Goal: Book appointment/travel/reservation

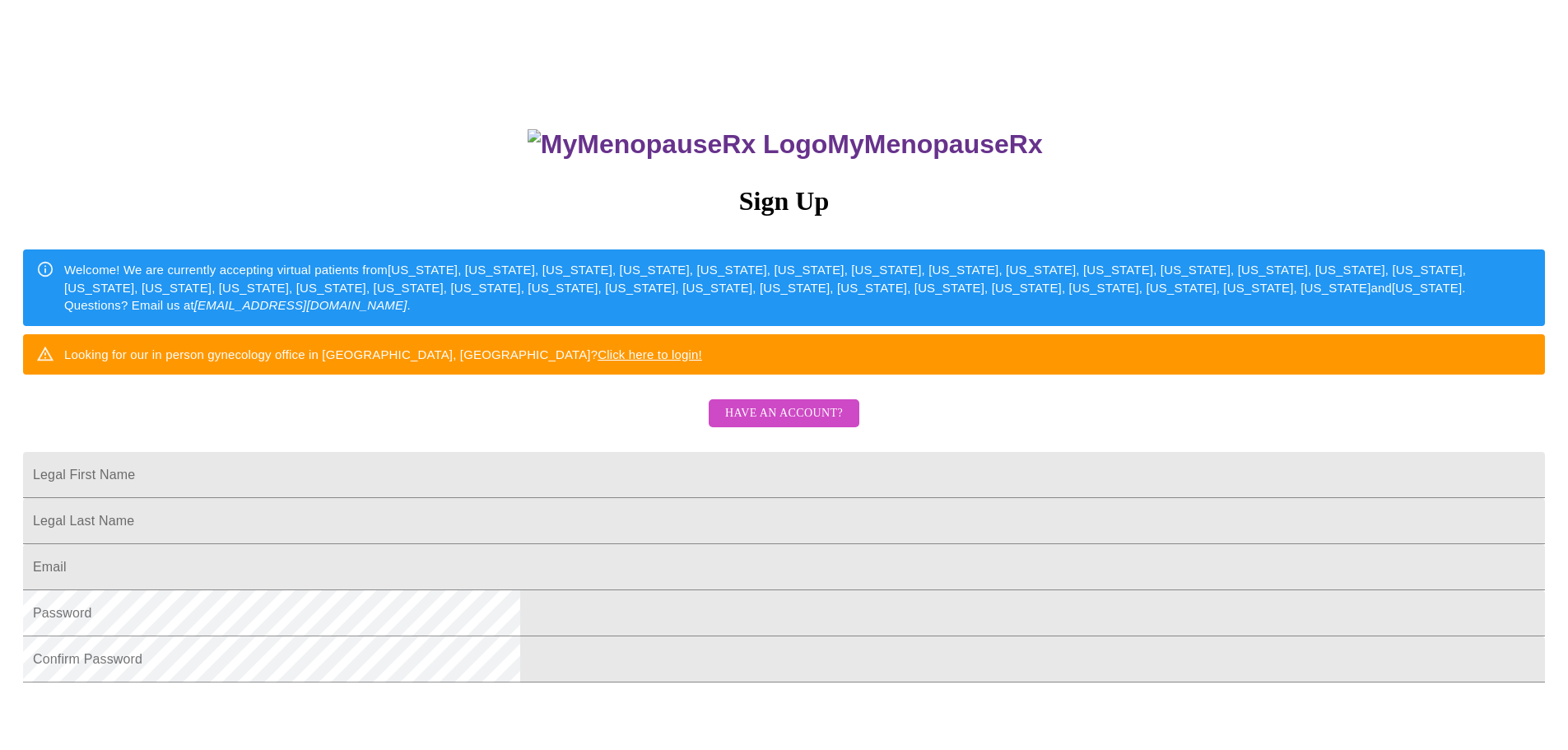
scroll to position [82, 0]
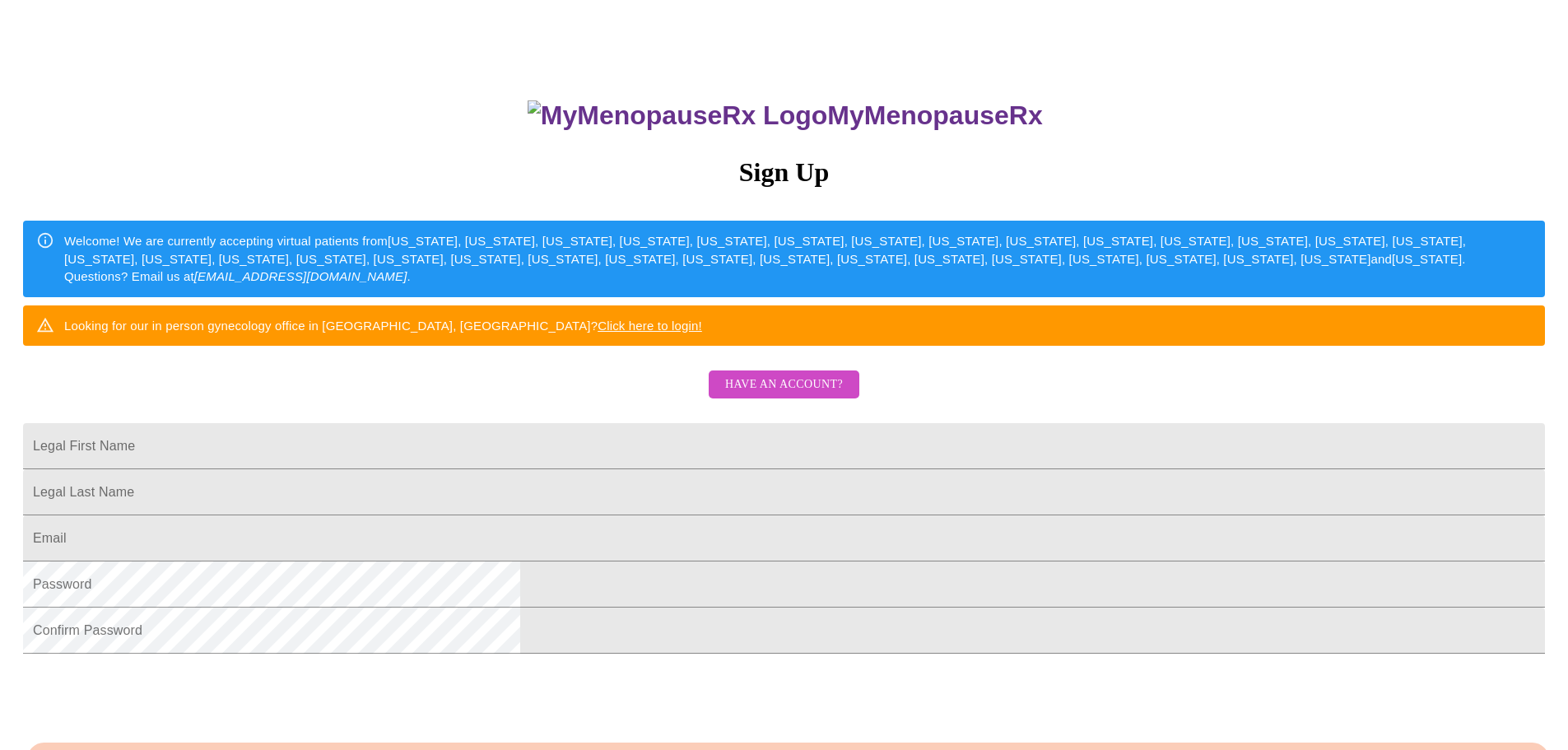
click at [702, 333] on link "Click here to login!" at bounding box center [649, 325] width 104 height 14
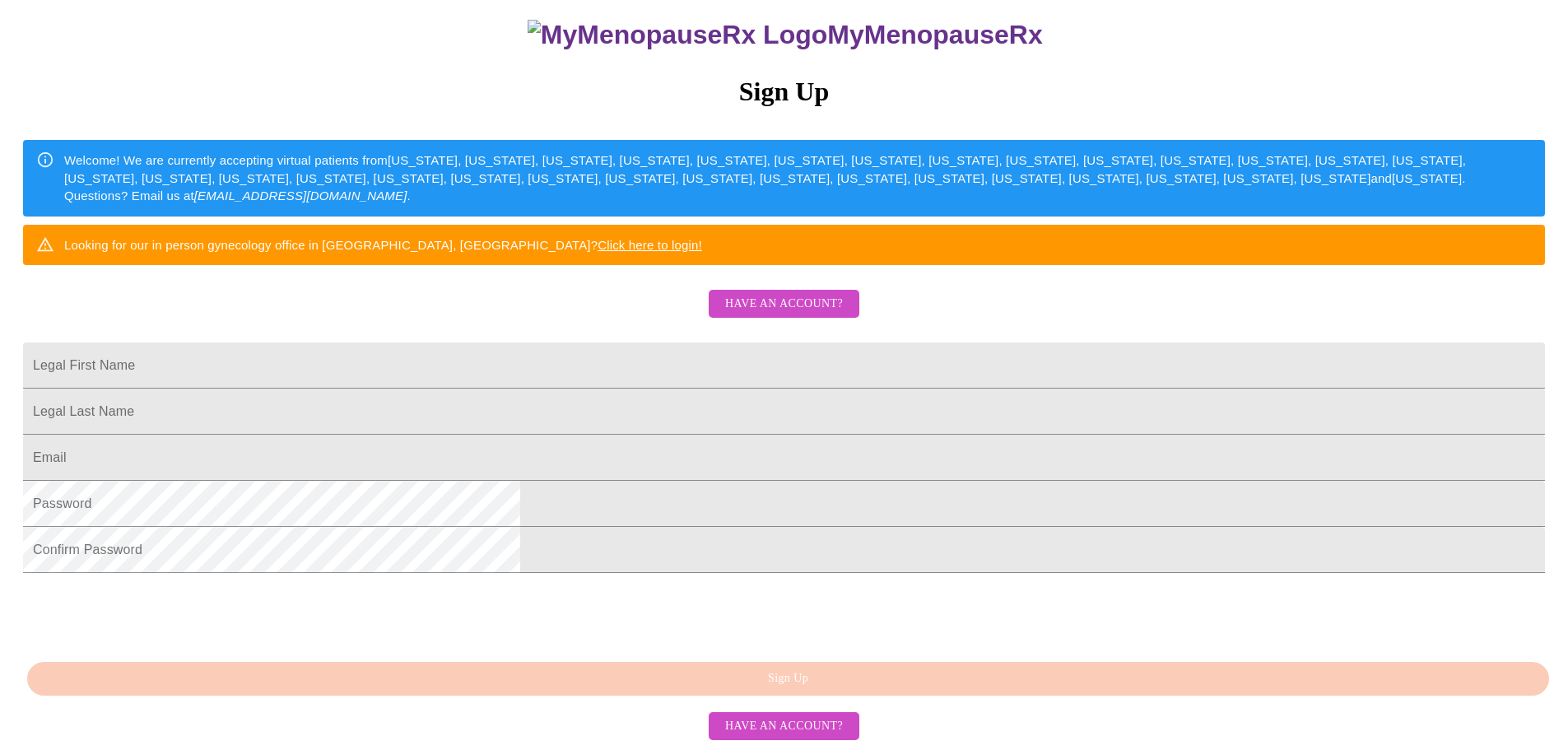
scroll to position [289, 0]
click at [576, 342] on input "Legal First Name" at bounding box center [783, 365] width 1521 height 46
type input "[PERSON_NAME]"
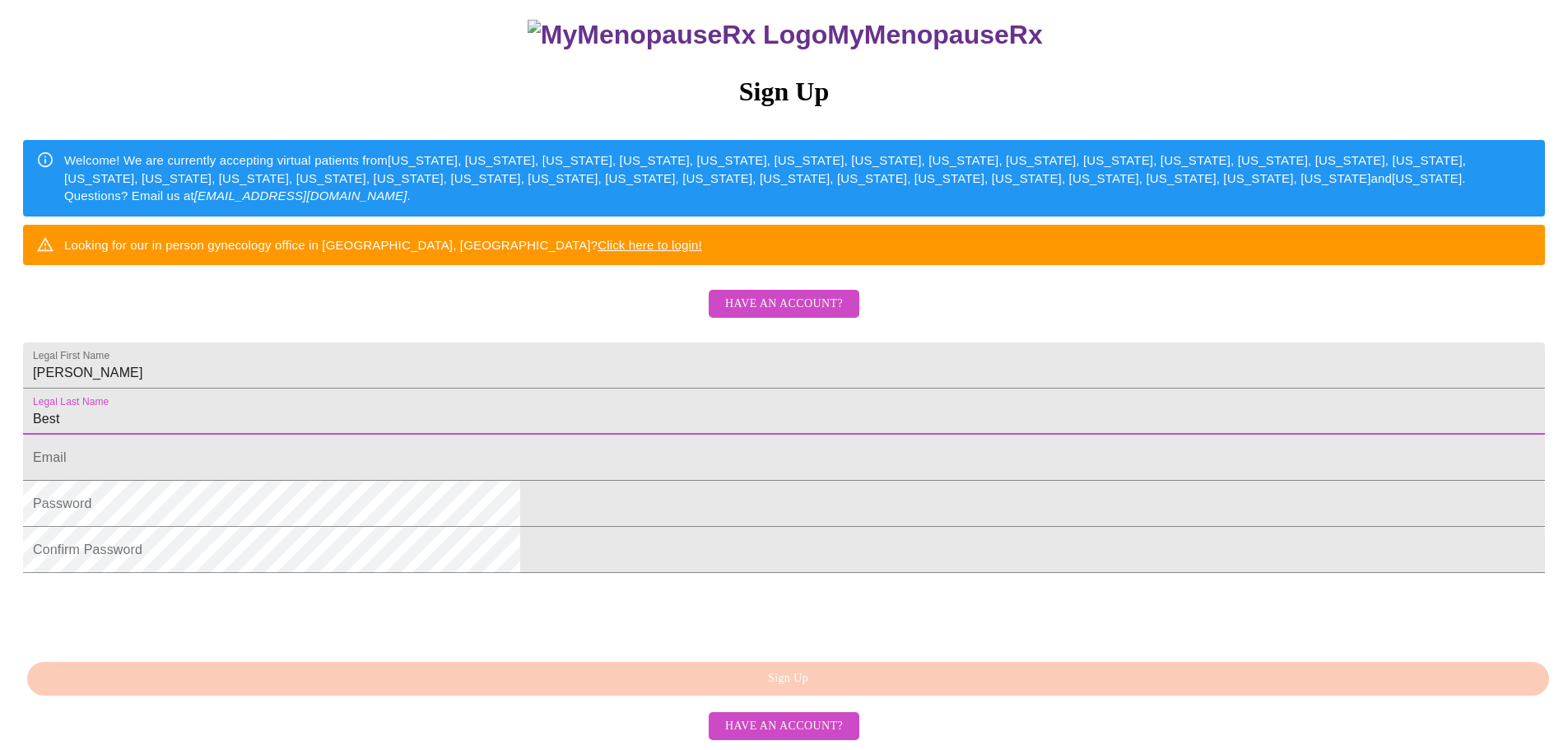
type input "Best"
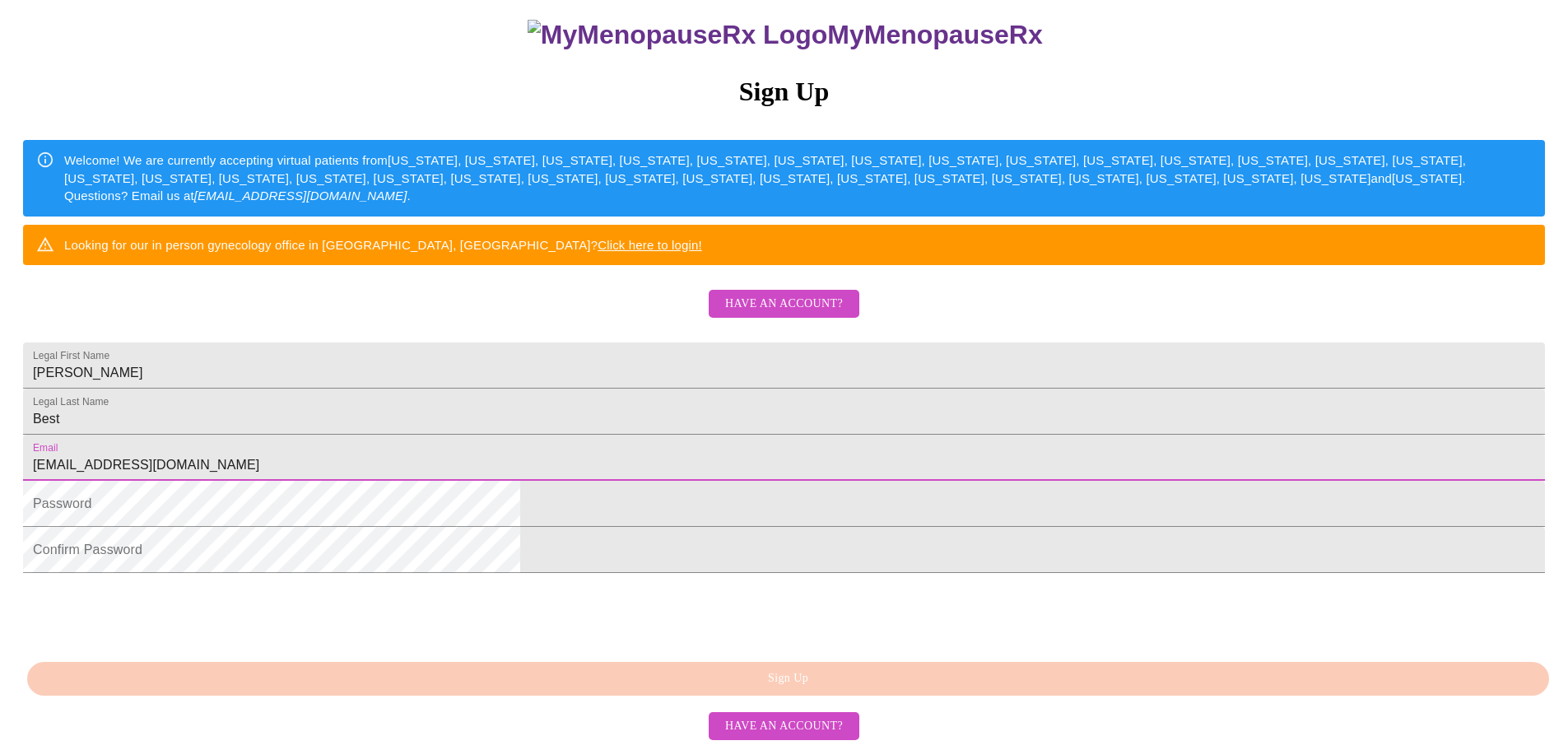
type input "[EMAIL_ADDRESS][DOMAIN_NAME]"
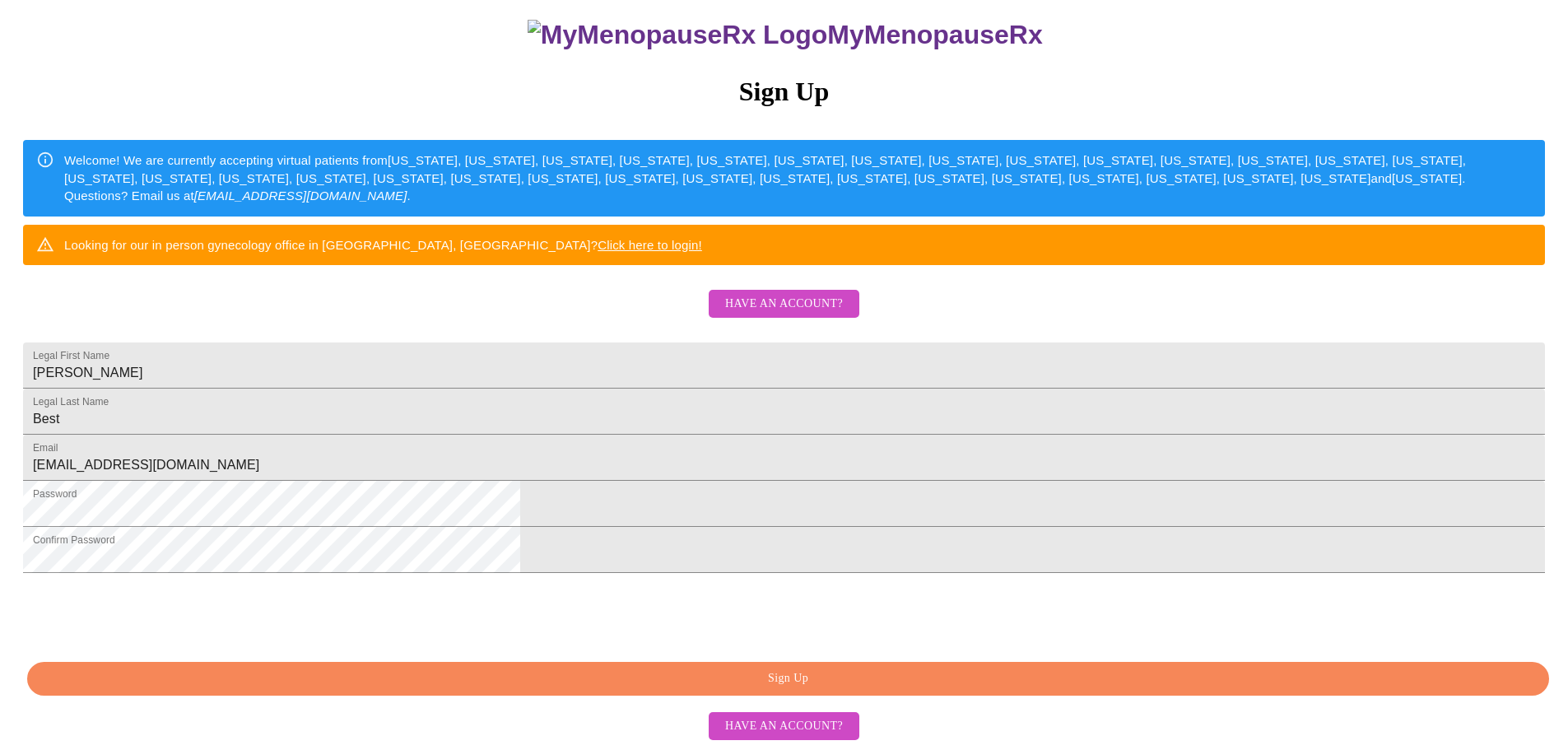
click at [821, 688] on span "Sign Up" at bounding box center [788, 679] width 1484 height 21
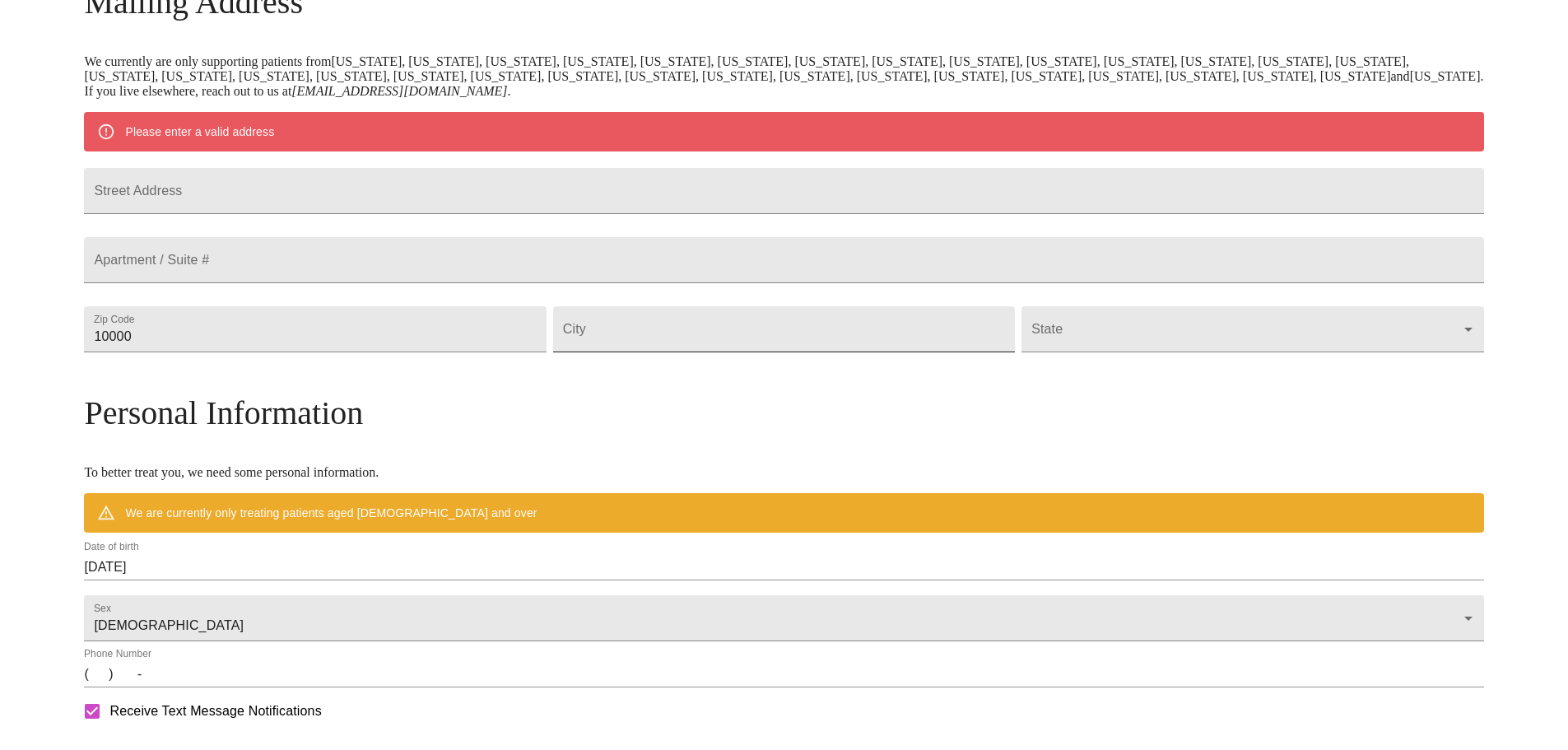
scroll to position [225, 0]
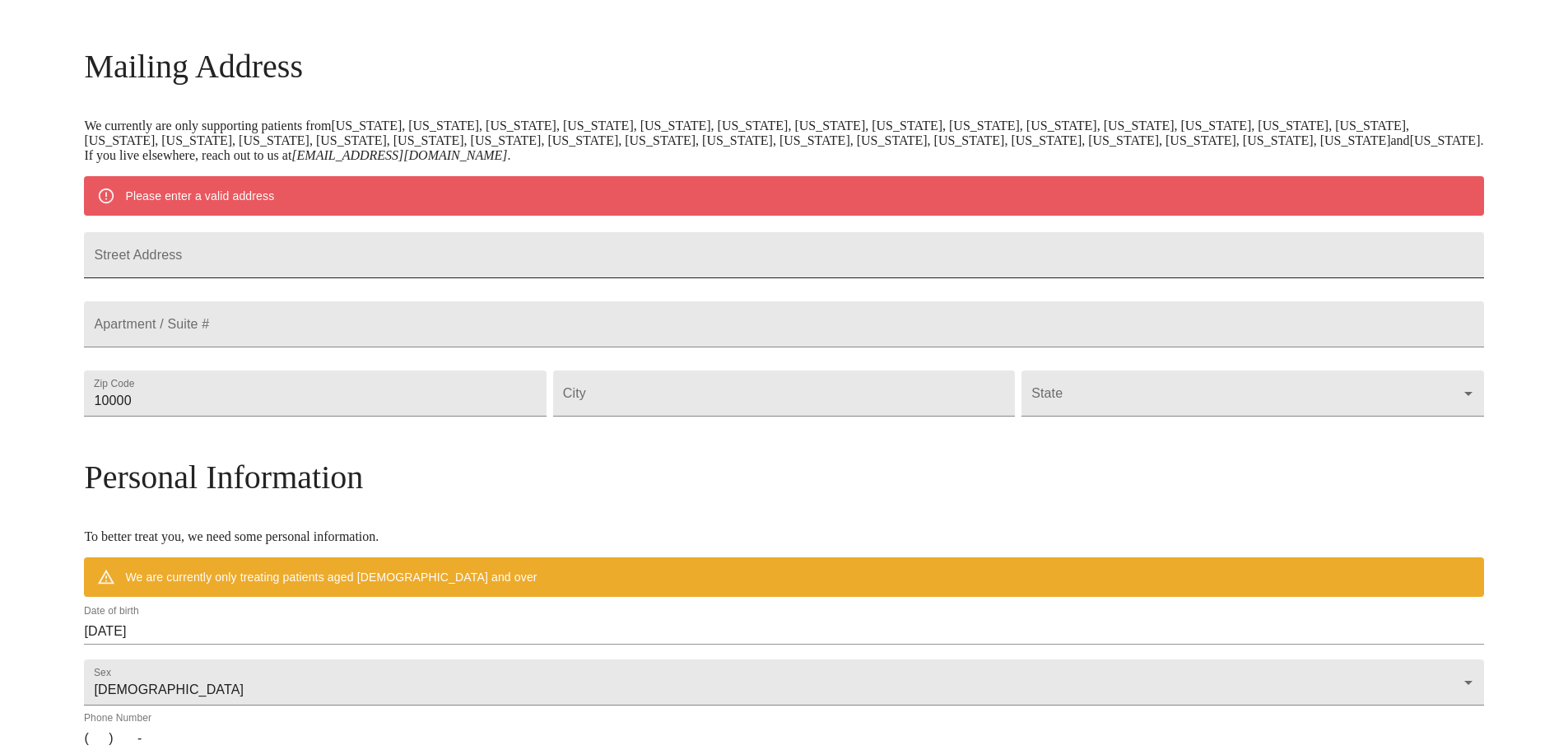
click at [326, 269] on input "Street Address" at bounding box center [783, 255] width 1399 height 46
type input "[STREET_ADDRESS]"
type input "Unit 2D"
type input "60137"
click at [748, 417] on input "Street Address" at bounding box center [783, 393] width 462 height 46
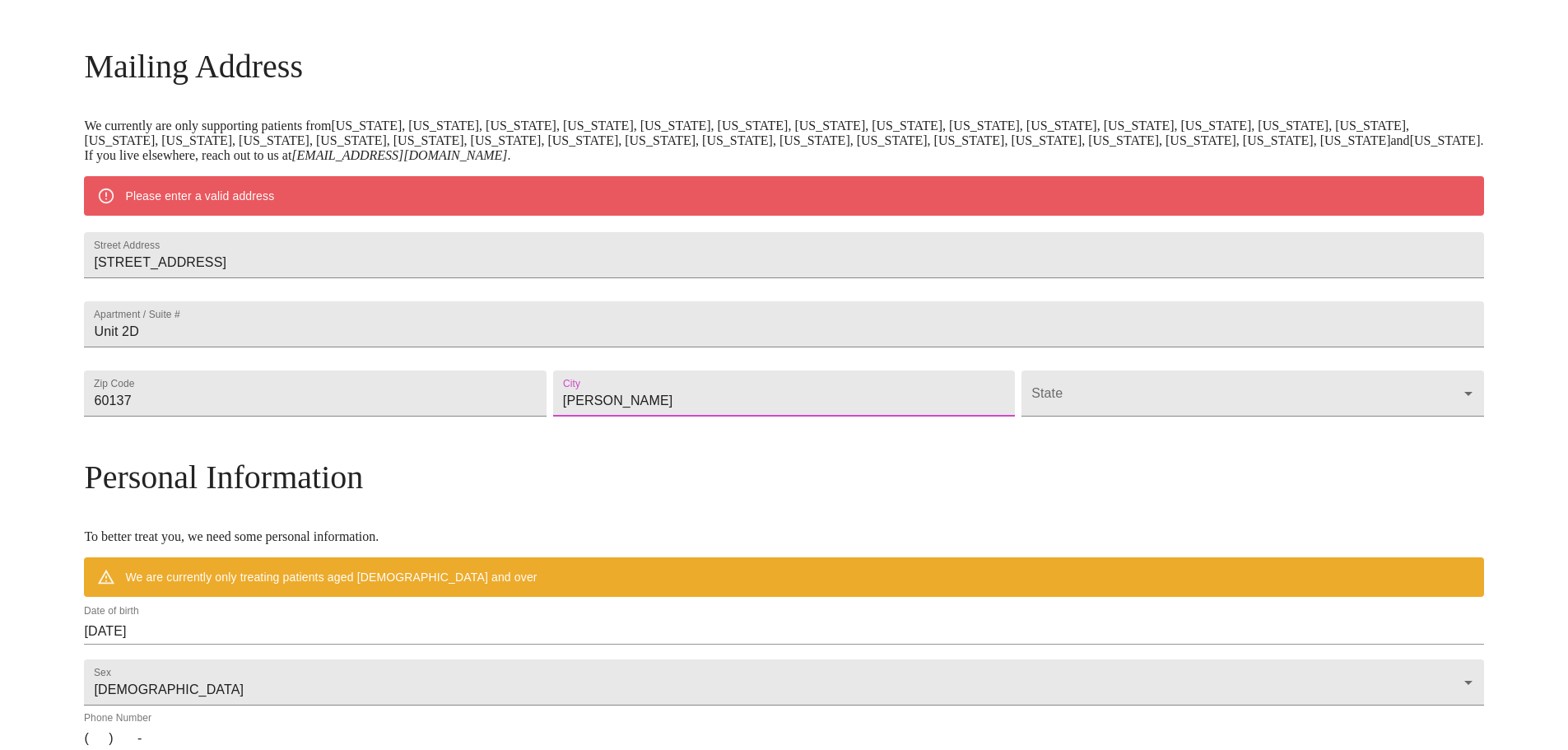
type input "[PERSON_NAME]"
click at [1056, 430] on body "MyMenopauseRx Welcome to MyMenopauseRx Since it's your first time here, you'll …" at bounding box center [784, 424] width 1555 height 1284
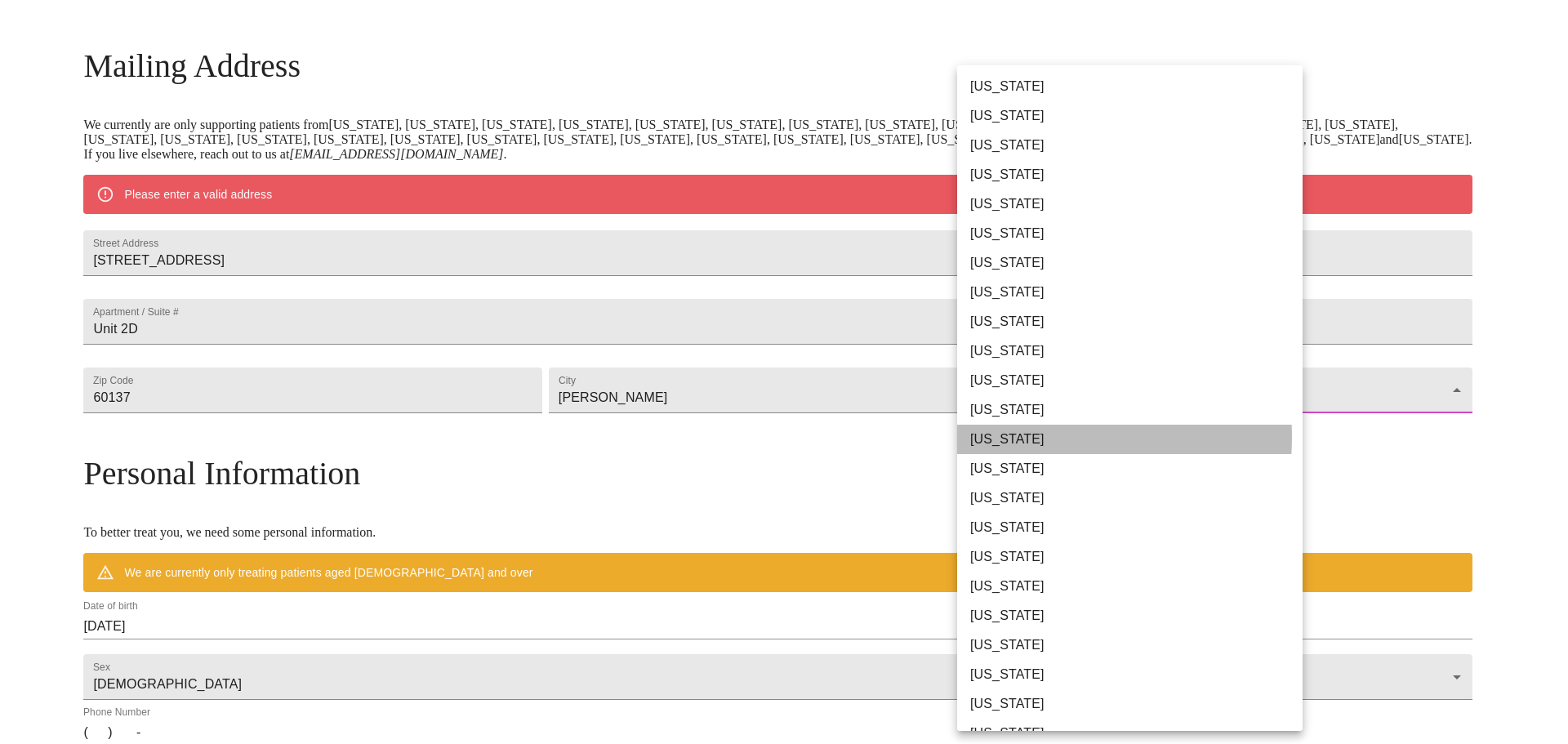
click at [1030, 437] on li "[US_STATE]" at bounding box center [1135, 439] width 358 height 29
type input "[US_STATE]"
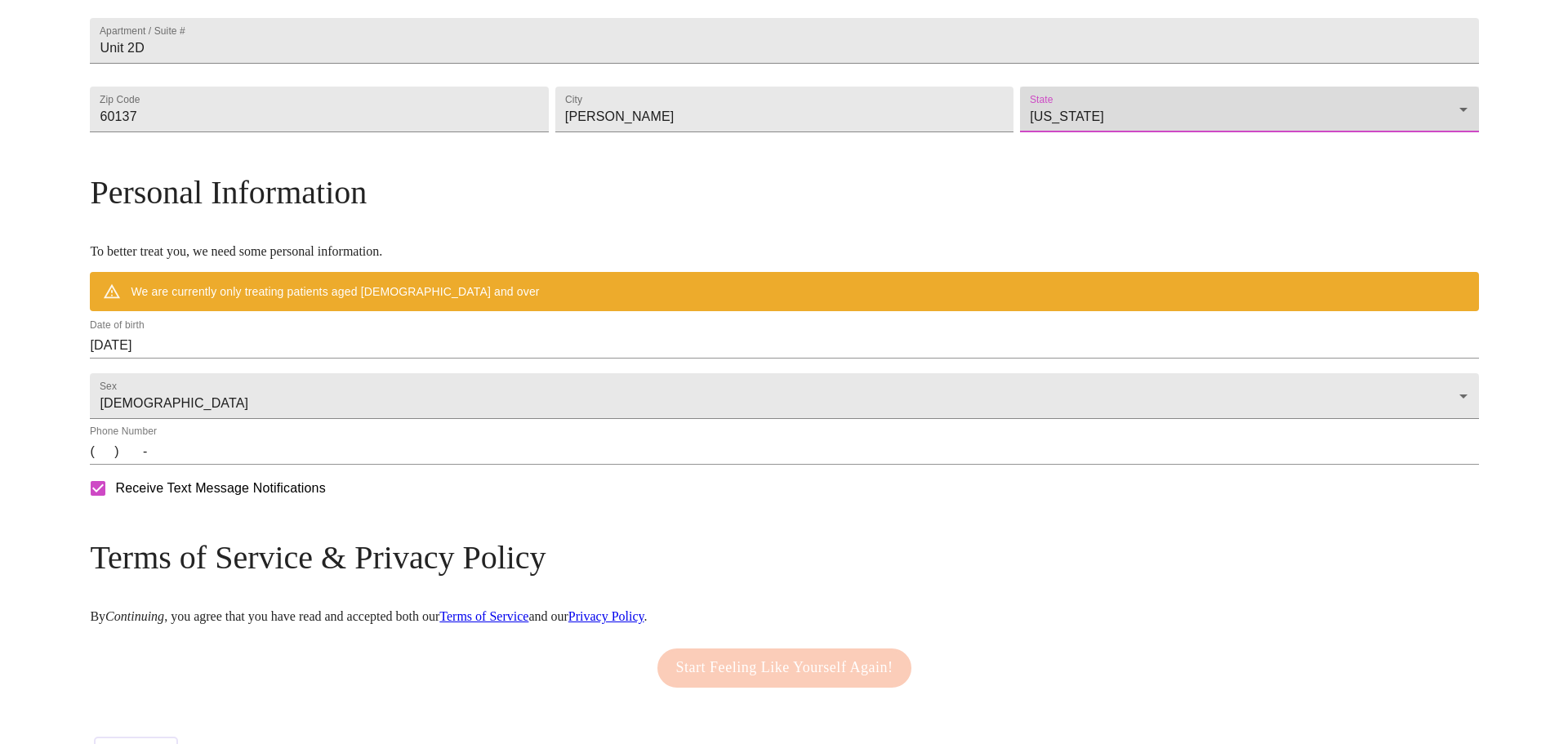
scroll to position [468, 0]
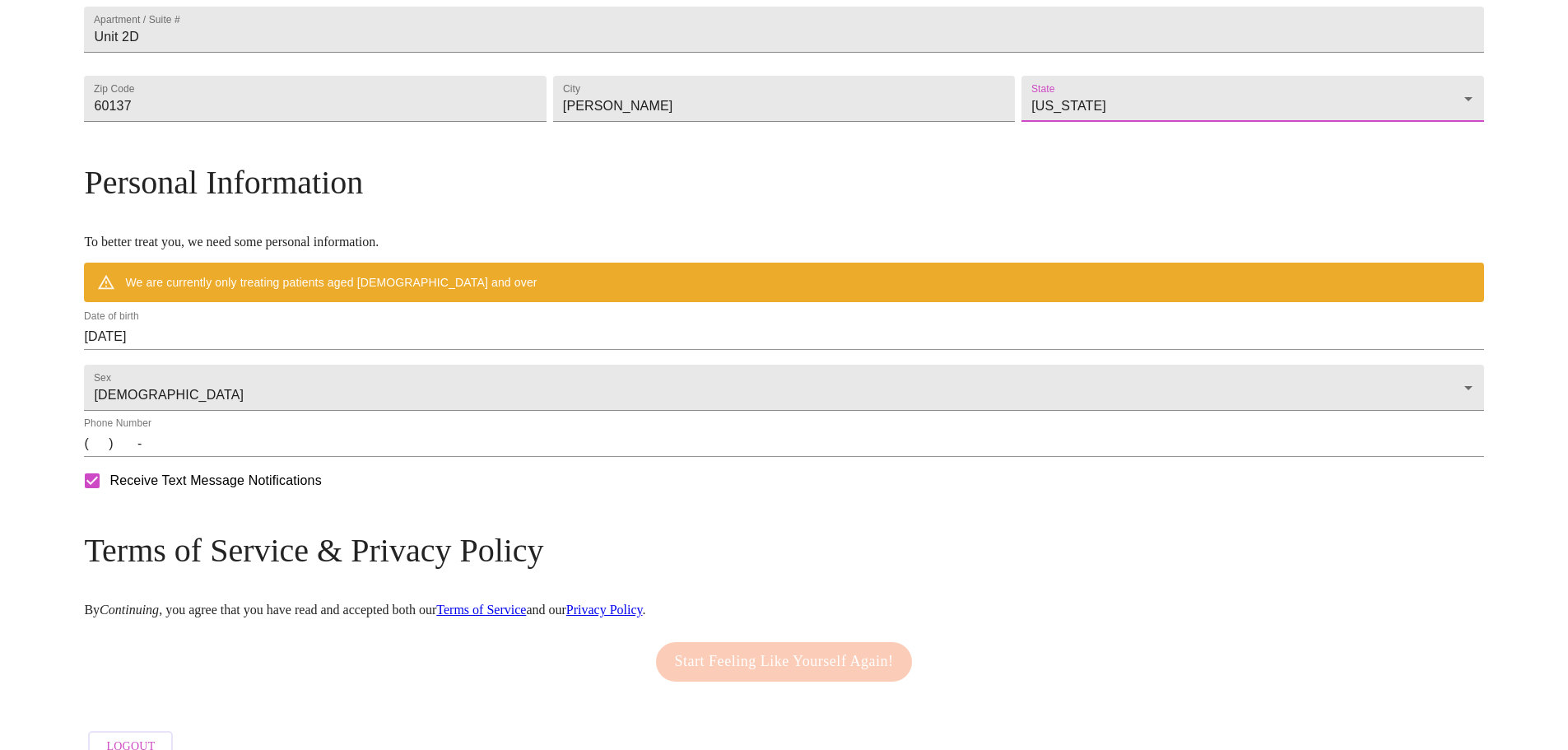
click at [268, 350] on input "[DATE]" at bounding box center [783, 337] width 1399 height 27
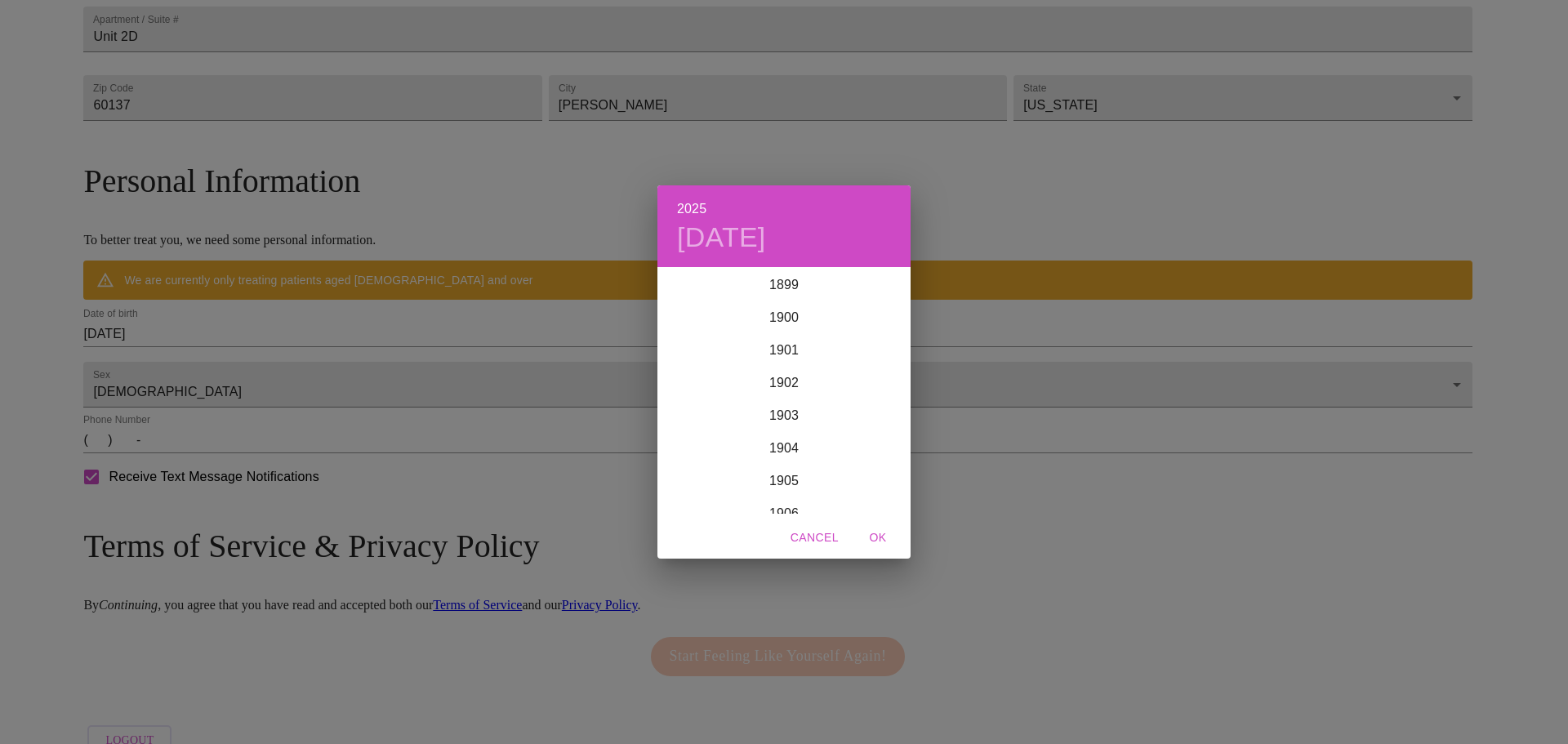
scroll to position [4019, 0]
click at [698, 242] on h4 "[DATE]" at bounding box center [722, 237] width 89 height 34
click at [892, 293] on div "[DATE]" at bounding box center [784, 289] width 253 height 39
click at [888, 290] on div "[DATE]" at bounding box center [784, 289] width 253 height 39
click at [675, 290] on icon "button" at bounding box center [676, 289] width 6 height 9
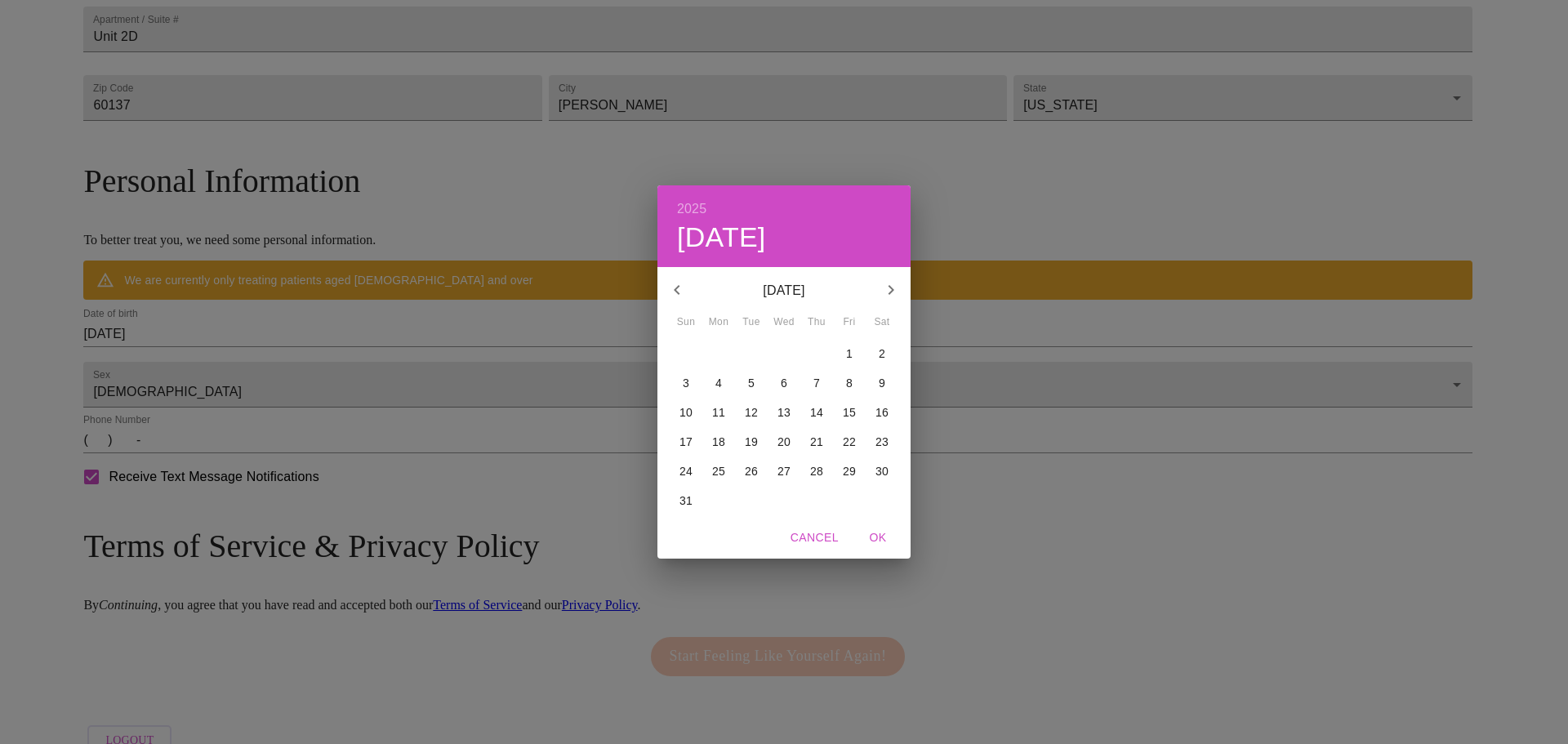
click at [675, 290] on icon "button" at bounding box center [676, 289] width 6 height 9
click at [818, 536] on span "Cancel" at bounding box center [814, 538] width 48 height 21
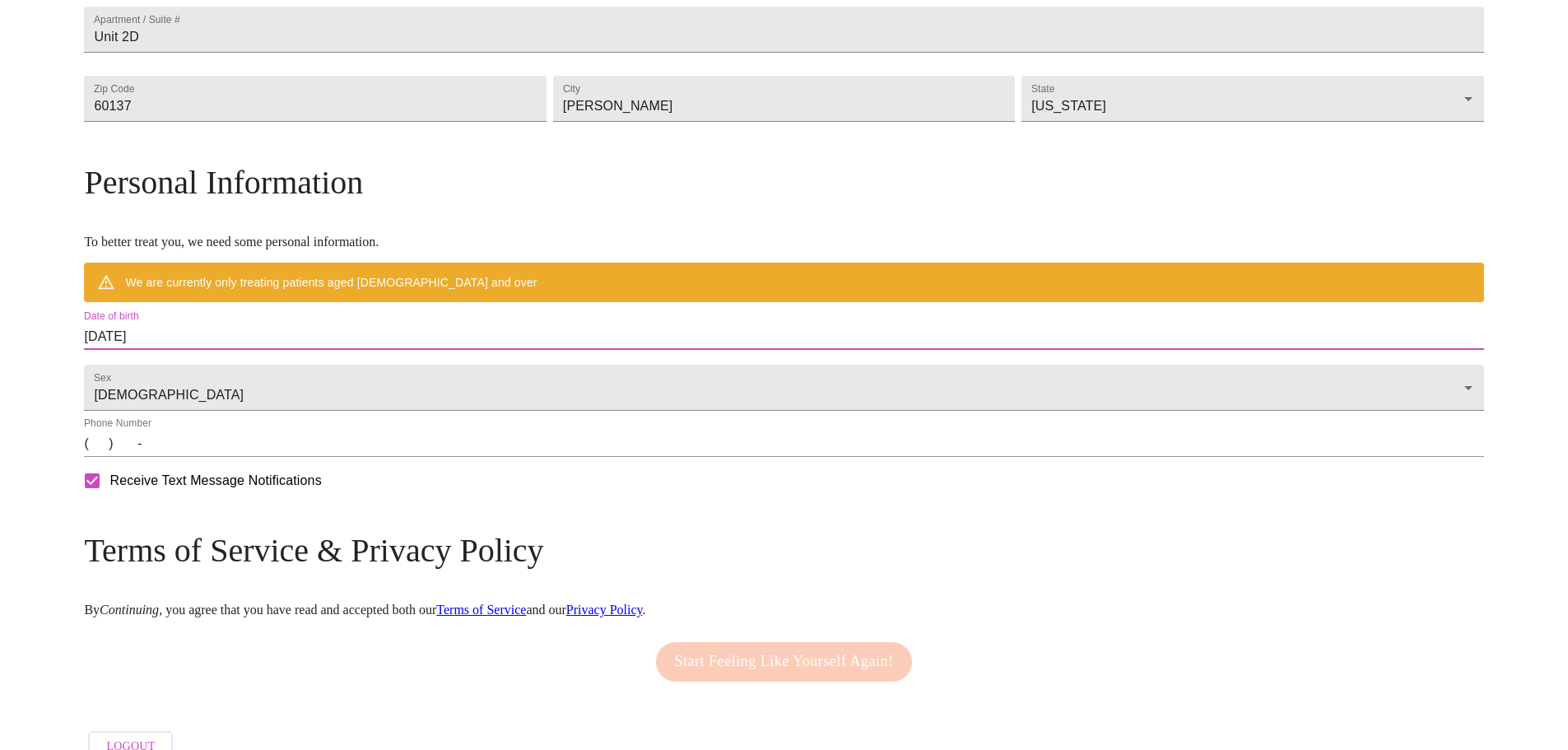
click at [364, 350] on input "[DATE]" at bounding box center [783, 337] width 1399 height 27
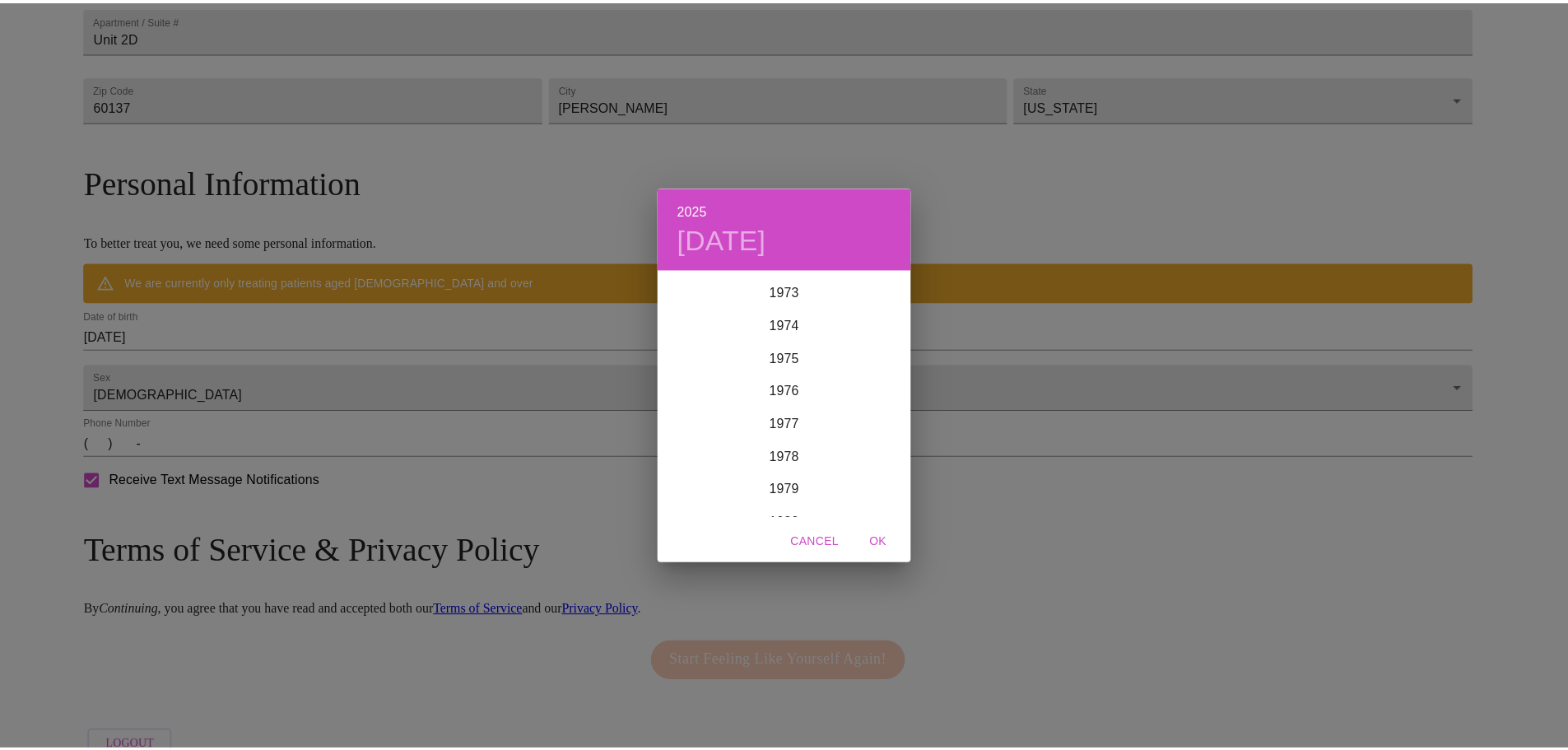
scroll to position [2404, 0]
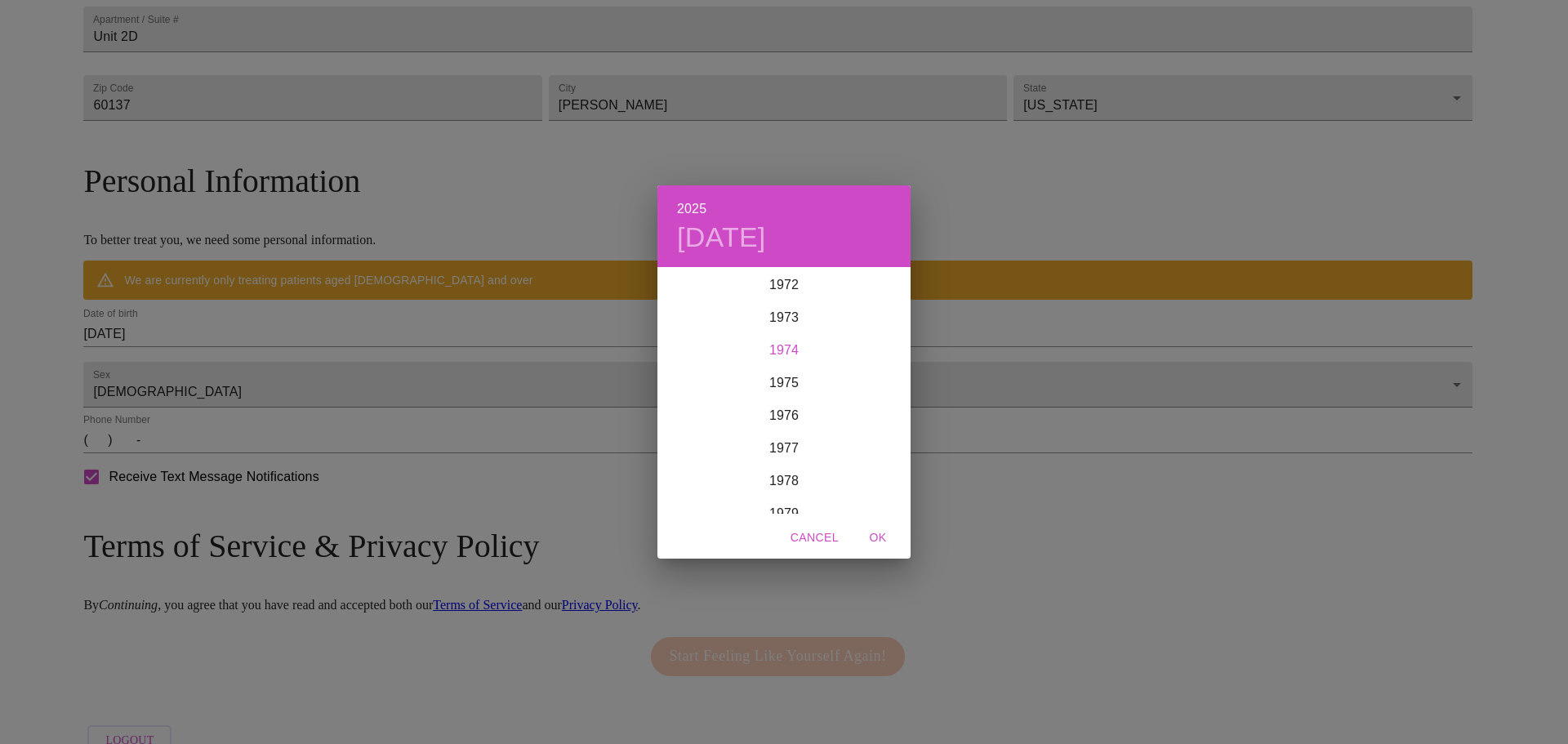
click at [784, 355] on div "1974" at bounding box center [784, 350] width 253 height 32
click at [705, 483] on div "Oct" at bounding box center [699, 483] width 84 height 62
click at [754, 414] on p "15" at bounding box center [751, 412] width 13 height 16
click at [889, 532] on span "OK" at bounding box center [877, 538] width 39 height 21
type input "[DATE]"
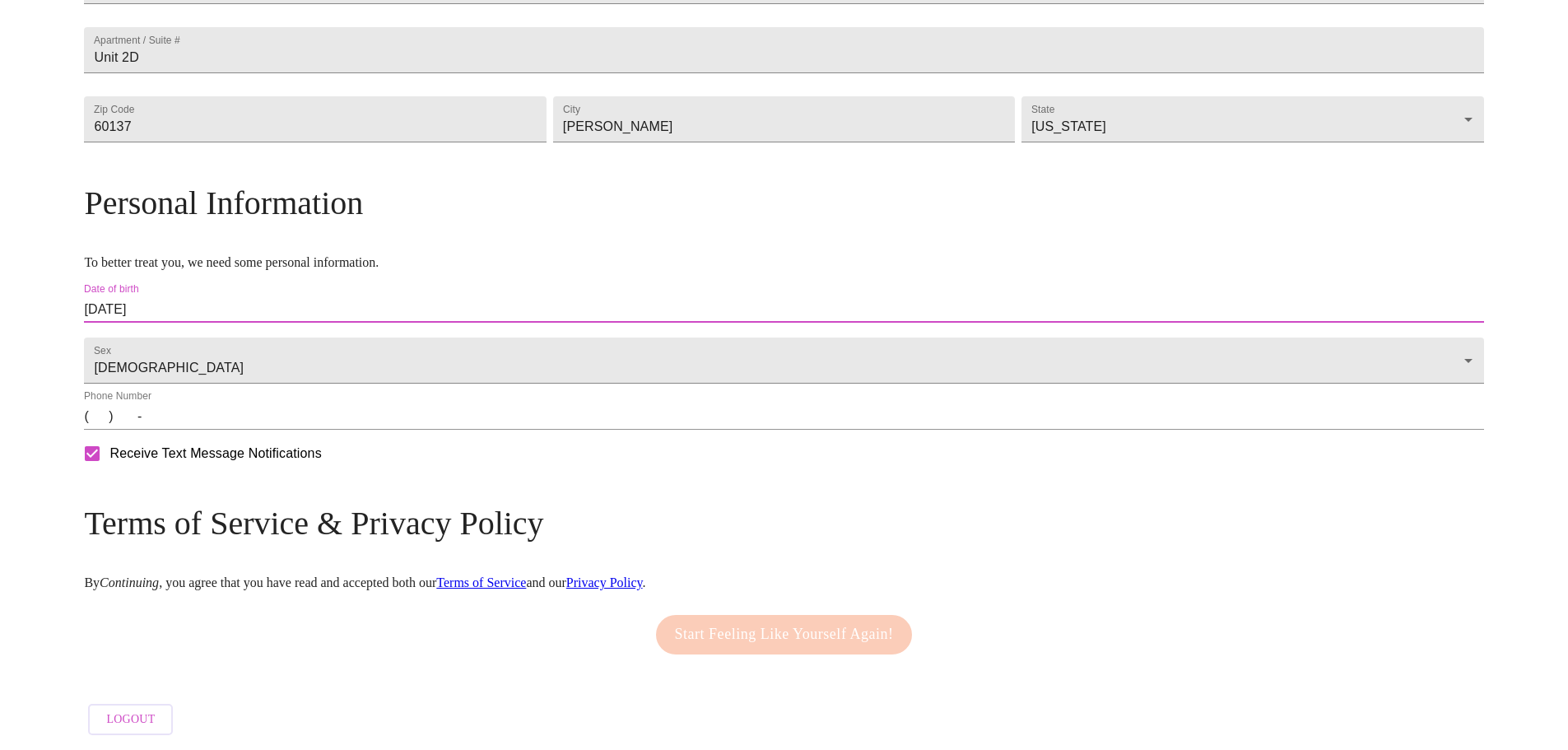
click at [271, 430] on input "(   )    -" at bounding box center [783, 417] width 1399 height 27
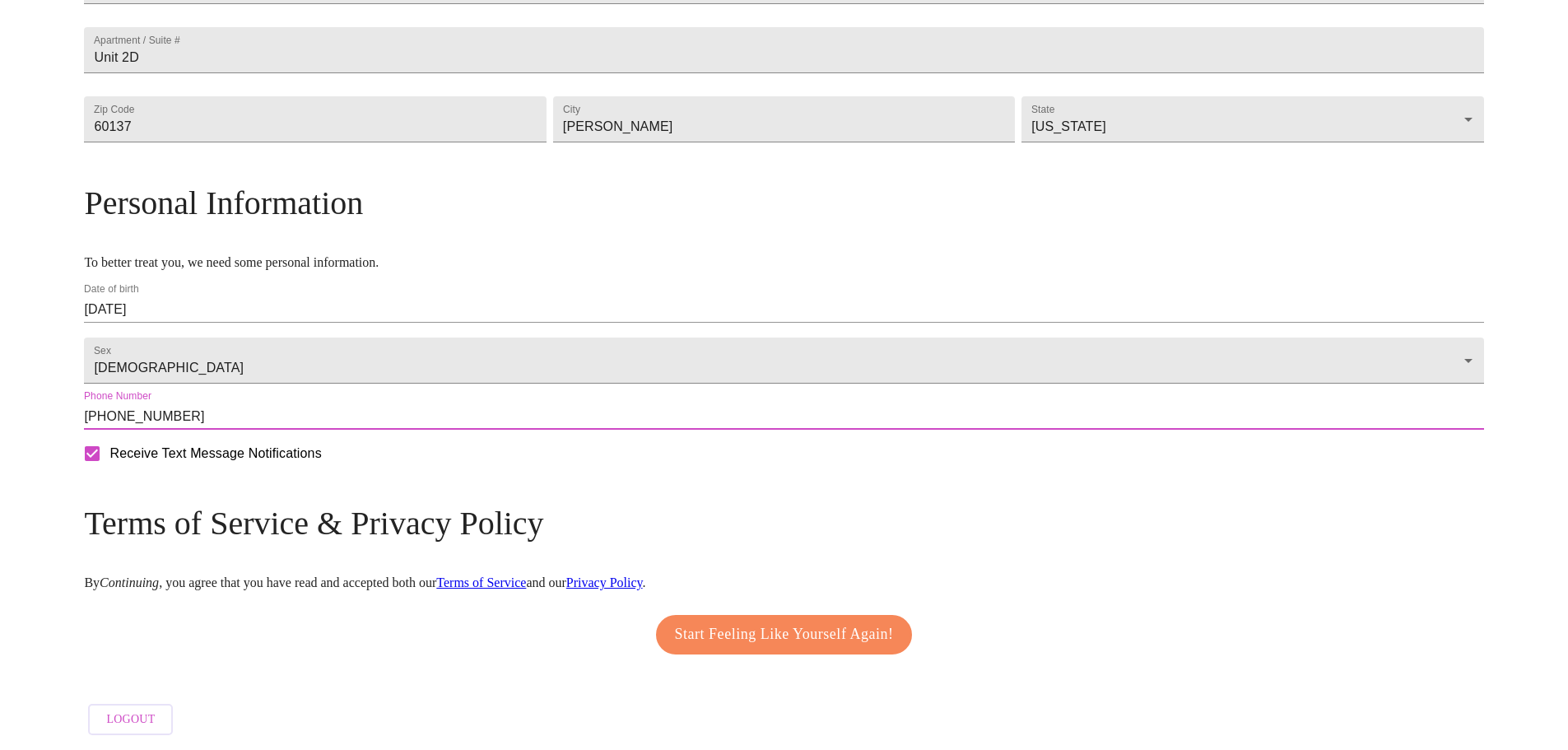
type input "[PHONE_NUMBER]"
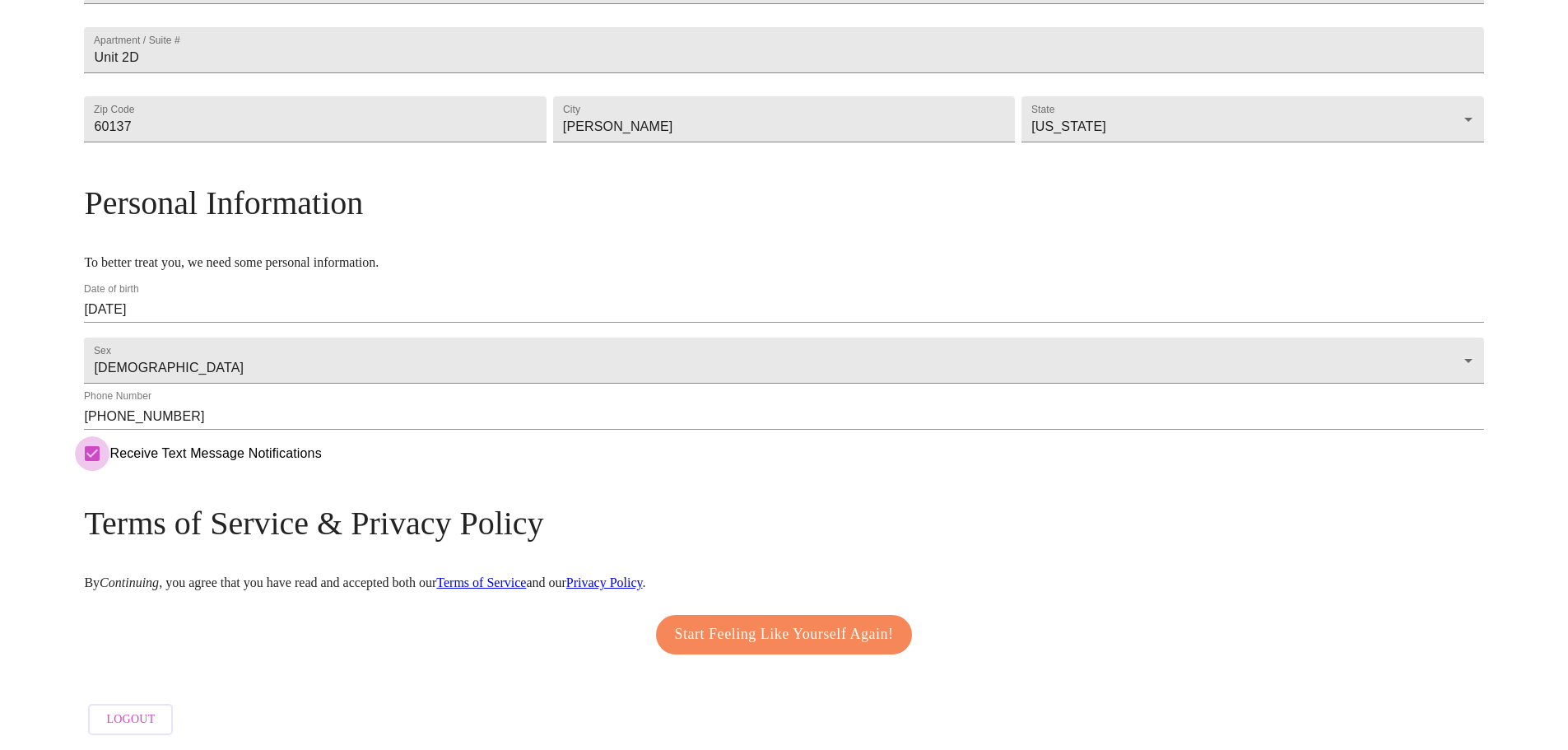
click at [109, 471] on input "Receive Text Message Notifications" at bounding box center [92, 453] width 34 height 34
checkbox input "false"
click at [787, 625] on span "Start Feeling Like Yourself Again!" at bounding box center [784, 635] width 219 height 27
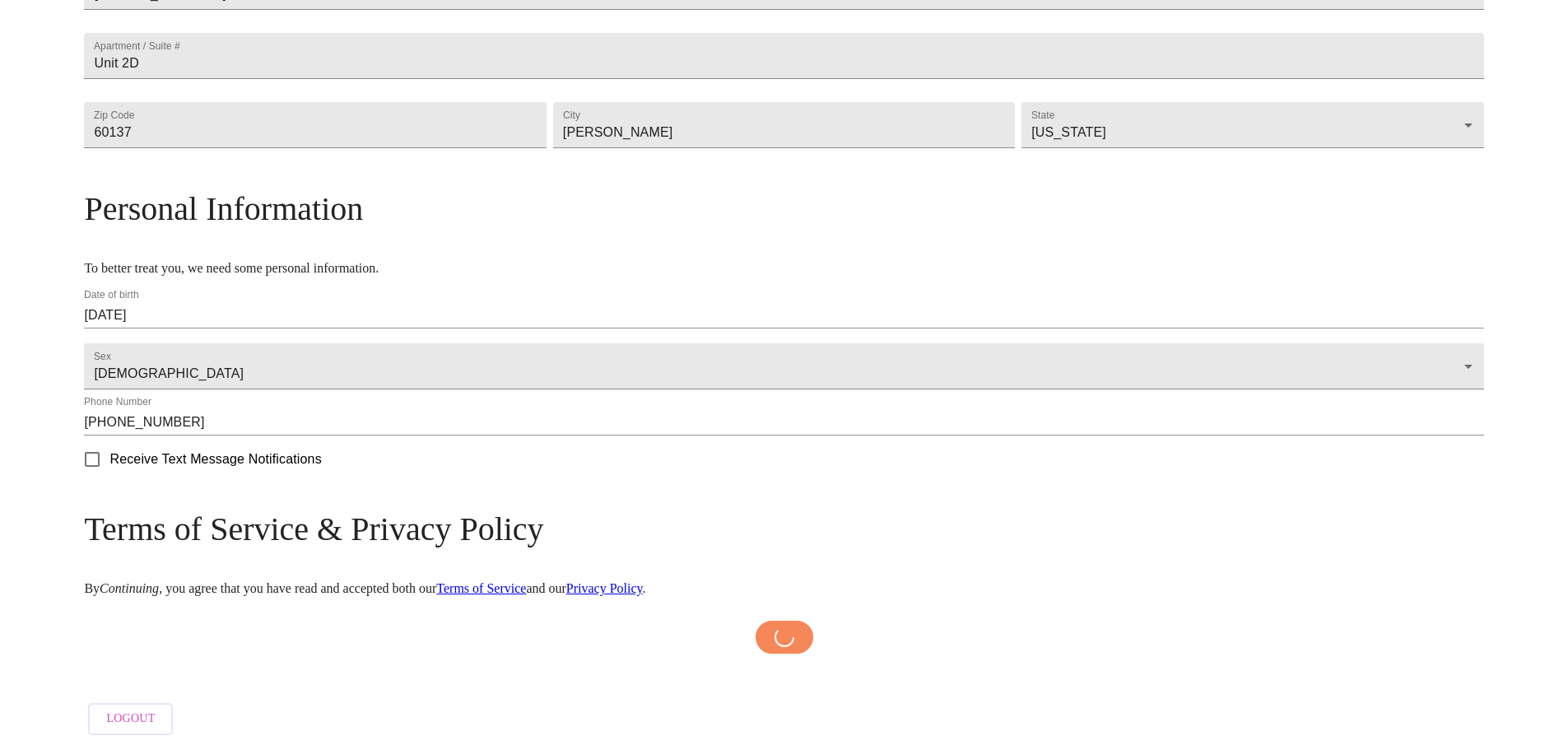
scroll to position [493, 0]
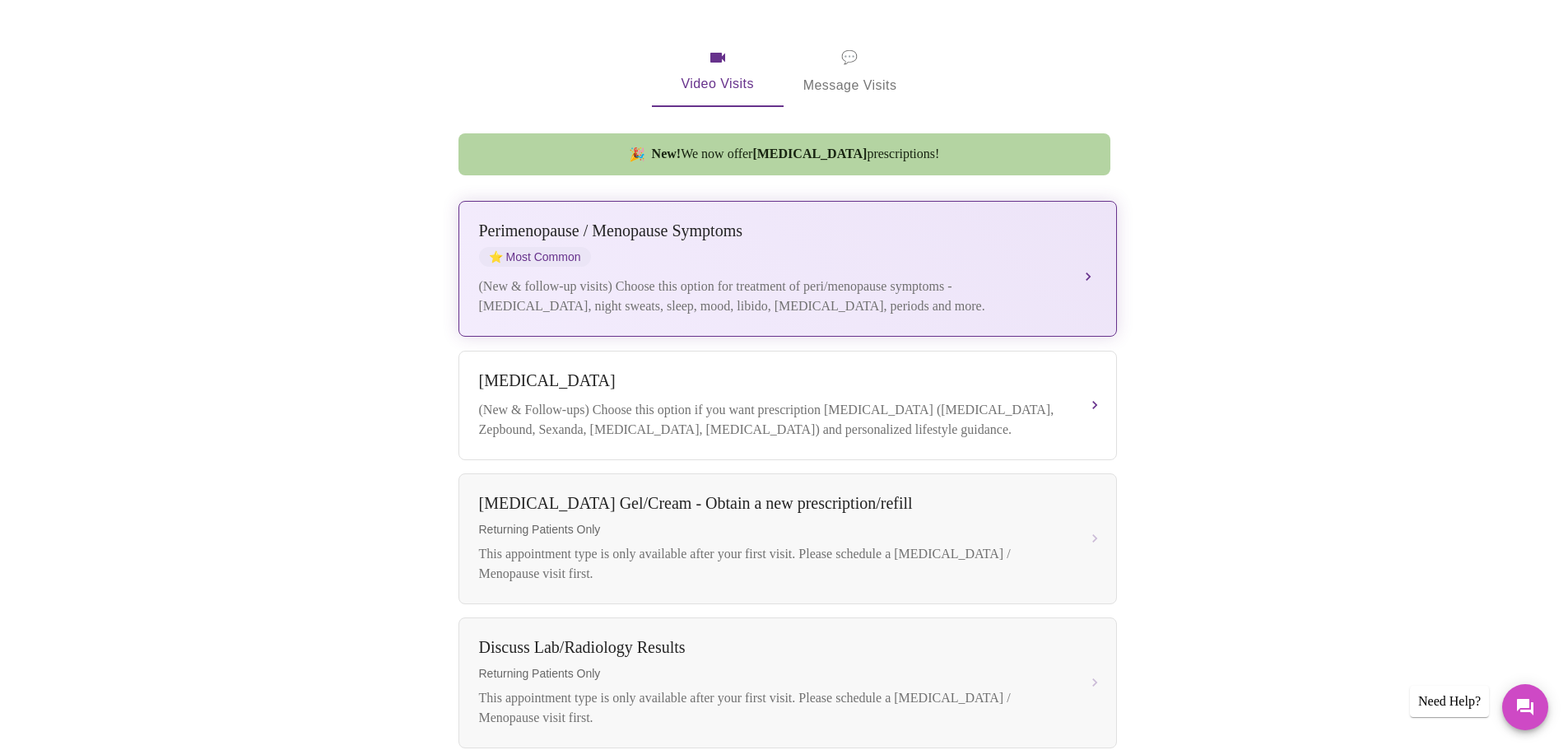
scroll to position [327, 0]
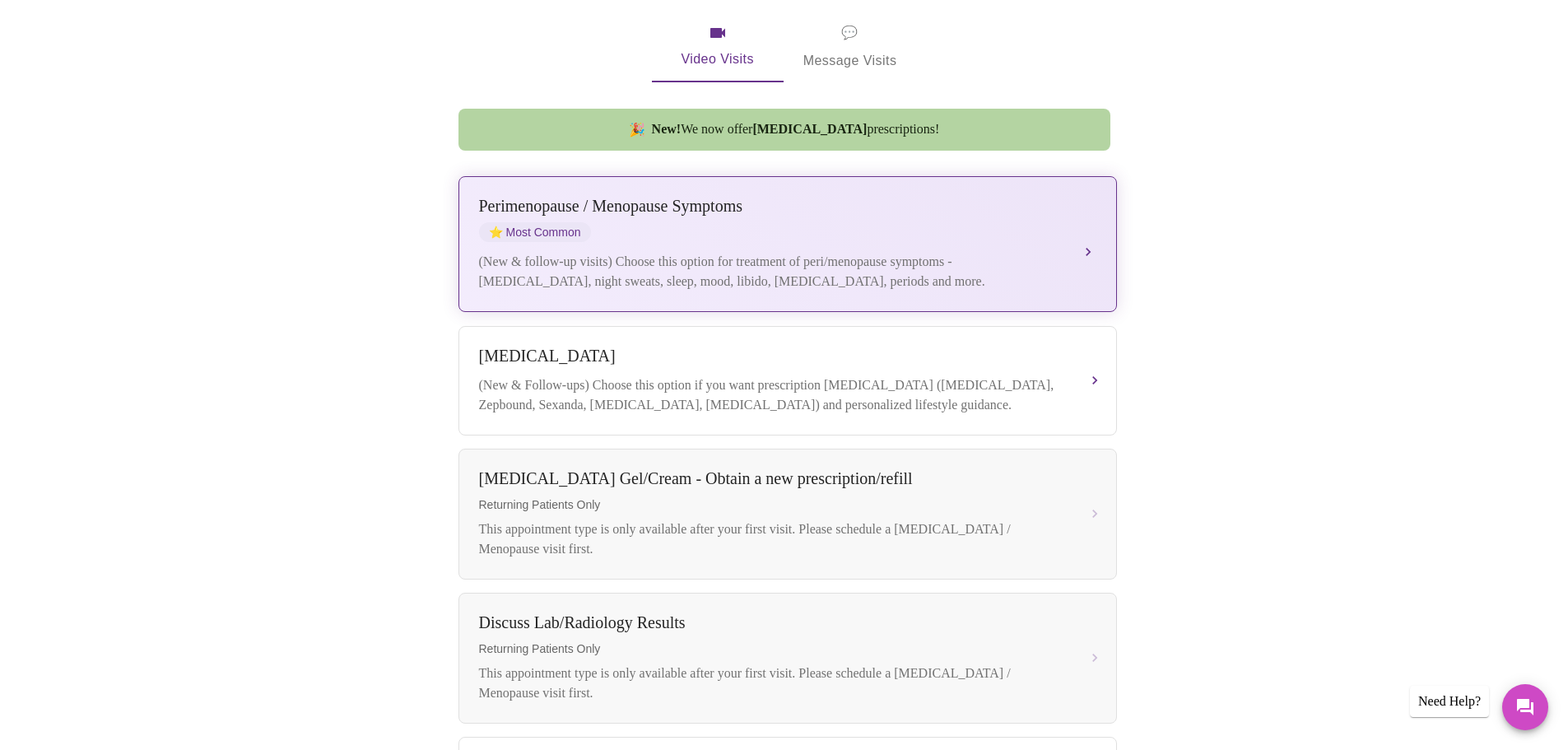
click at [1078, 228] on div "[MEDICAL_DATA] / Menopause Symptoms ⭐ Most Common (New & follow-up visits) Choo…" at bounding box center [788, 244] width 618 height 95
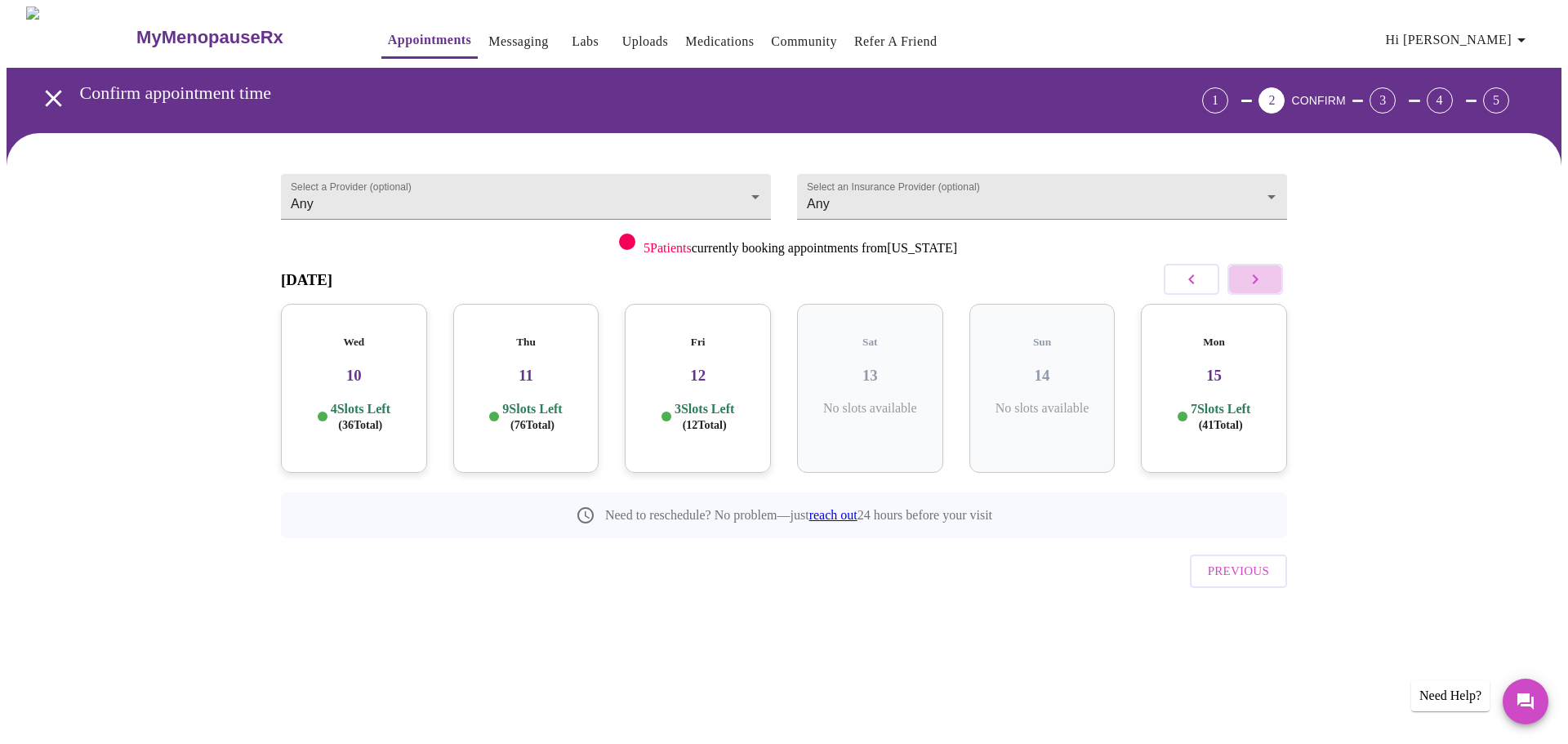
click at [1258, 272] on icon "button" at bounding box center [1255, 279] width 20 height 20
click at [524, 371] on div "Tue 16 12 Slots Left ( 92 Total)" at bounding box center [526, 388] width 146 height 169
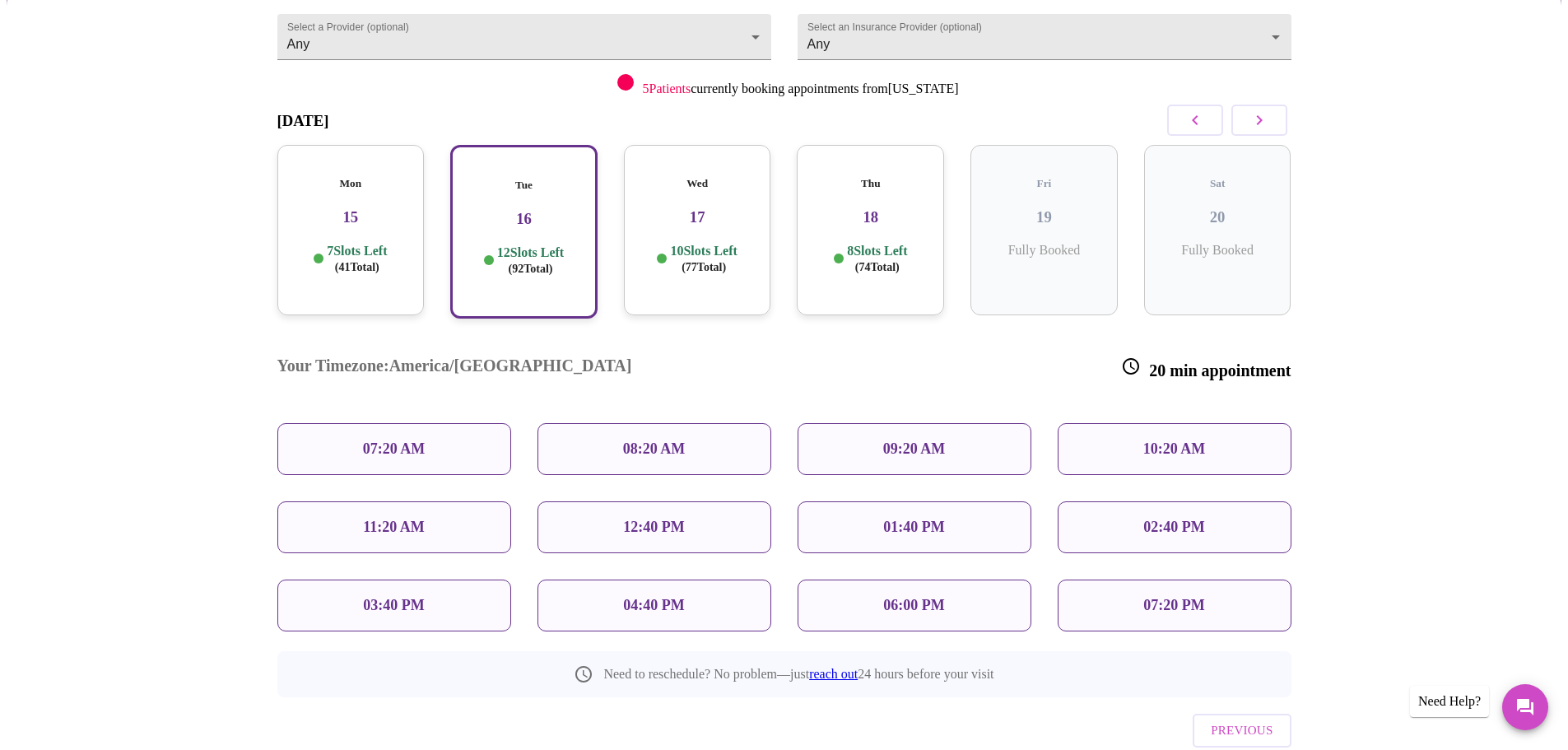
scroll to position [165, 0]
click at [1163, 437] on p "10:20 AM" at bounding box center [1174, 446] width 62 height 17
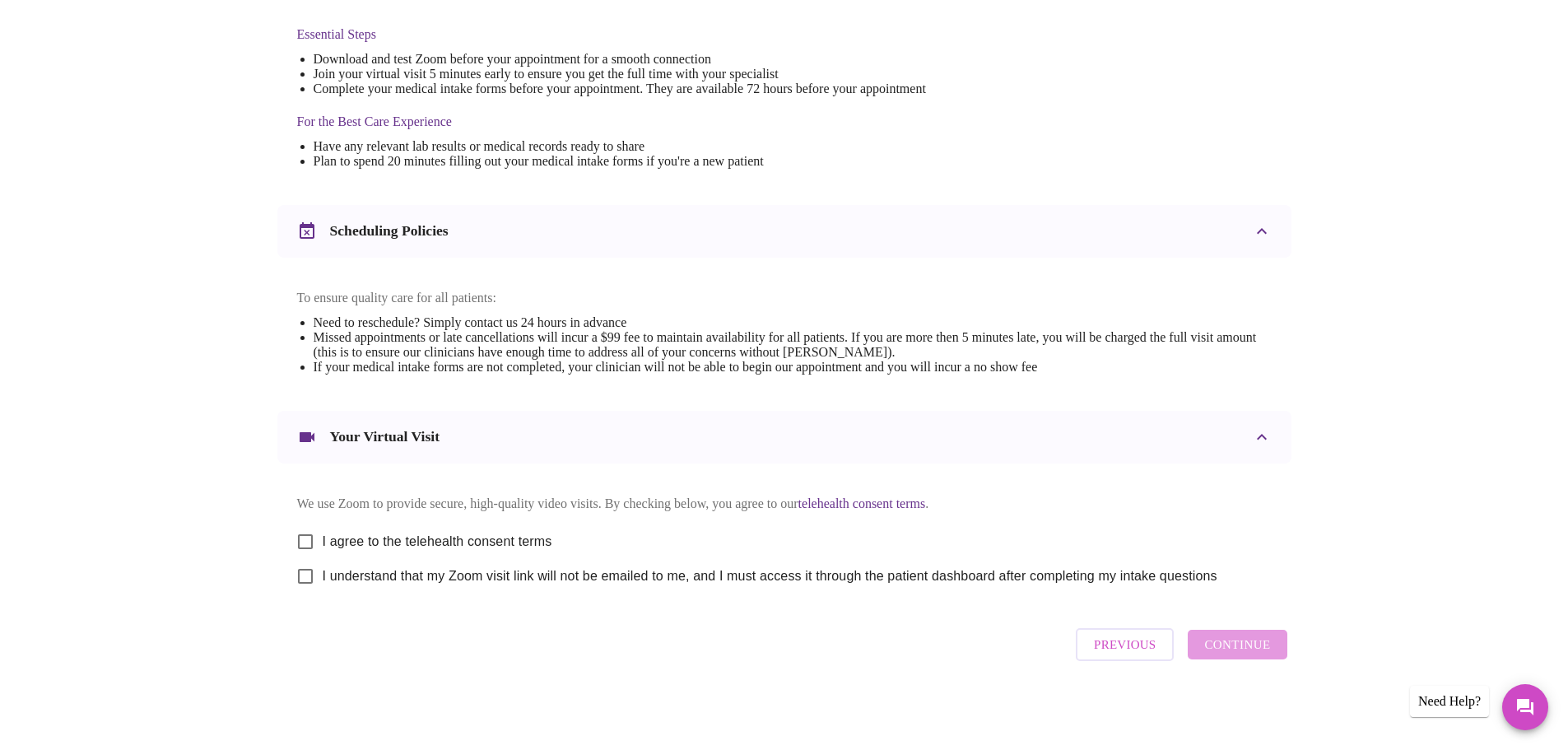
scroll to position [444, 0]
click at [304, 536] on input "I agree to the telehealth consent terms" at bounding box center [305, 541] width 34 height 34
checkbox input "true"
click at [310, 574] on input "I understand that my Zoom visit link will not be emailed to me, and I must acce…" at bounding box center [305, 576] width 34 height 34
checkbox input "true"
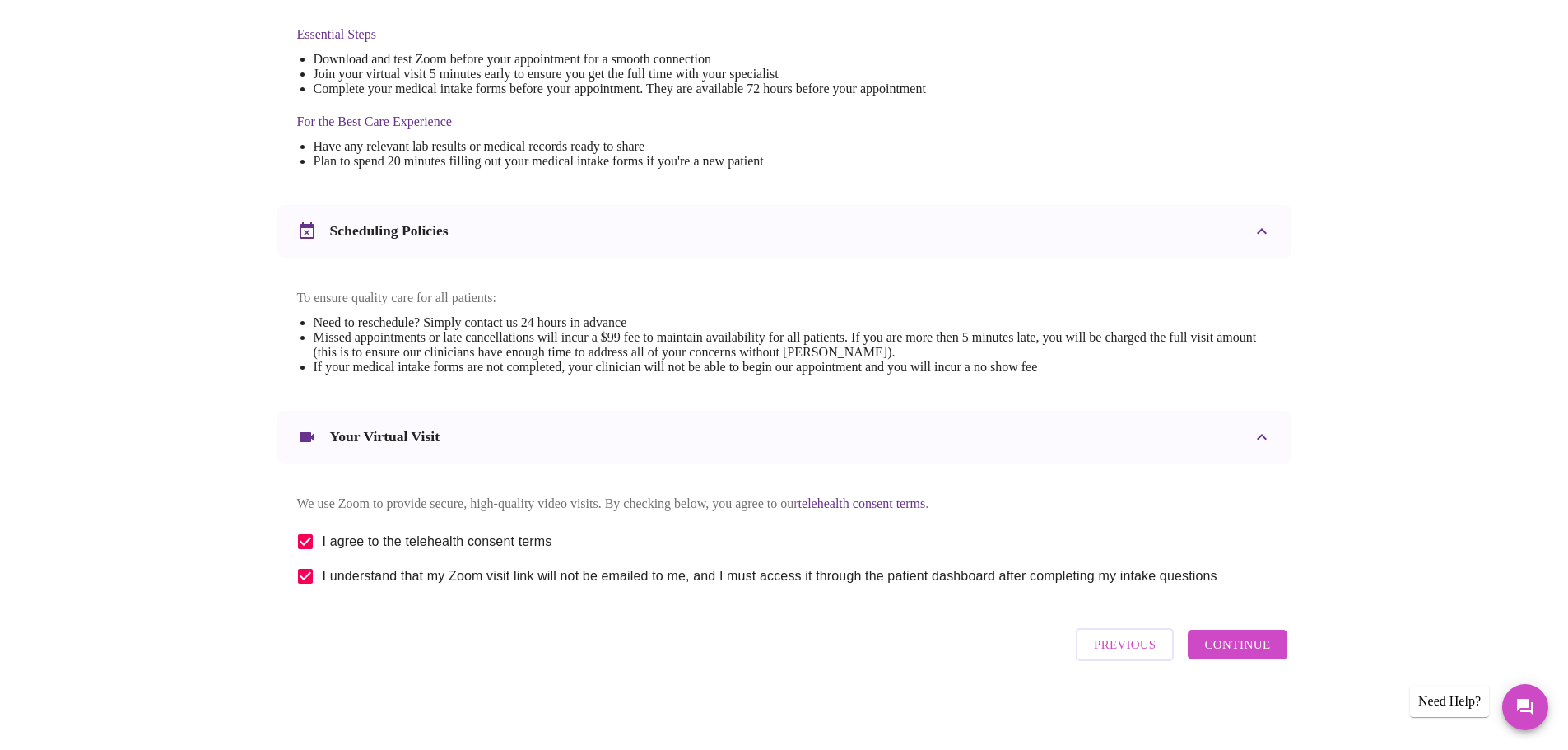
click at [1254, 652] on span "Continue" at bounding box center [1236, 645] width 66 height 21
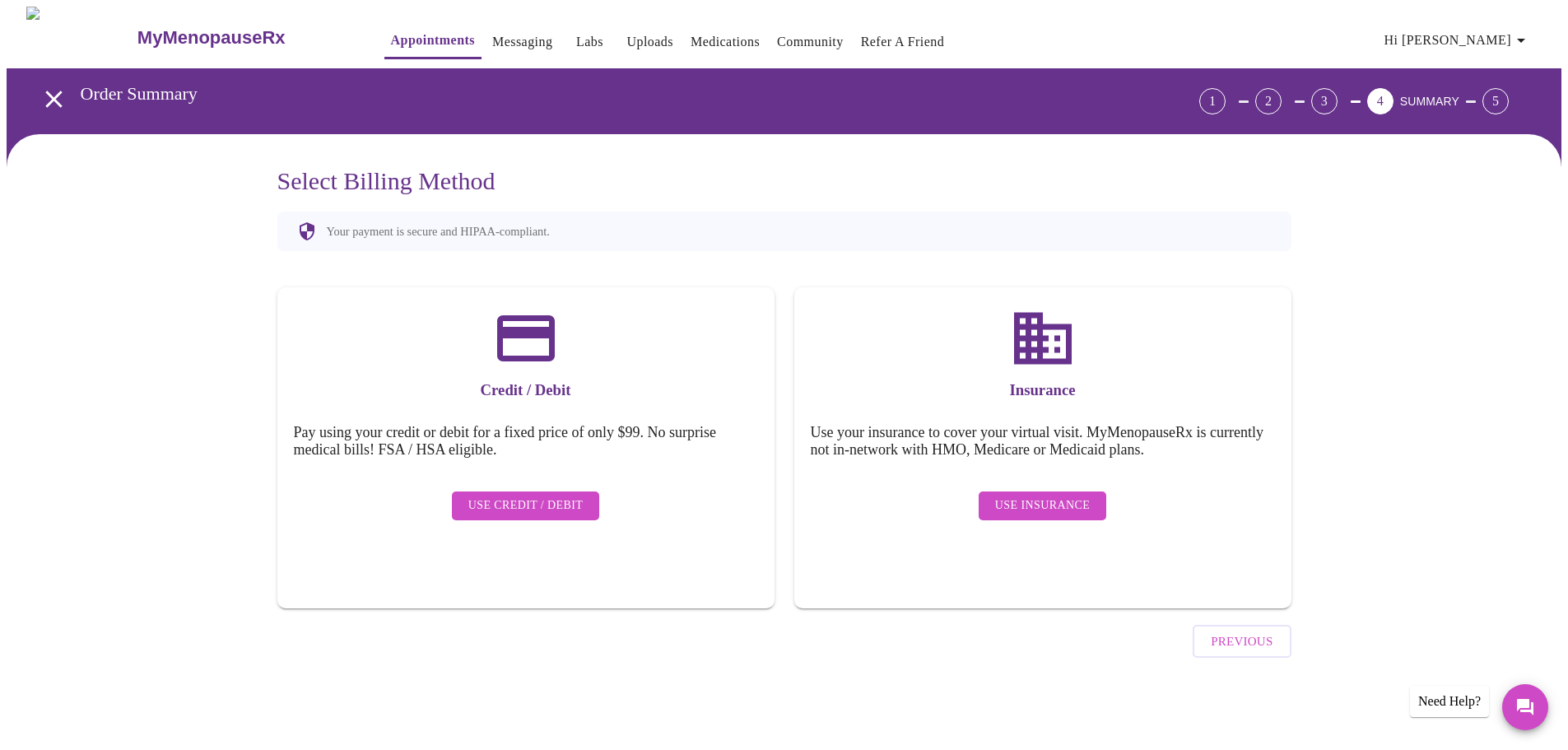
scroll to position [0, 0]
click at [1054, 496] on span "Use Insurance" at bounding box center [1048, 506] width 95 height 21
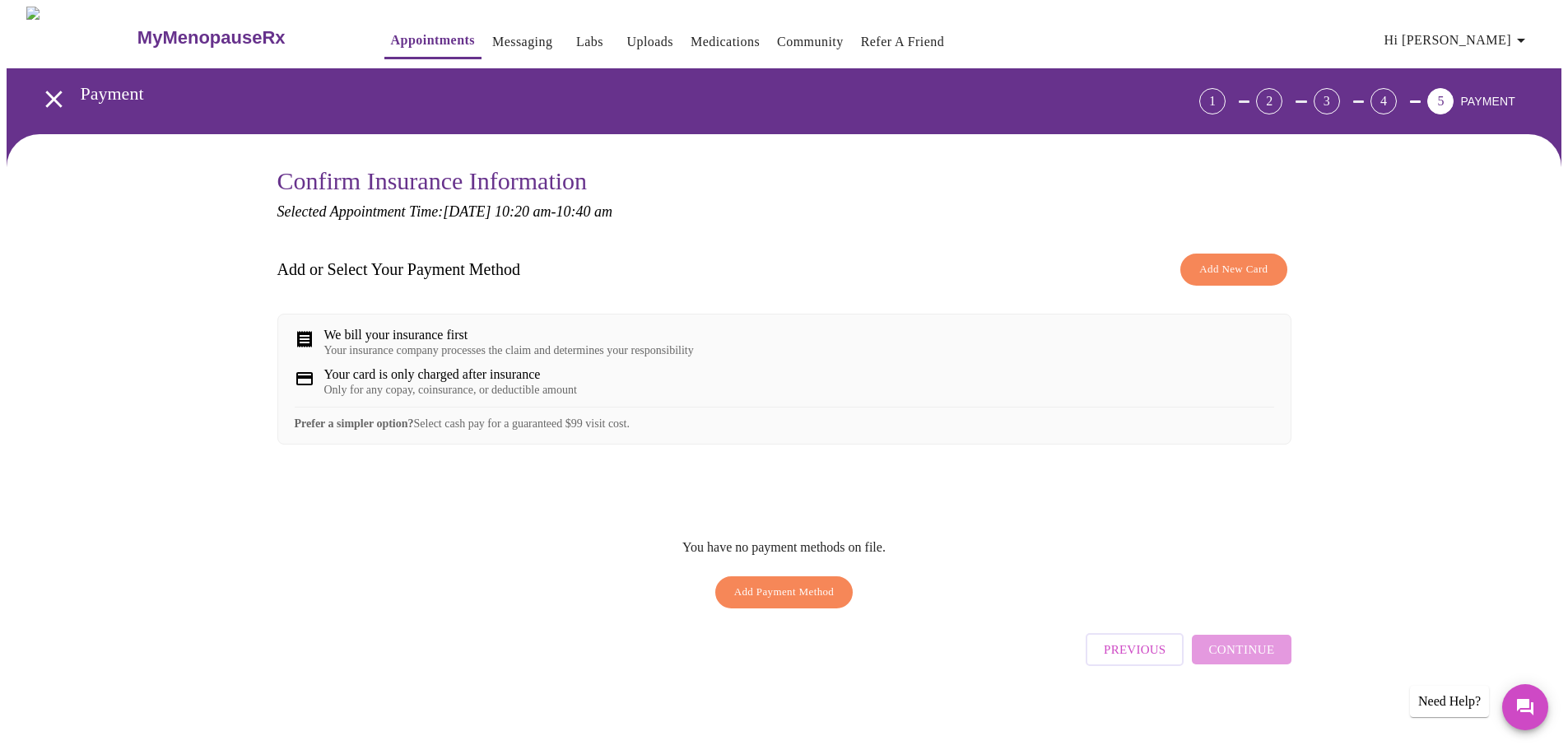
click at [420, 342] on div "We bill your insurance first" at bounding box center [509, 335] width 369 height 14
click at [450, 328] on div "We bill your insurance first" at bounding box center [509, 335] width 369 height 14
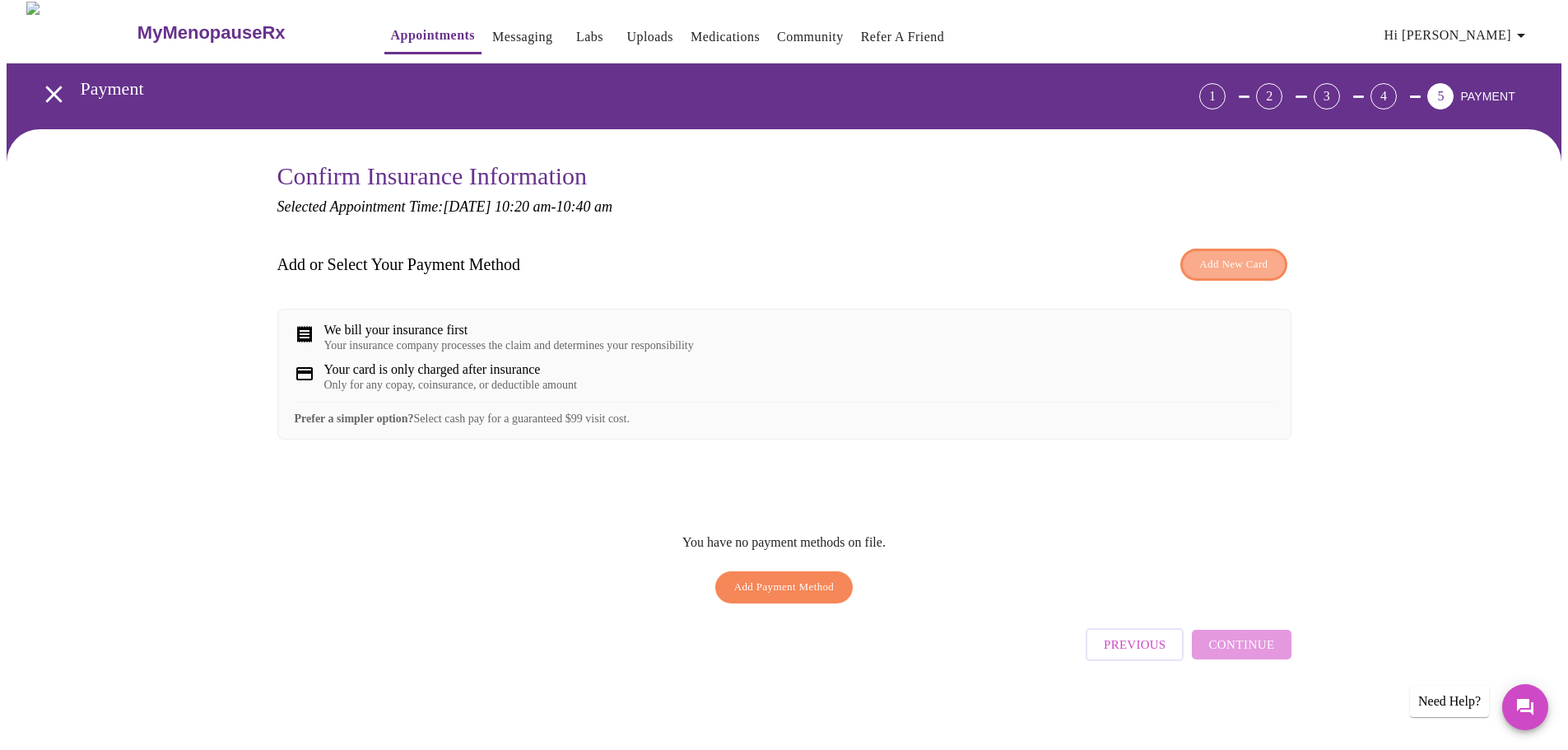
click at [1203, 255] on span "Add New Card" at bounding box center [1232, 265] width 68 height 19
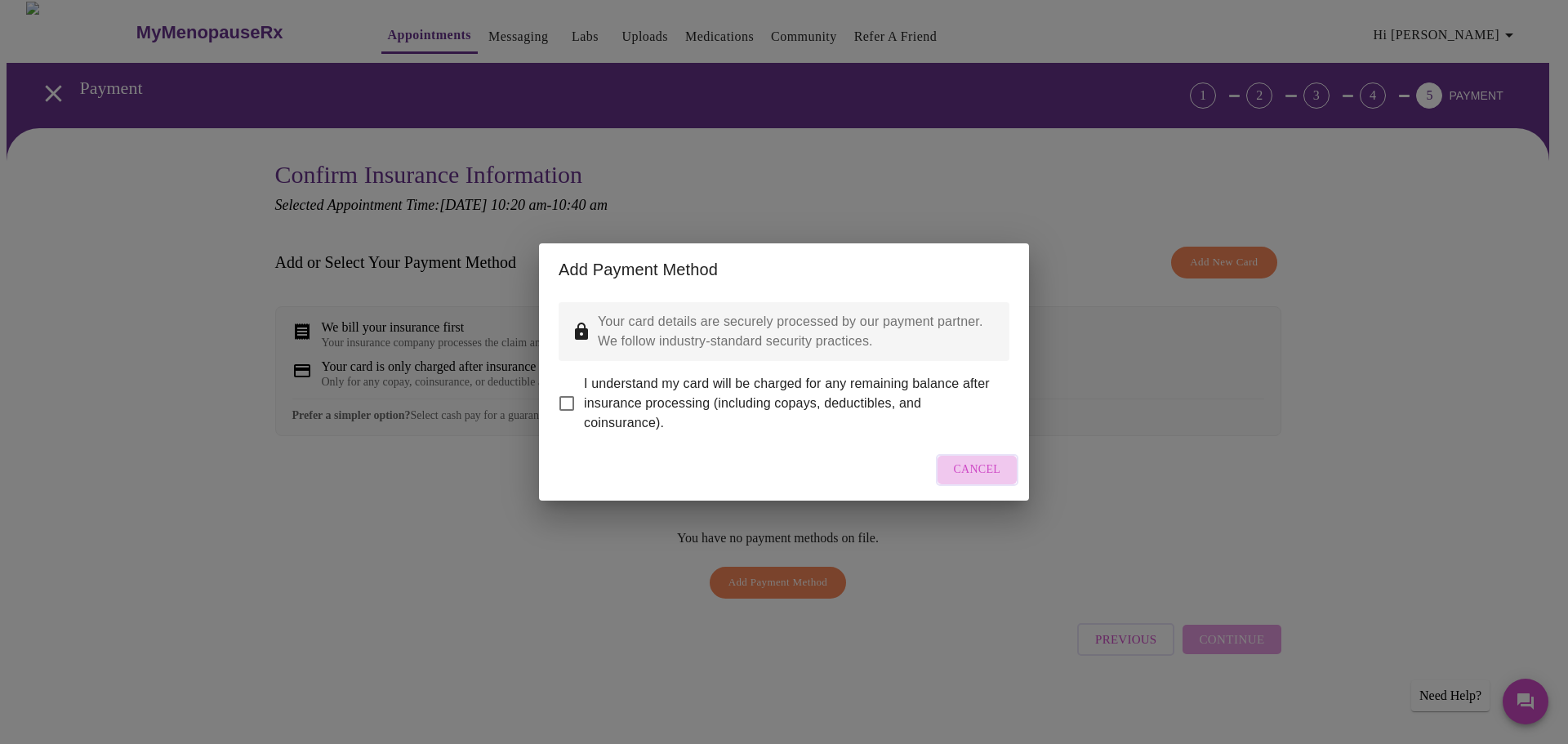
click at [956, 467] on button "Cancel" at bounding box center [977, 471] width 83 height 32
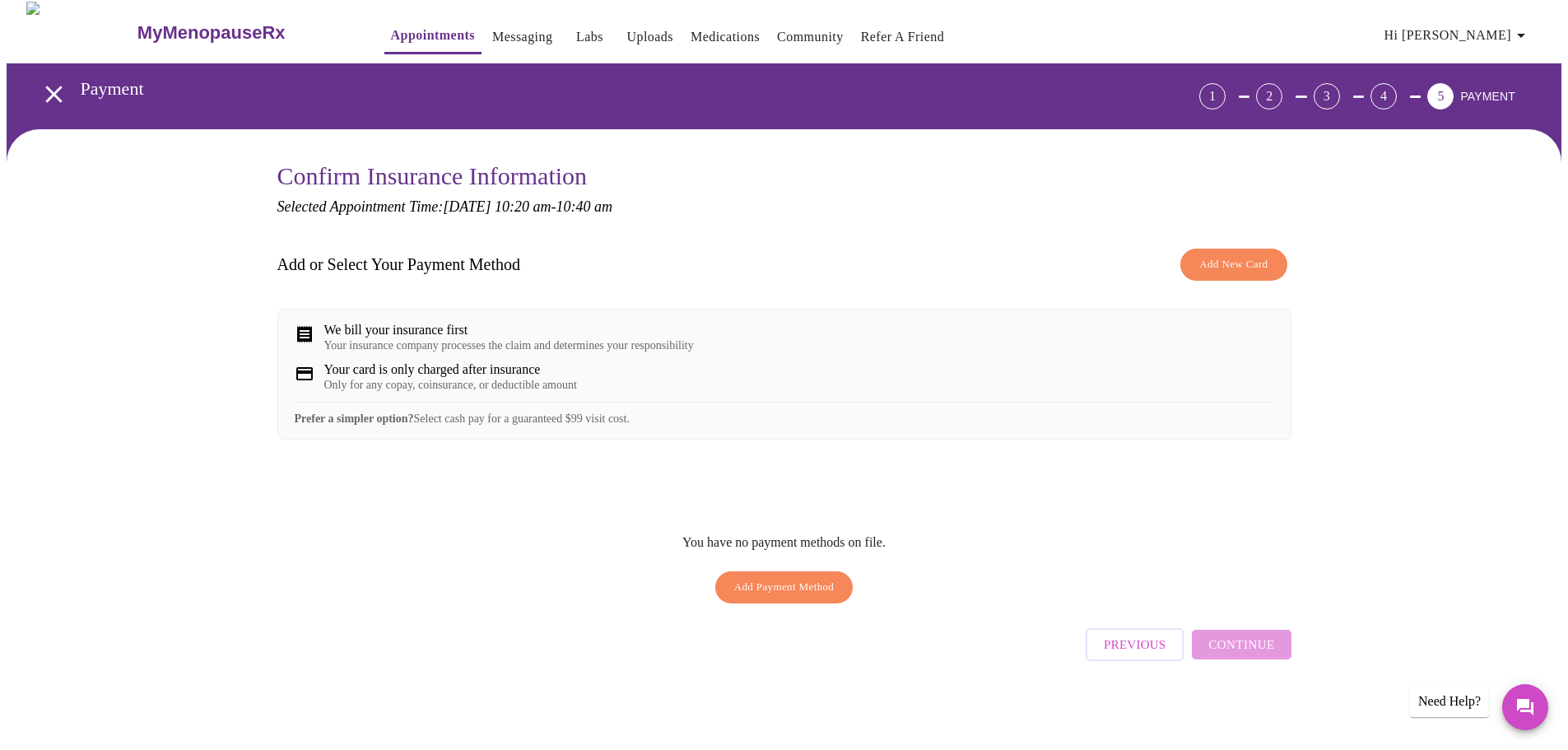
click at [789, 588] on span "Add Payment Method" at bounding box center [784, 587] width 100 height 19
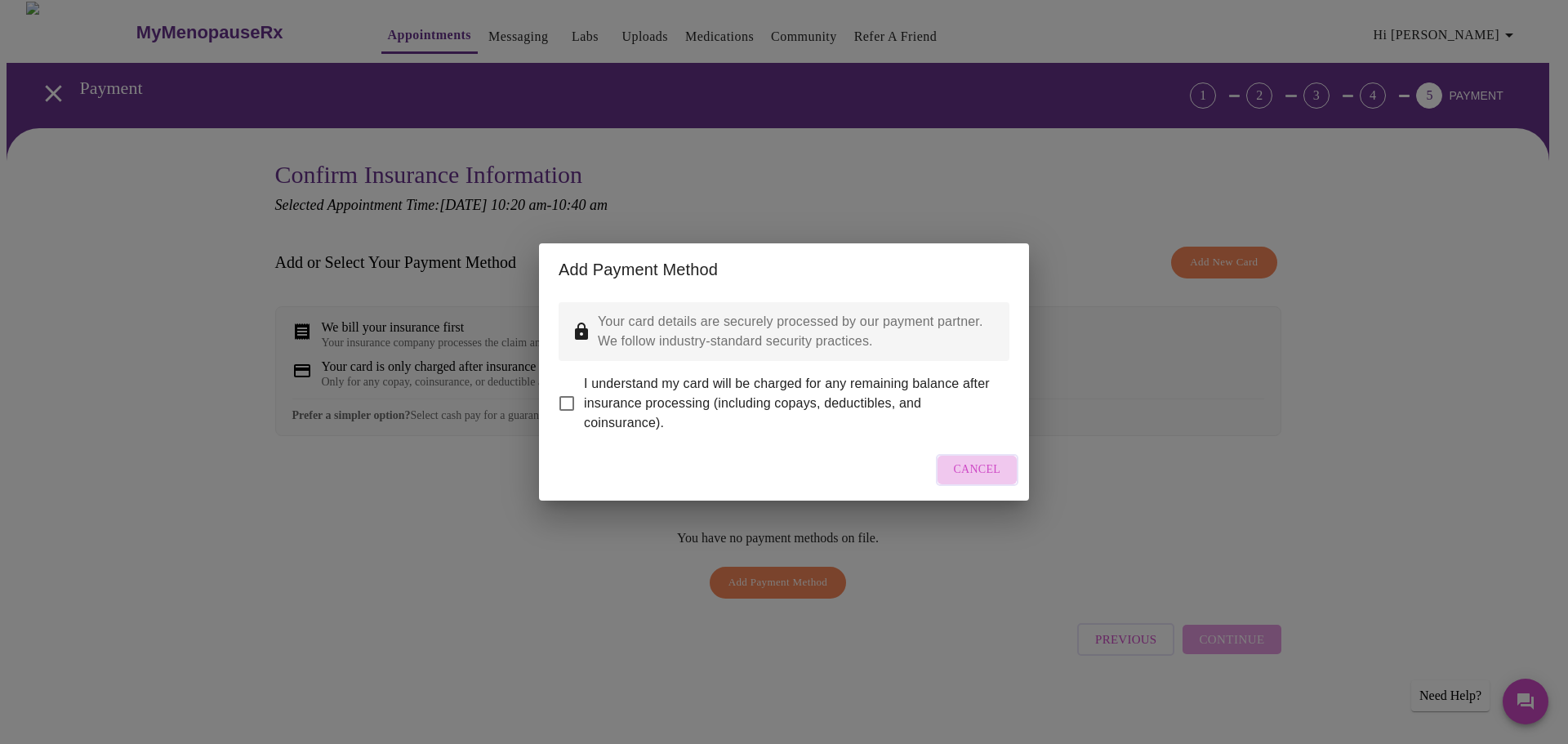
click at [964, 475] on span "Cancel" at bounding box center [977, 471] width 47 height 21
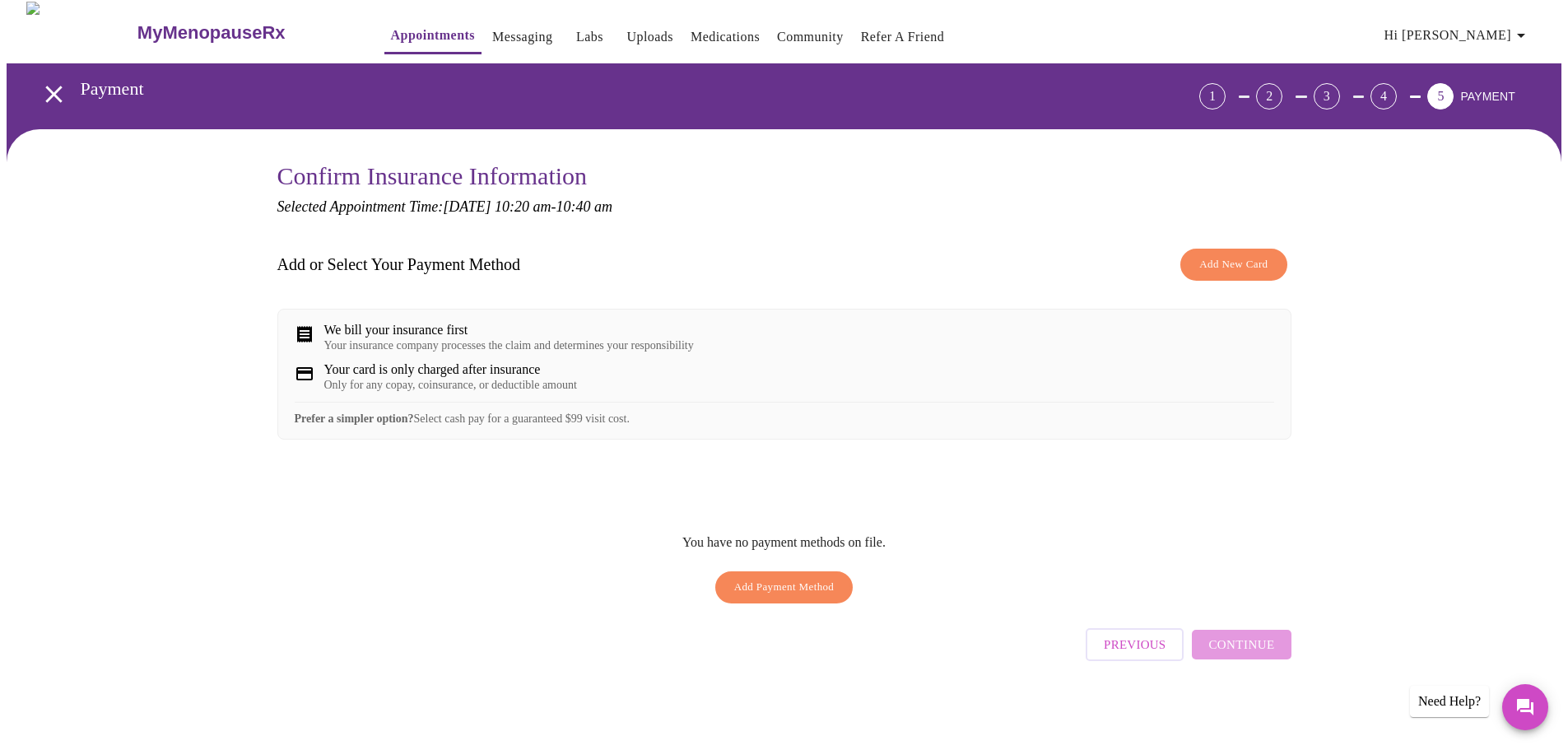
click at [1456, 24] on span "Hi [PERSON_NAME]" at bounding box center [1457, 35] width 146 height 23
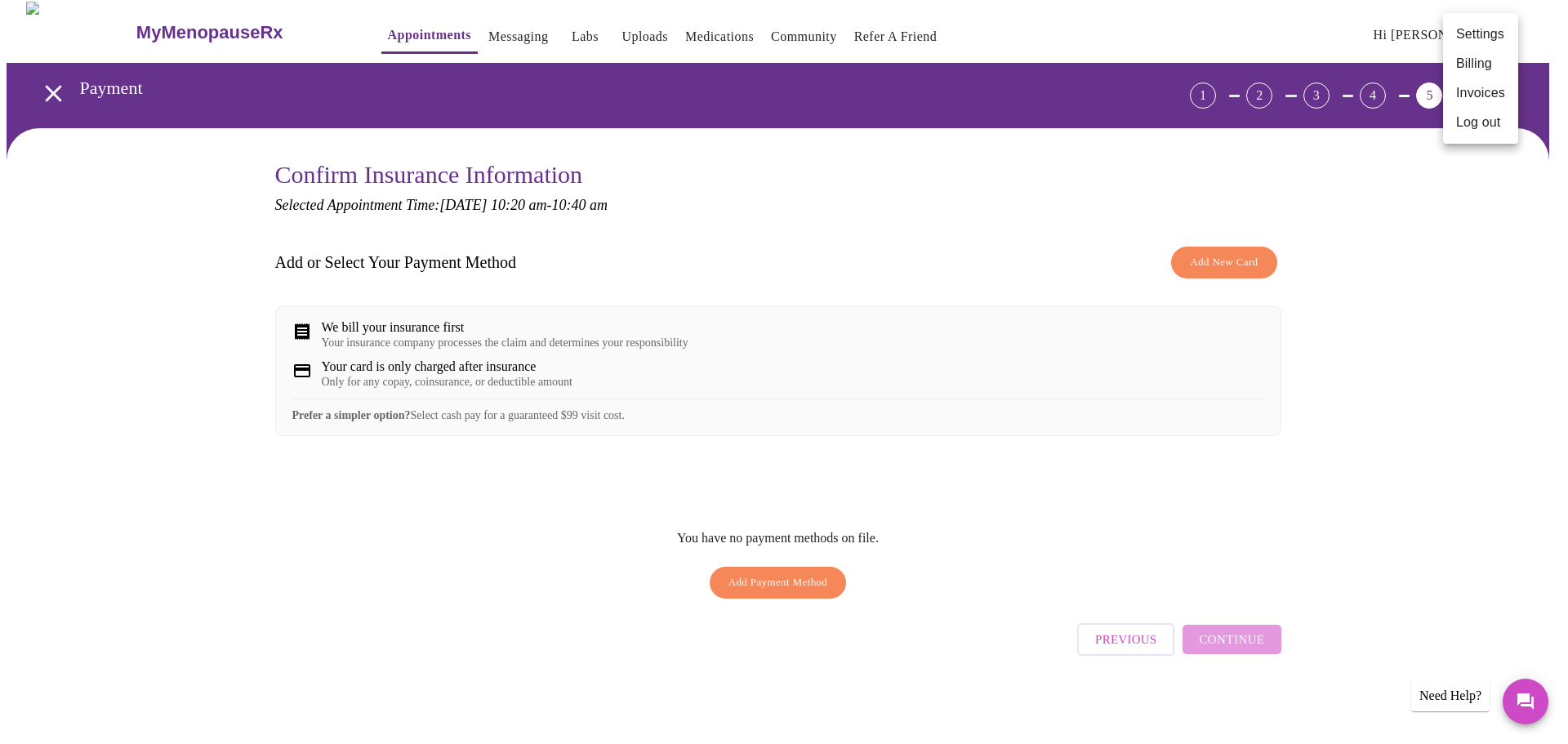
click at [1434, 278] on div at bounding box center [784, 372] width 1568 height 744
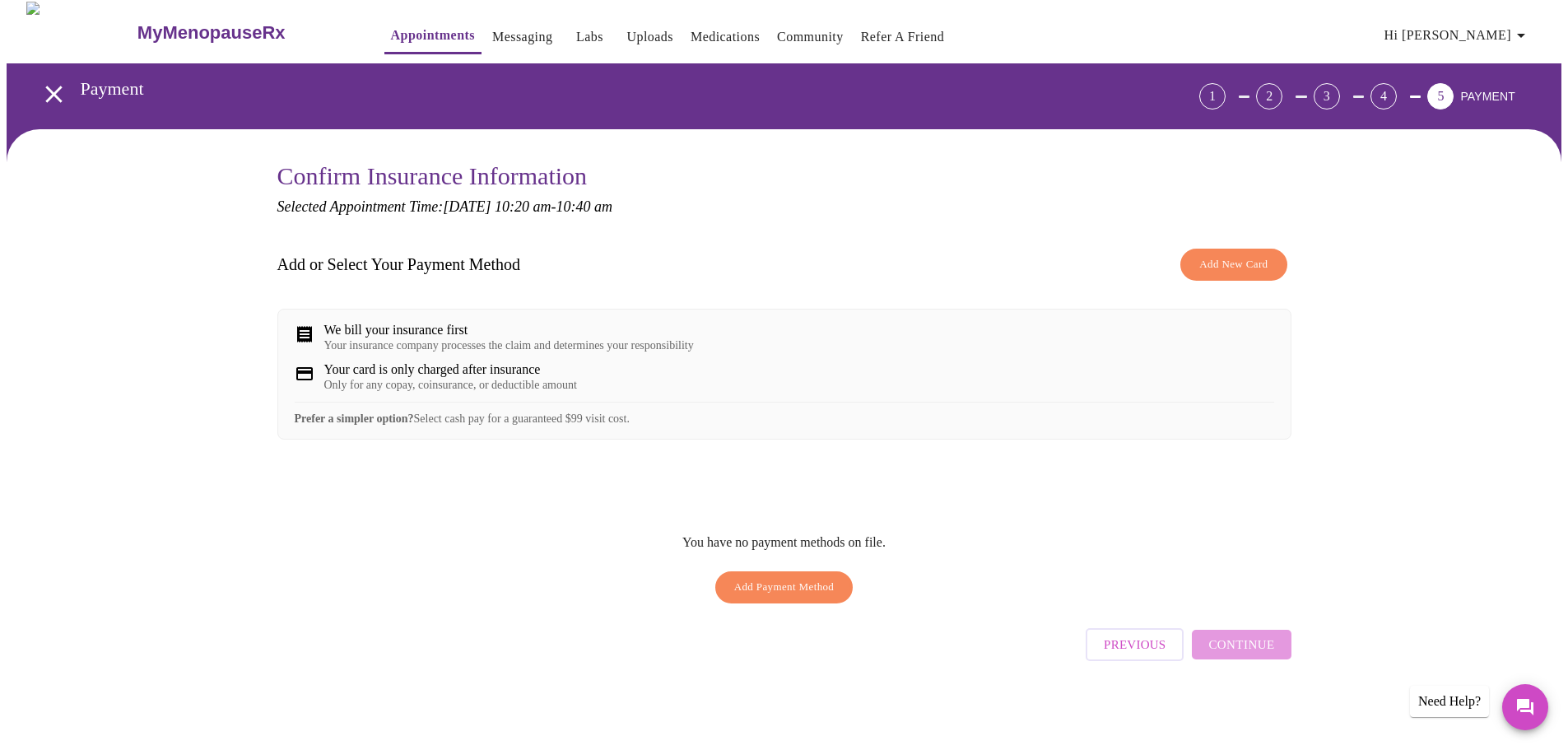
click at [1255, 644] on div "Previous Continue" at bounding box center [1187, 640] width 205 height 57
click at [1258, 666] on div "Previous Continue" at bounding box center [1187, 640] width 205 height 57
click at [1261, 656] on div "Previous Continue" at bounding box center [1187, 640] width 205 height 57
click at [1426, 697] on div "Need Help?" at bounding box center [1448, 701] width 79 height 32
click at [783, 591] on span "Add Payment Method" at bounding box center [784, 587] width 100 height 19
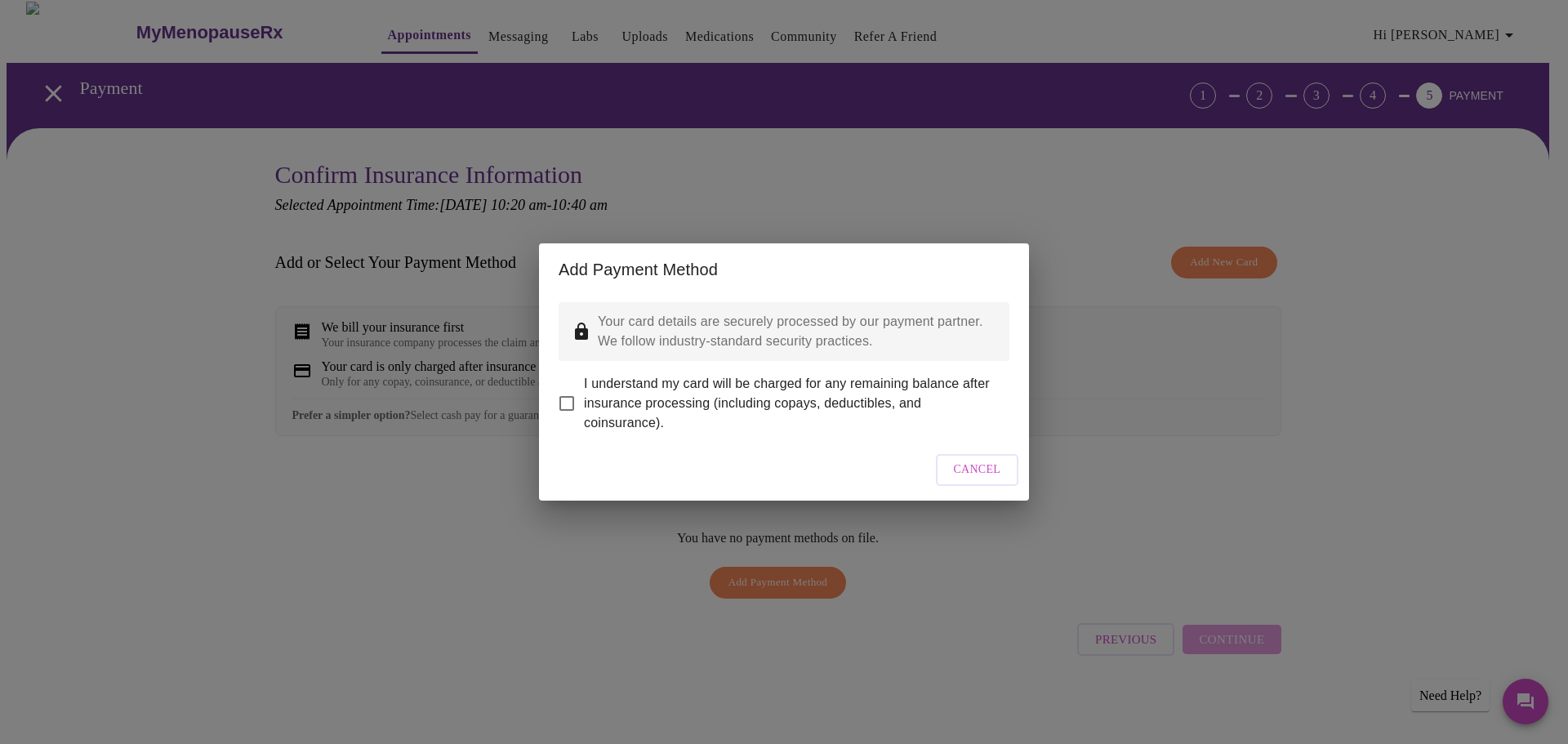
click at [985, 464] on div "Cancel" at bounding box center [784, 470] width 489 height 62
click at [963, 480] on span "Cancel" at bounding box center [977, 471] width 47 height 21
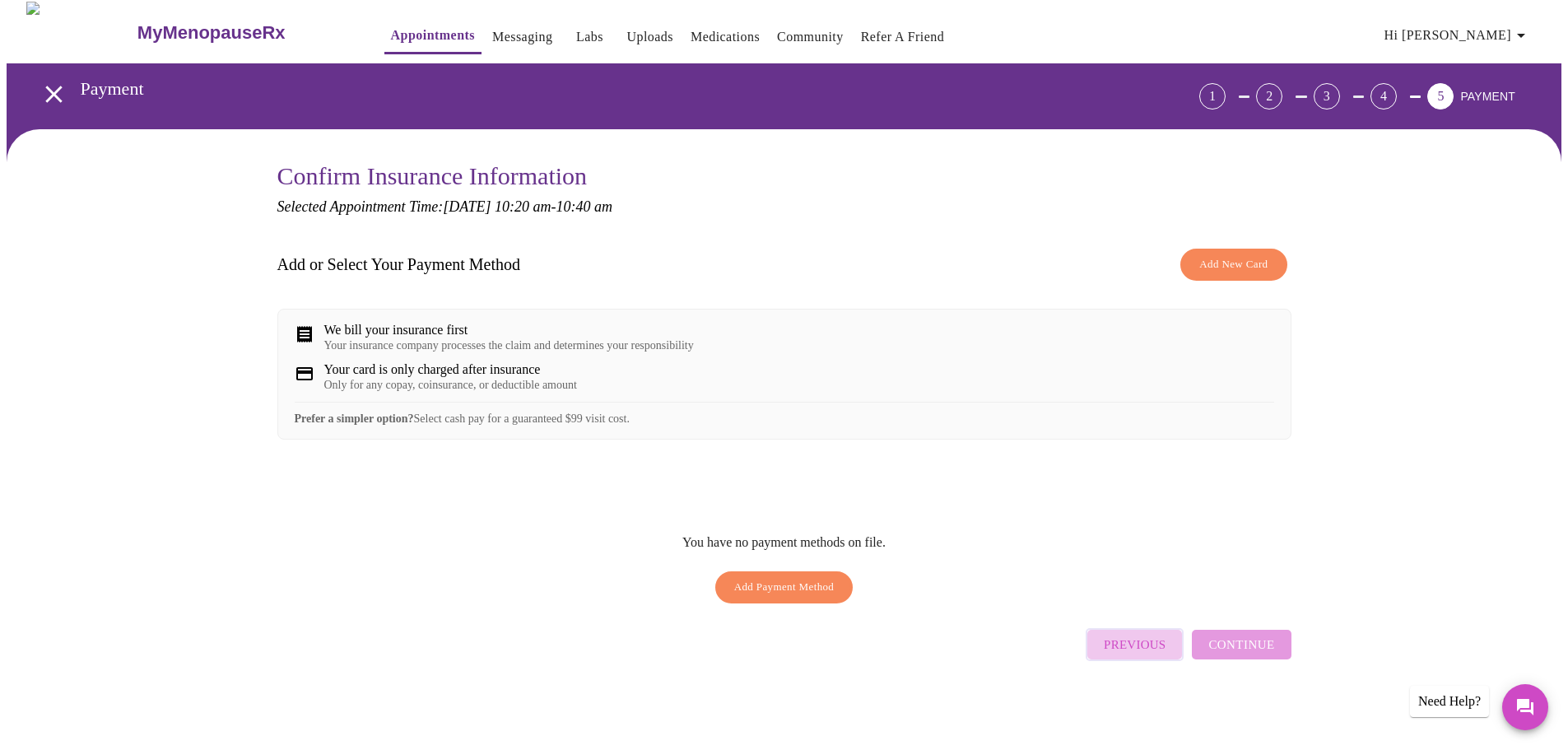
click at [1113, 661] on button "Previous" at bounding box center [1134, 645] width 98 height 33
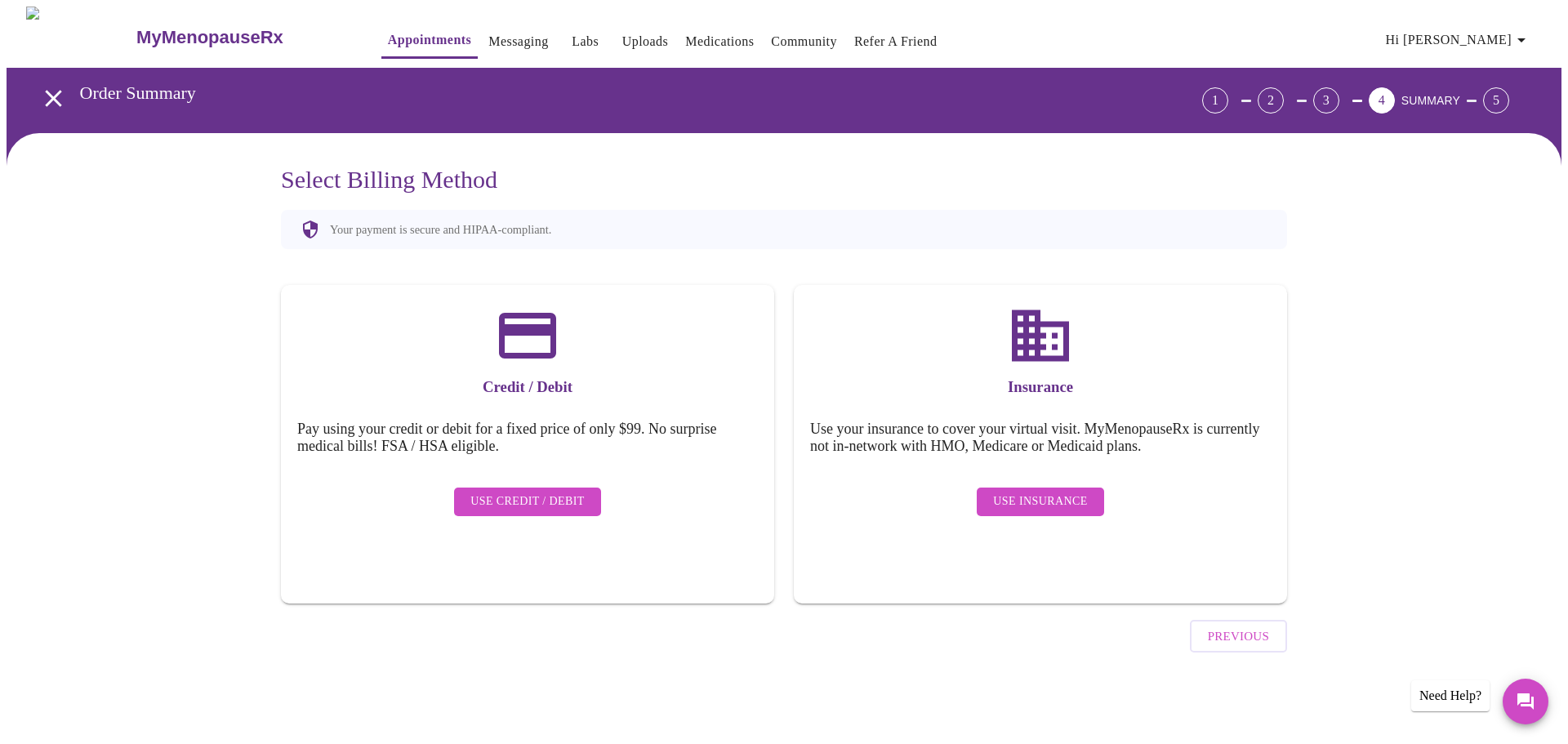
click at [1234, 625] on span "Previous" at bounding box center [1238, 636] width 62 height 21
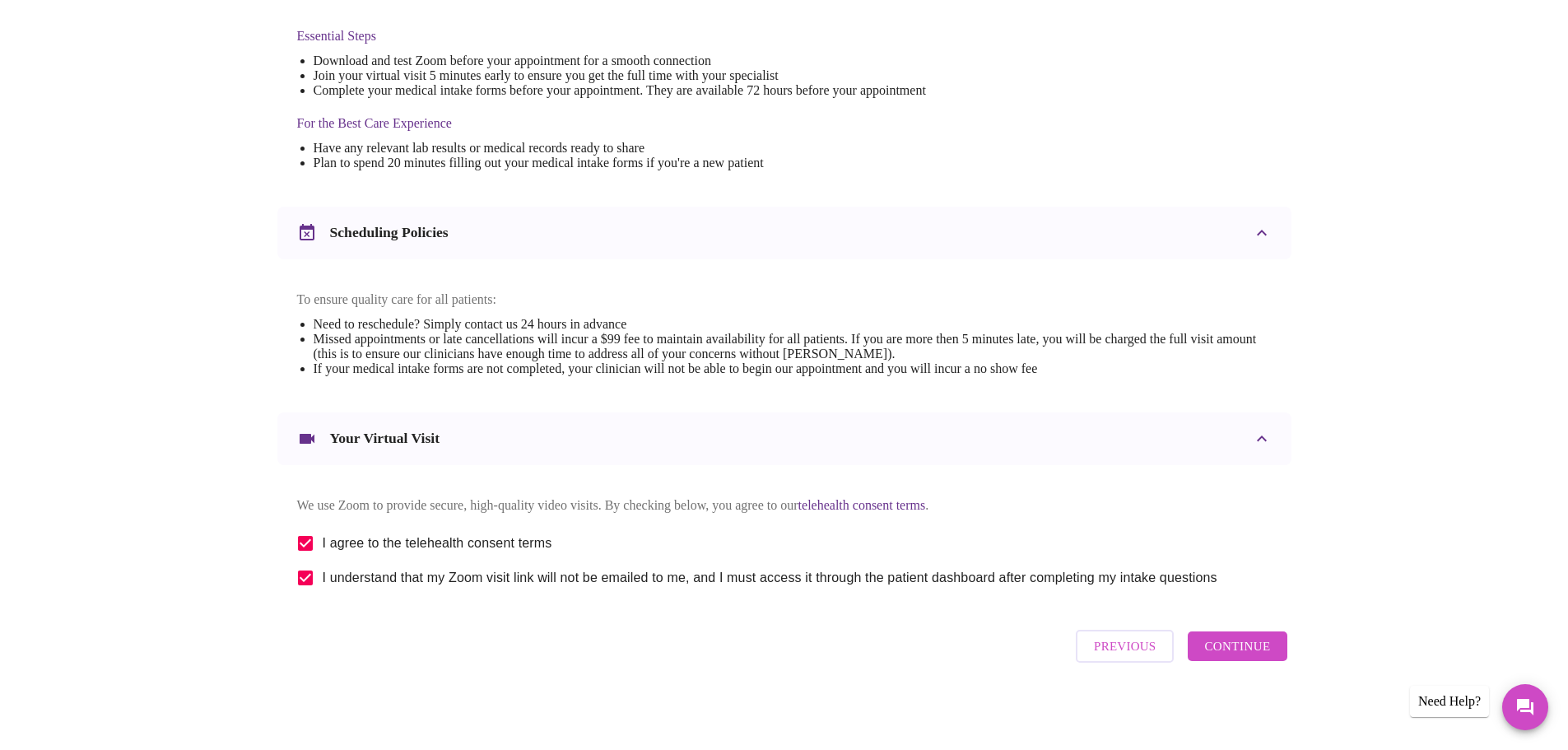
scroll to position [444, 0]
click at [1102, 646] on span "Previous" at bounding box center [1124, 645] width 62 height 21
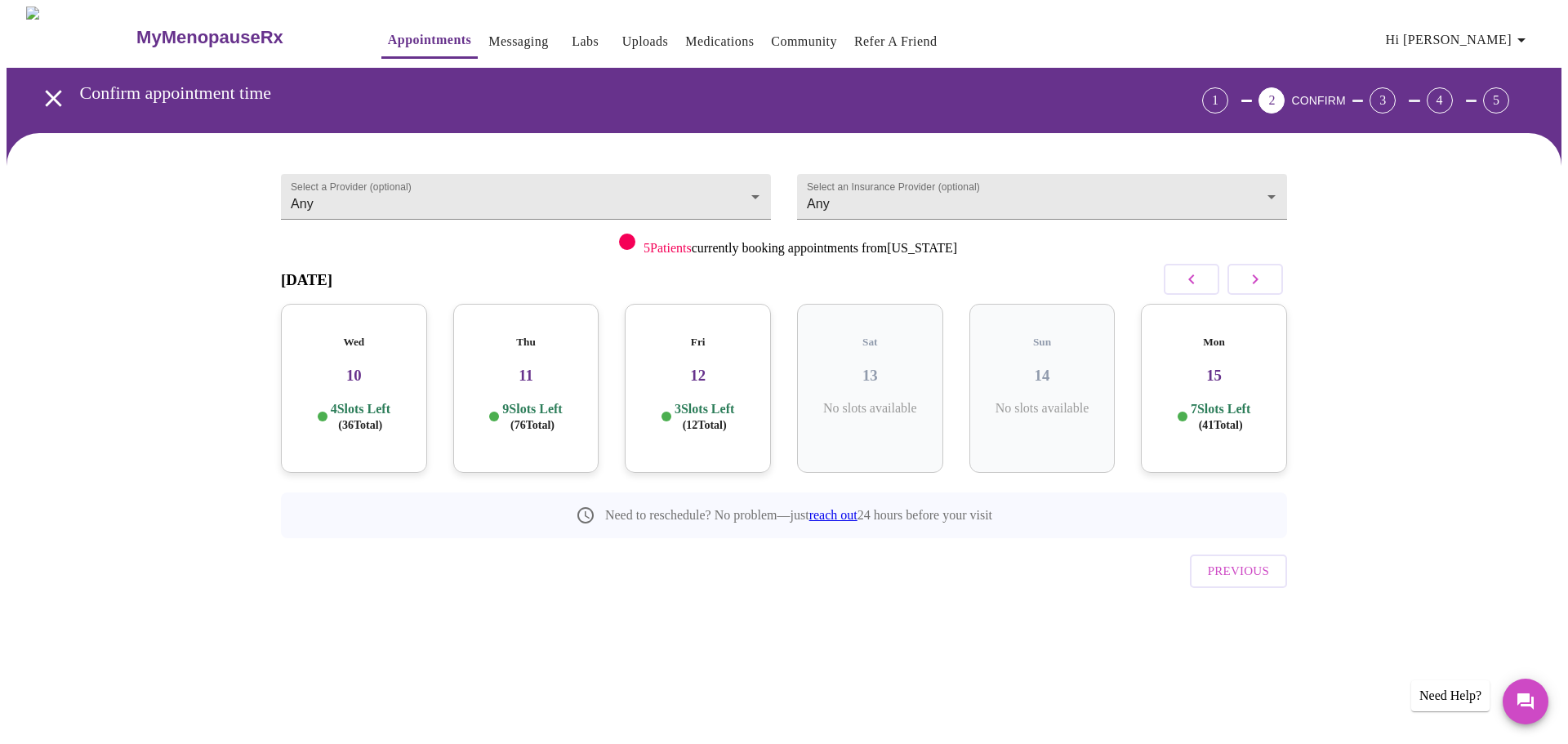
click at [1261, 267] on button "button" at bounding box center [1255, 279] width 56 height 31
click at [1264, 275] on button "button" at bounding box center [1255, 279] width 56 height 31
click at [1225, 372] on div "Fri 26 5 Slots Left ( 28 Total)" at bounding box center [1213, 388] width 146 height 169
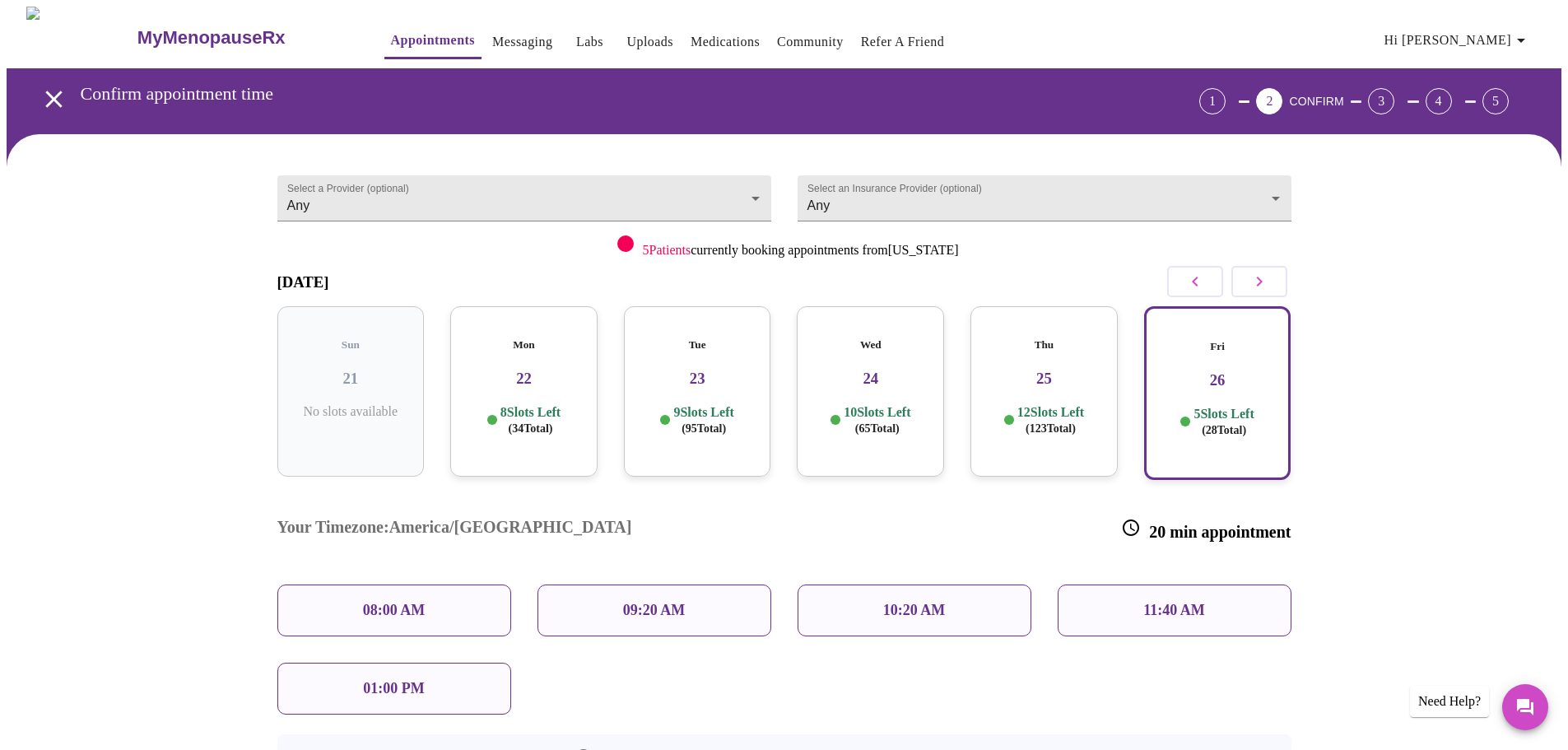
click at [914, 602] on p "10:20 AM" at bounding box center [914, 610] width 62 height 17
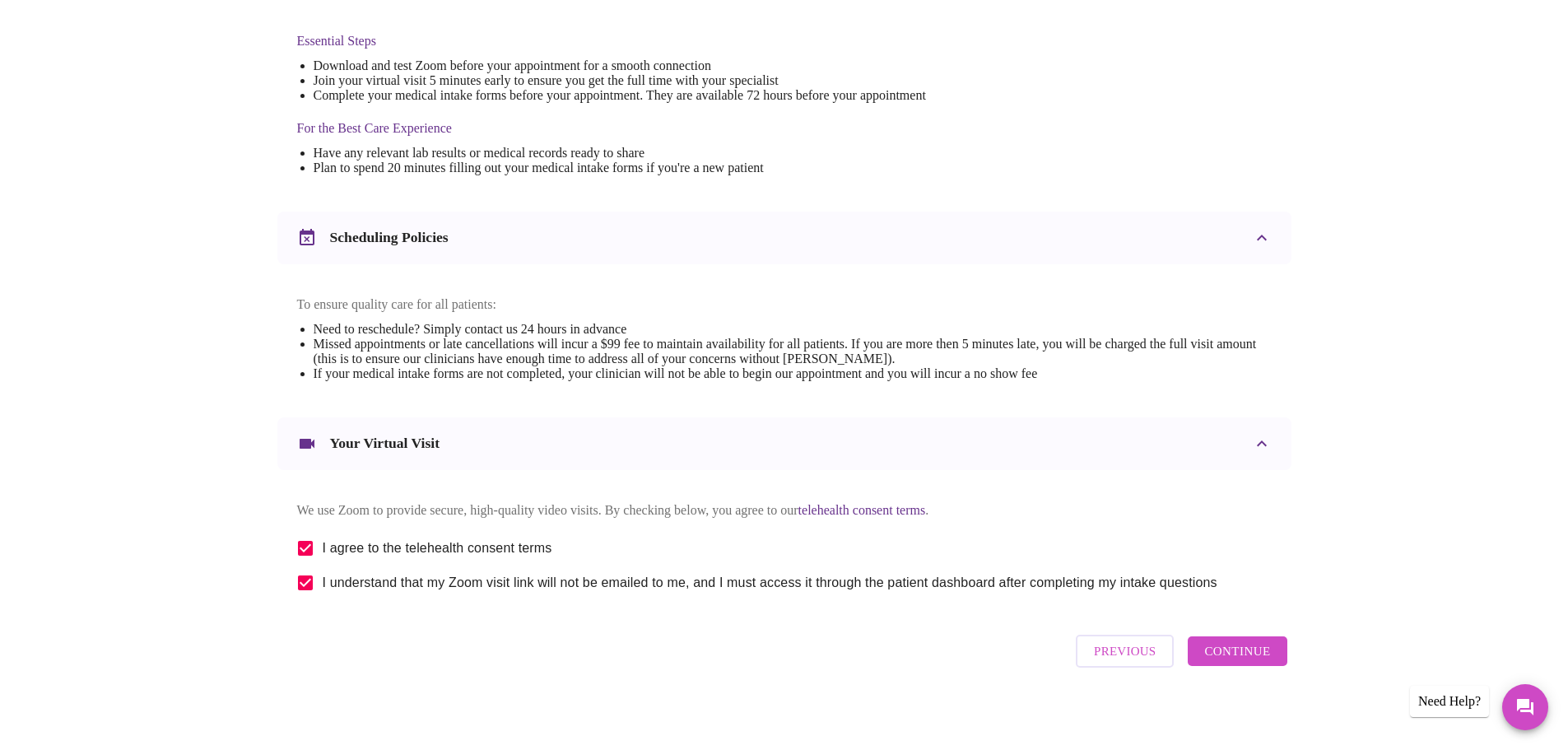
scroll to position [444, 0]
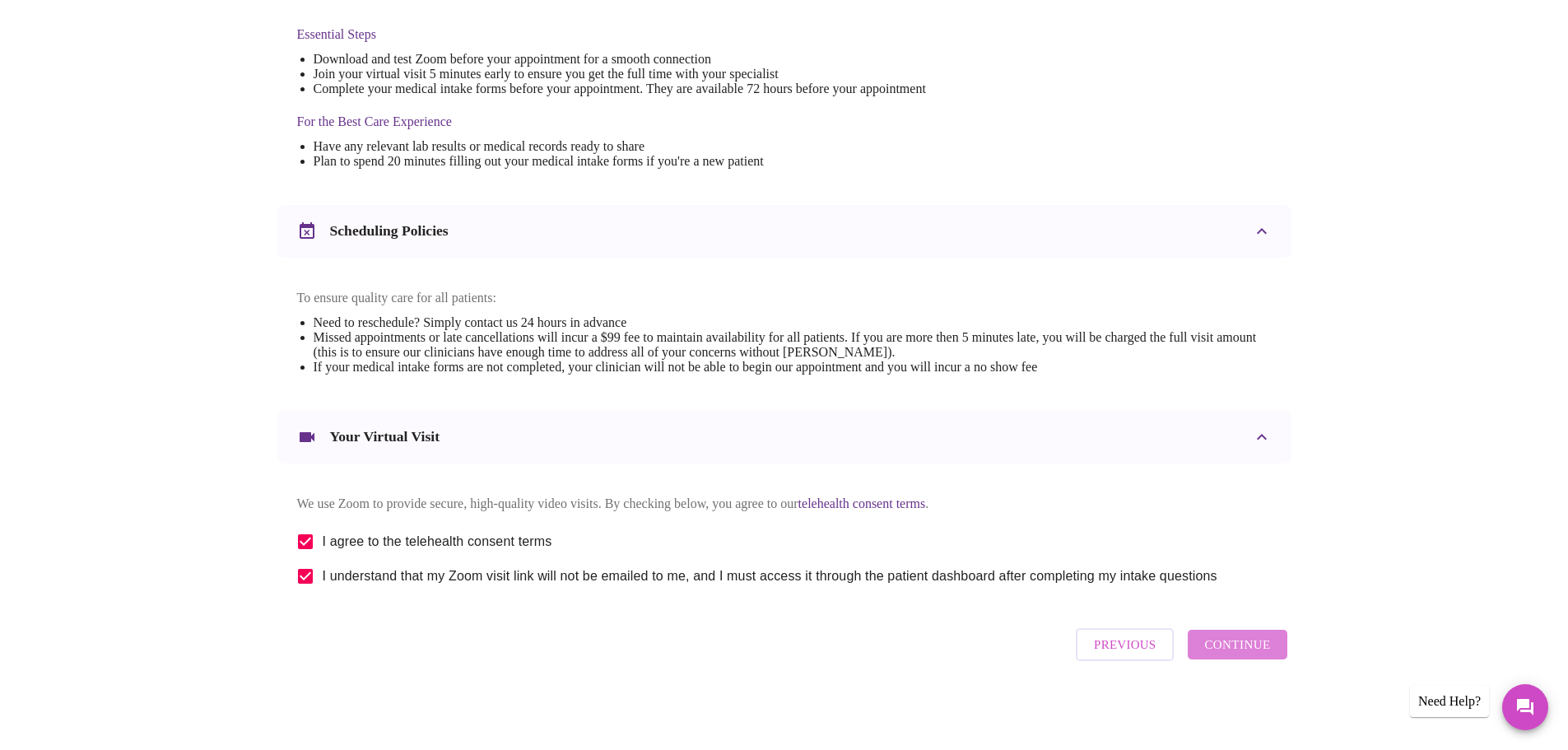
click at [1245, 649] on span "Continue" at bounding box center [1236, 645] width 66 height 21
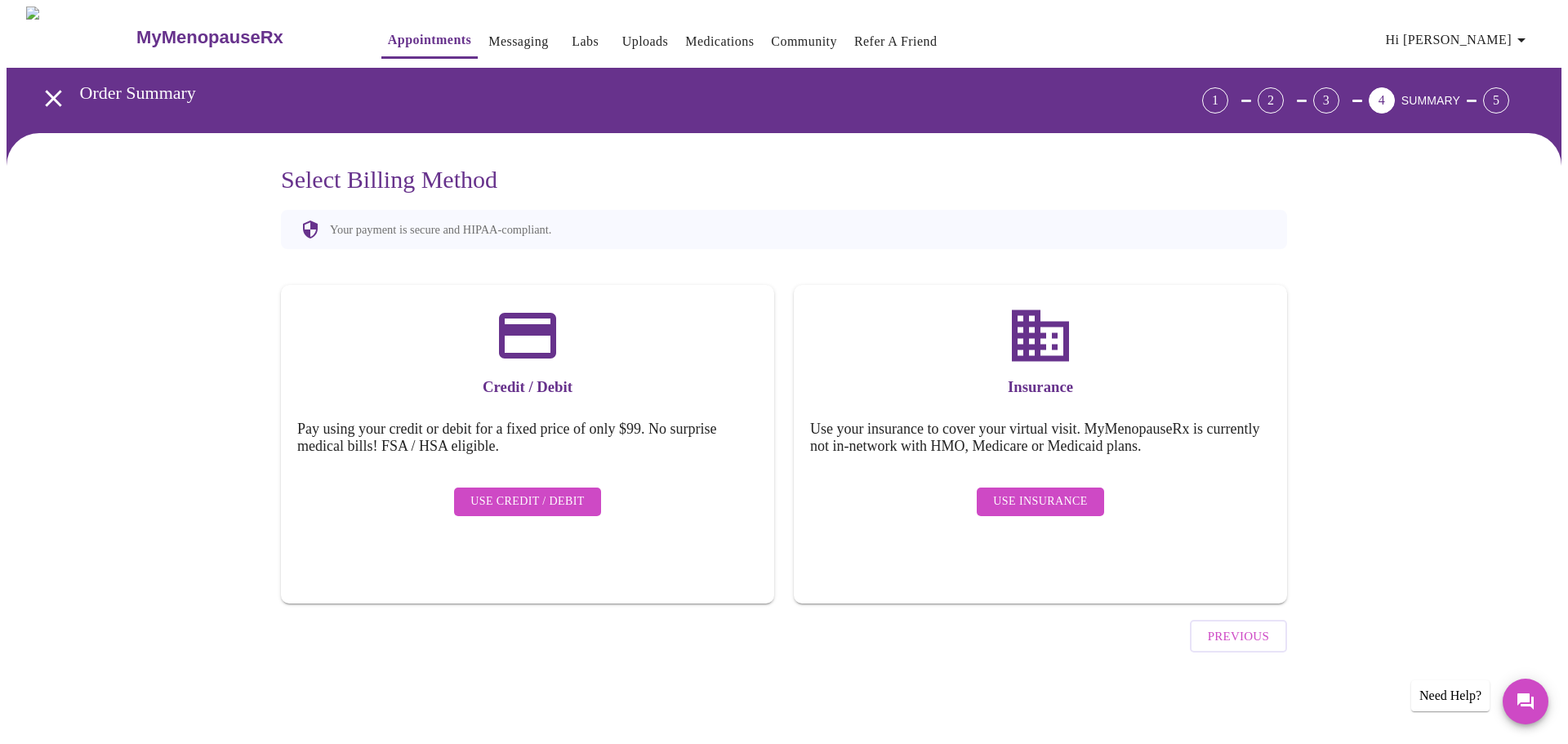
click at [1041, 492] on span "Use Insurance" at bounding box center [1040, 502] width 94 height 21
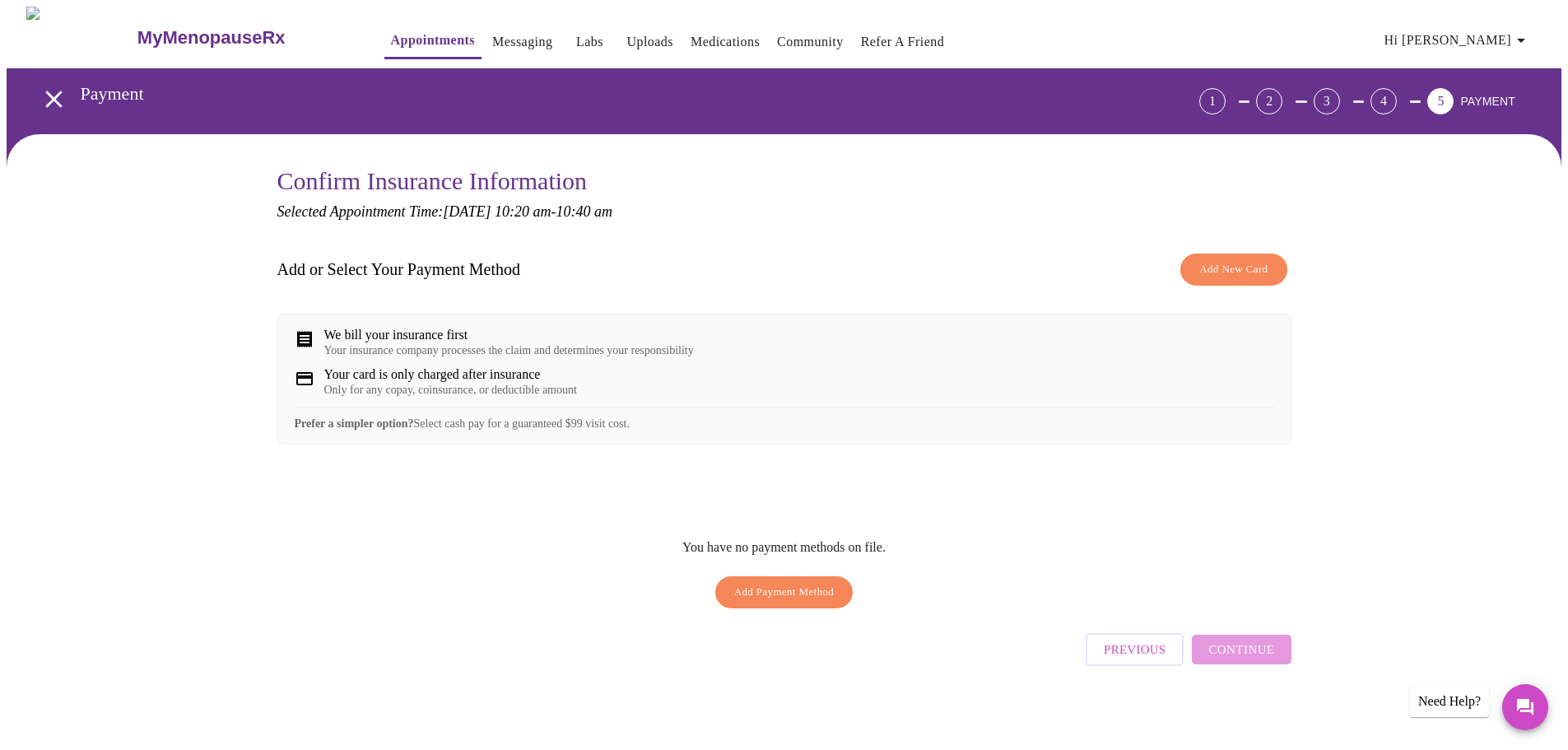
click at [1233, 245] on div "Add or Select Your Payment Method Add New Card" at bounding box center [784, 269] width 1013 height 49
click at [1230, 261] on span "Add New Card" at bounding box center [1232, 270] width 68 height 19
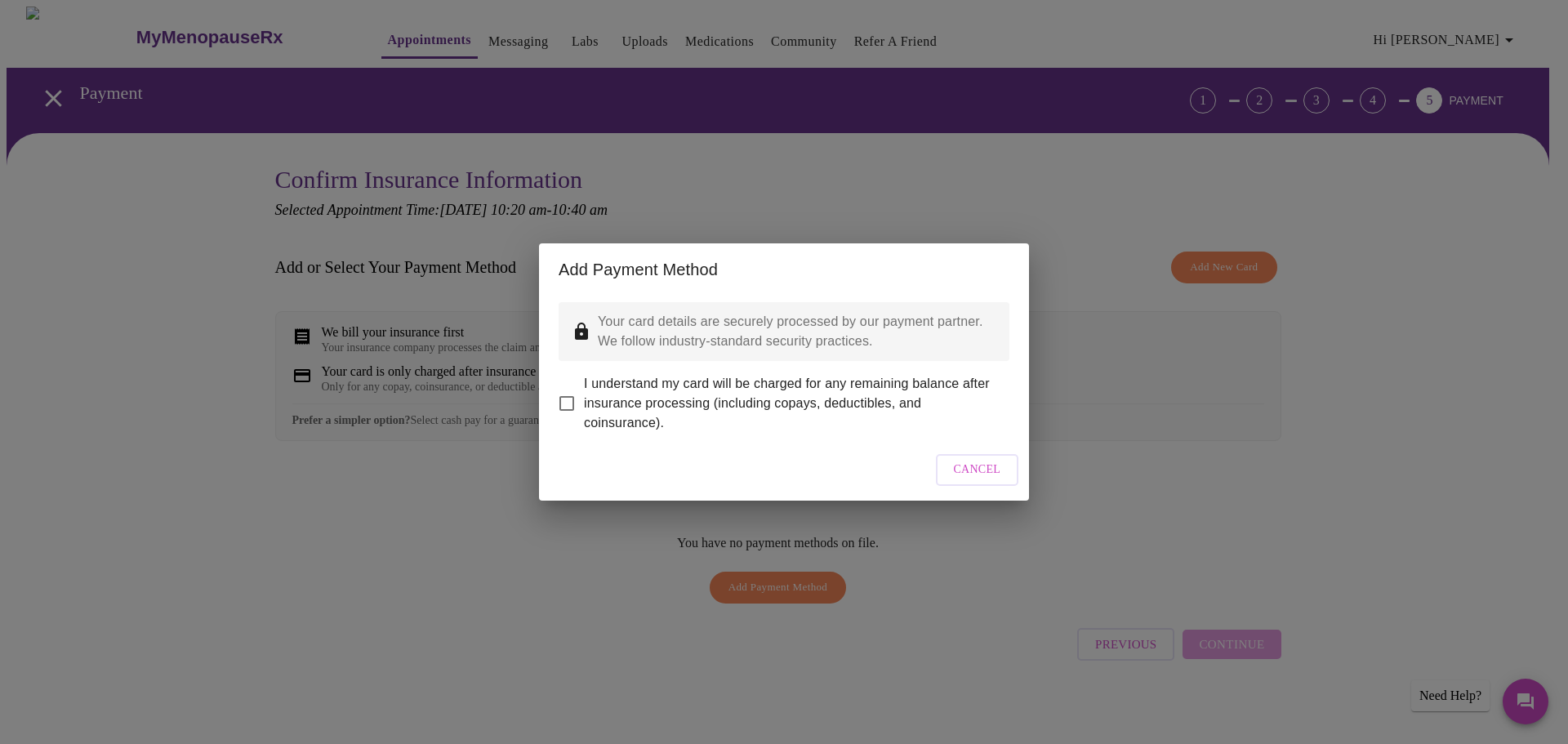
click at [996, 480] on span "Cancel" at bounding box center [977, 471] width 47 height 21
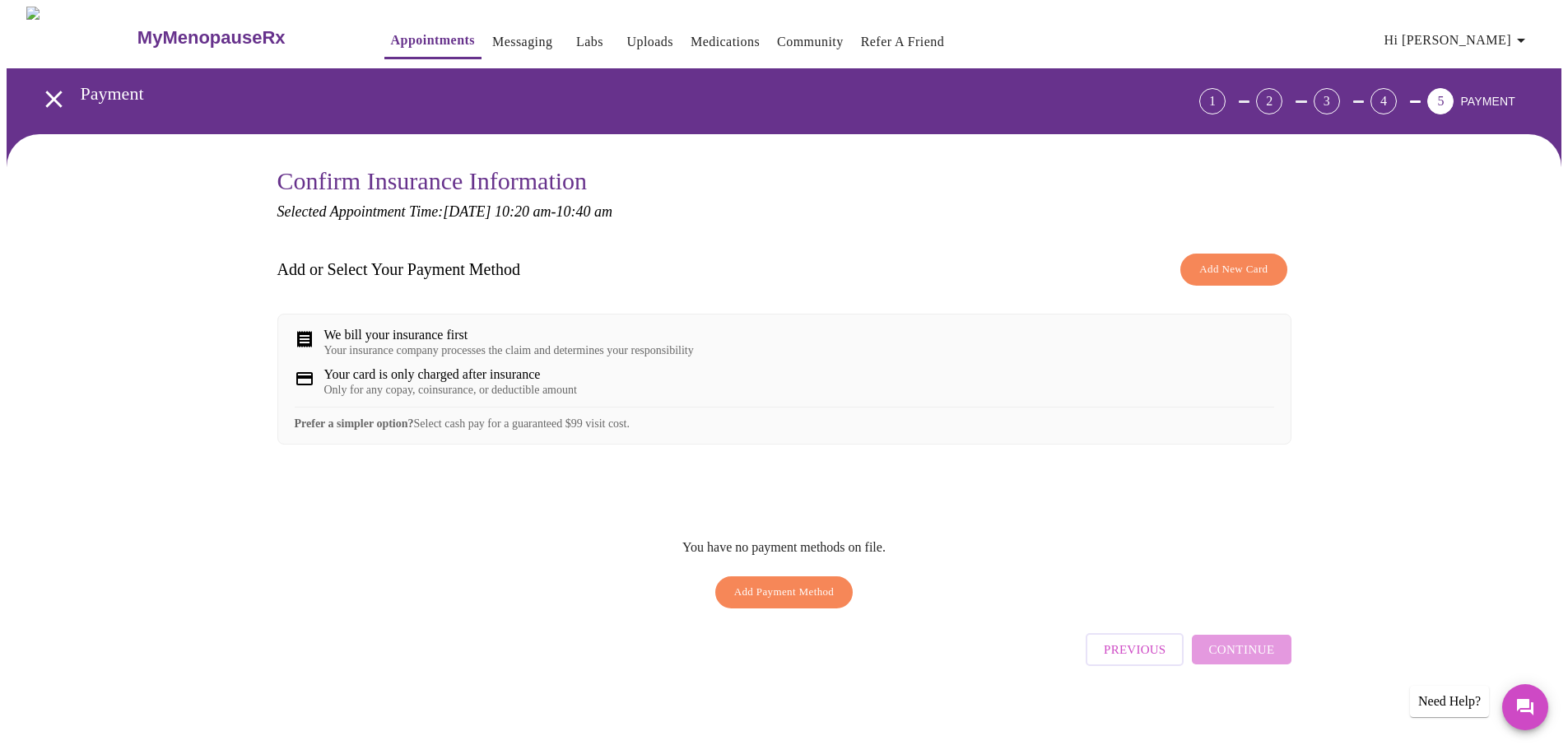
click at [789, 602] on span "Add Payment Method" at bounding box center [784, 592] width 100 height 19
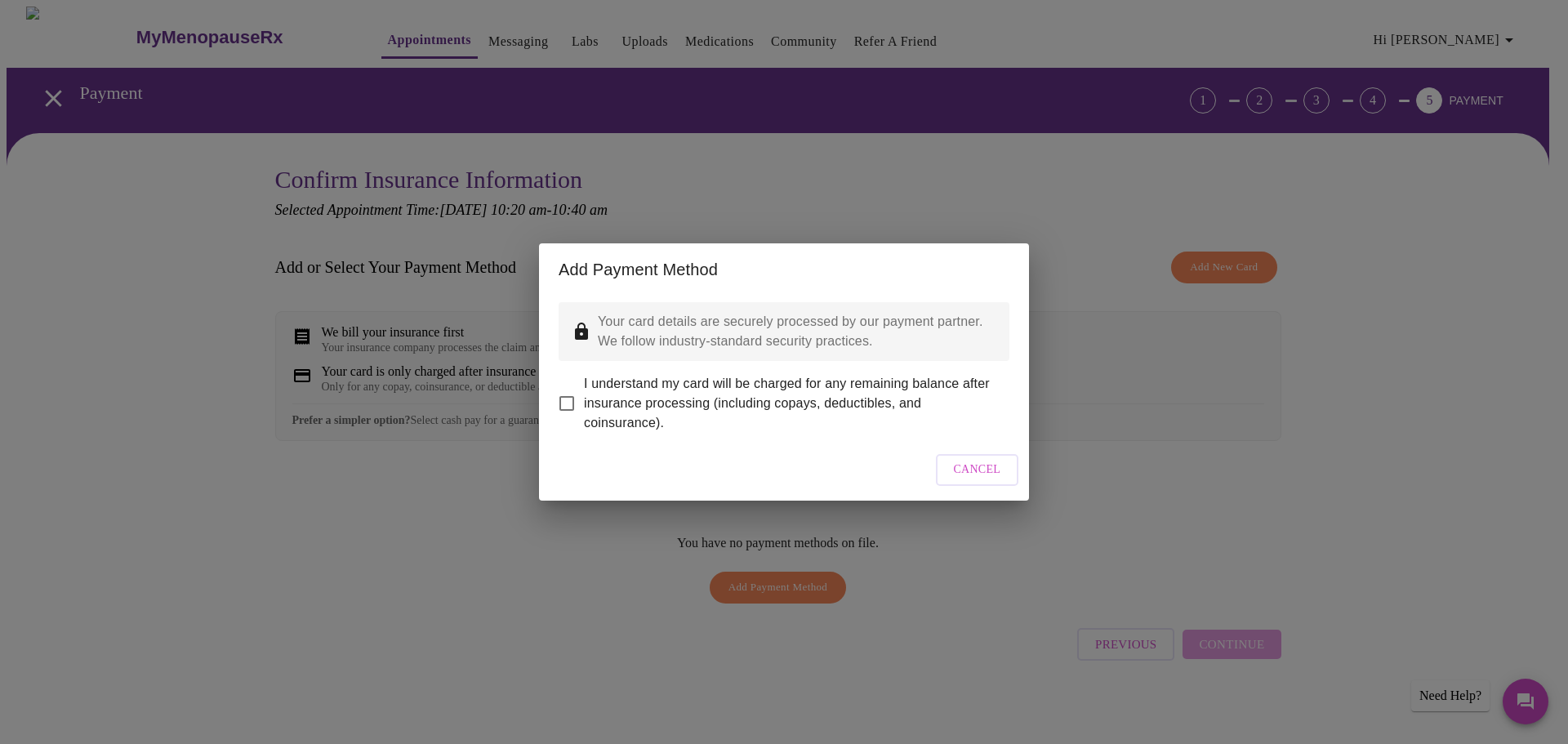
click at [563, 390] on input "I understand my card will be charged for any remaining balance after insurance …" at bounding box center [566, 403] width 34 height 34
checkbox input "true"
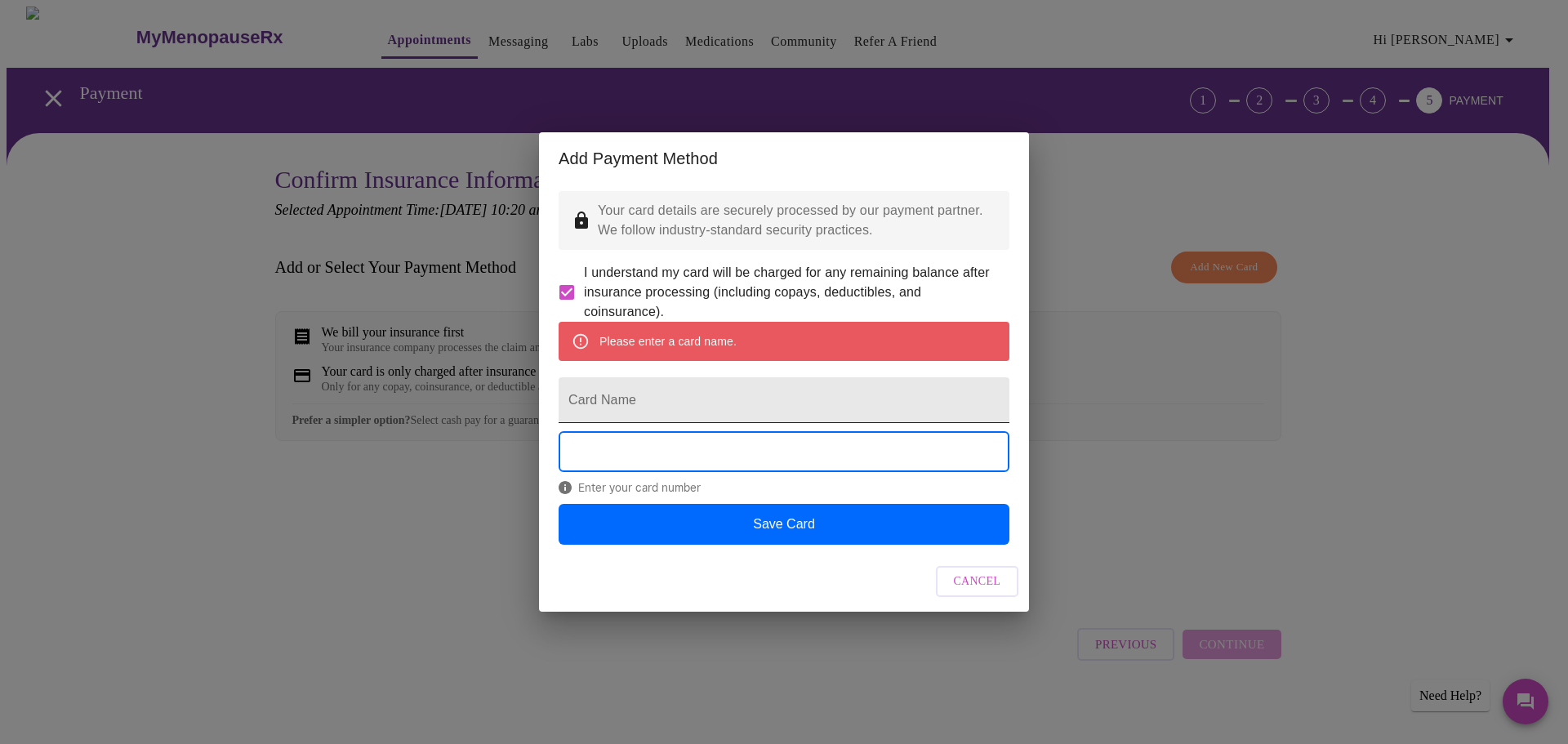
click at [613, 401] on input "Card Name" at bounding box center [784, 400] width 451 height 46
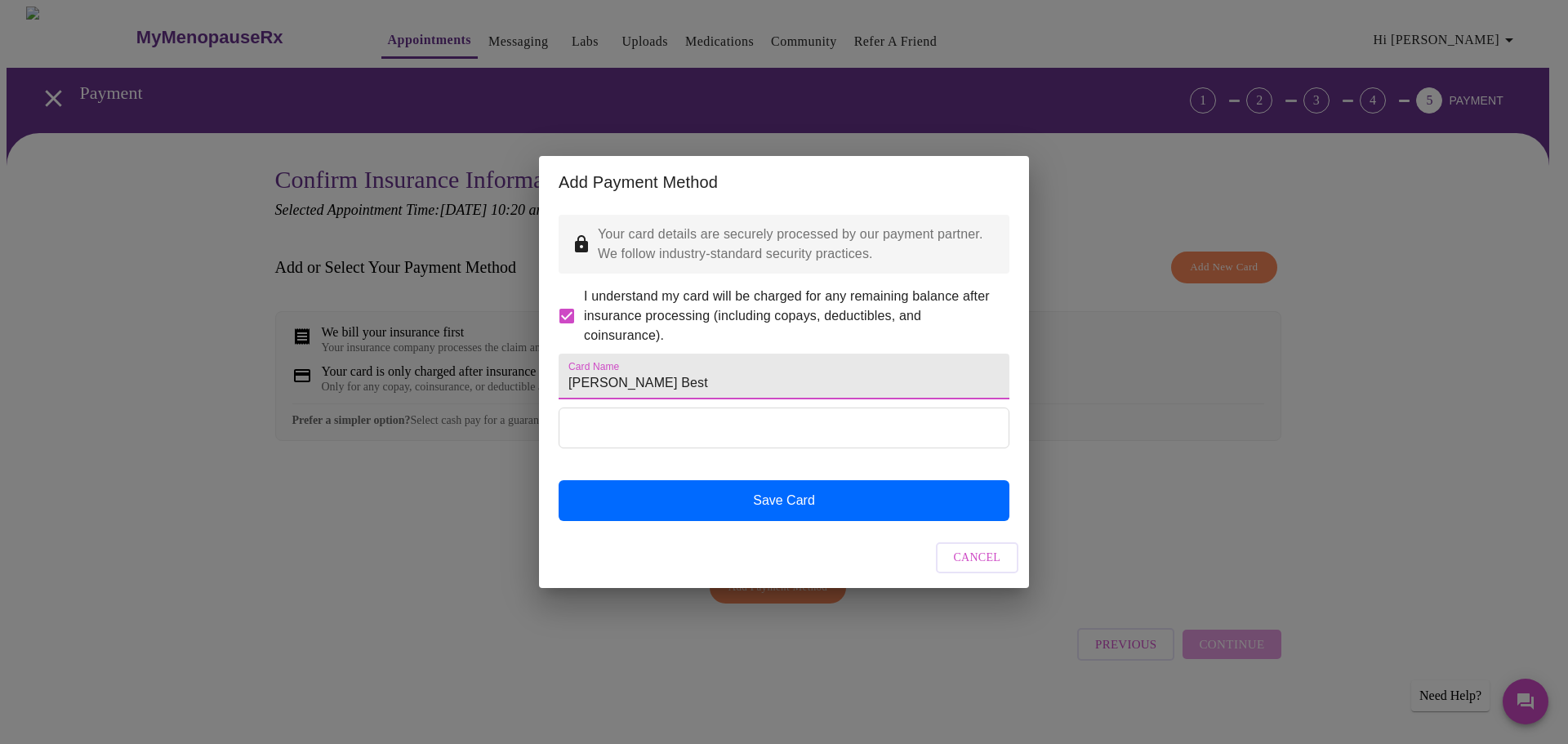
type input "[PERSON_NAME] Best"
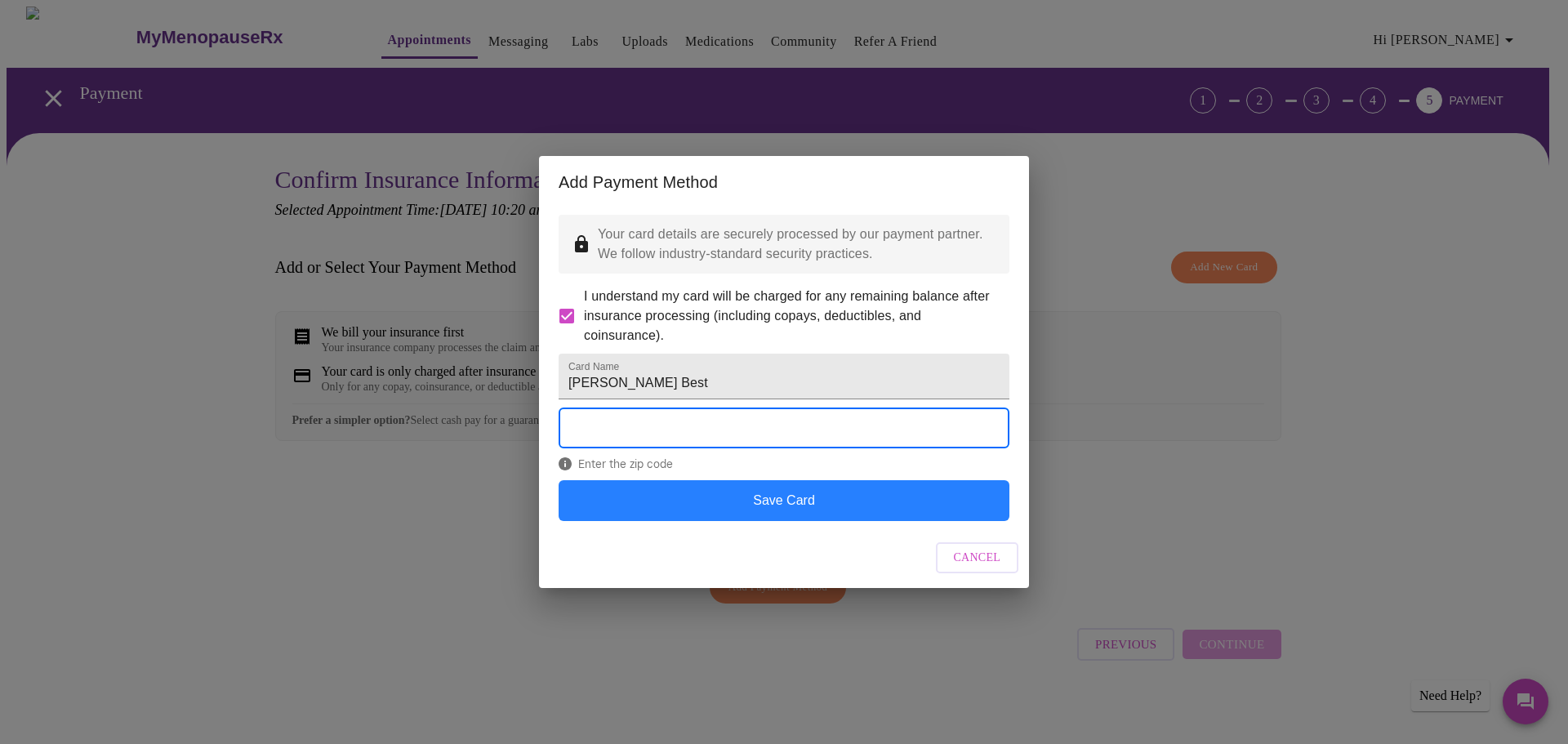
click at [800, 521] on button "Save Card" at bounding box center [784, 500] width 451 height 41
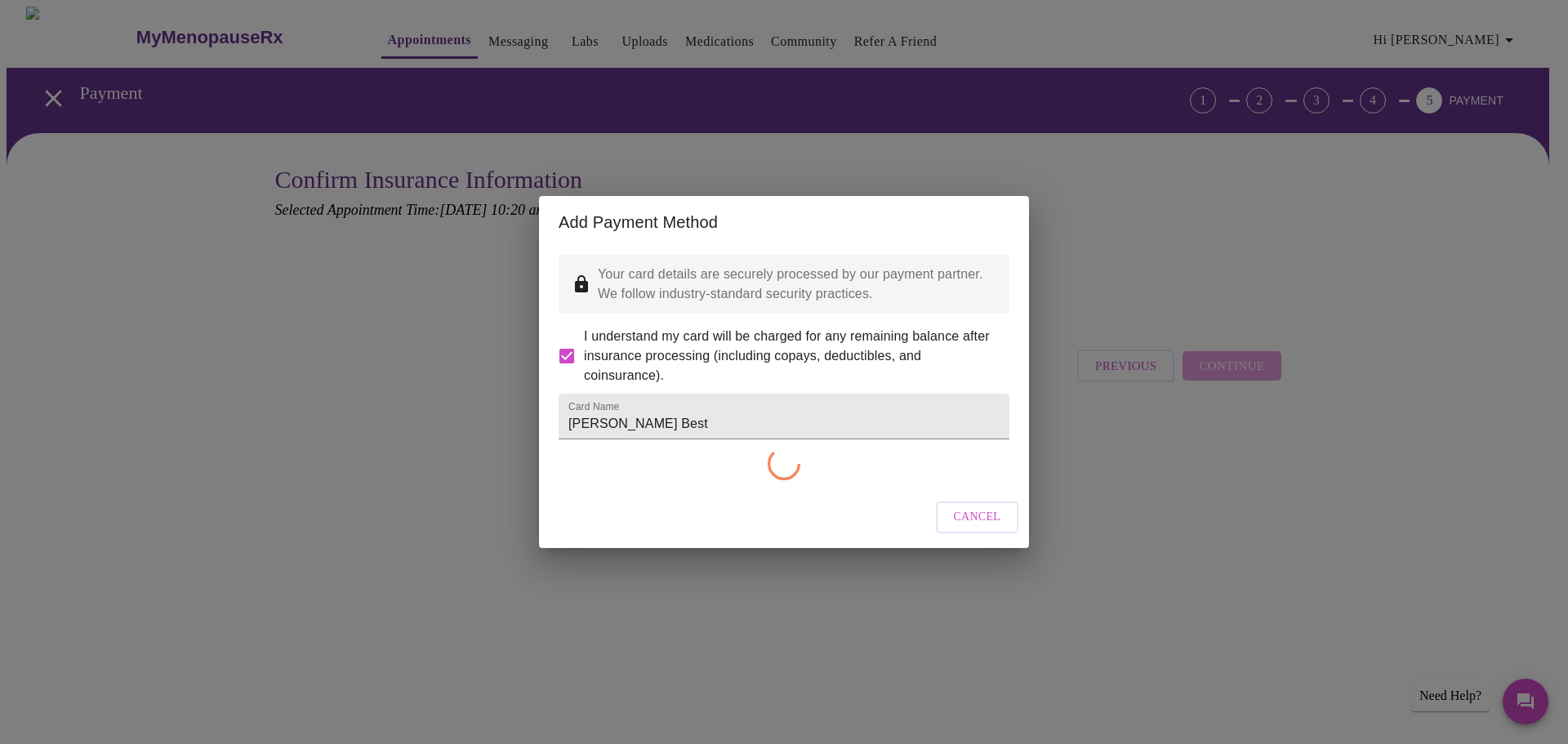
checkbox input "false"
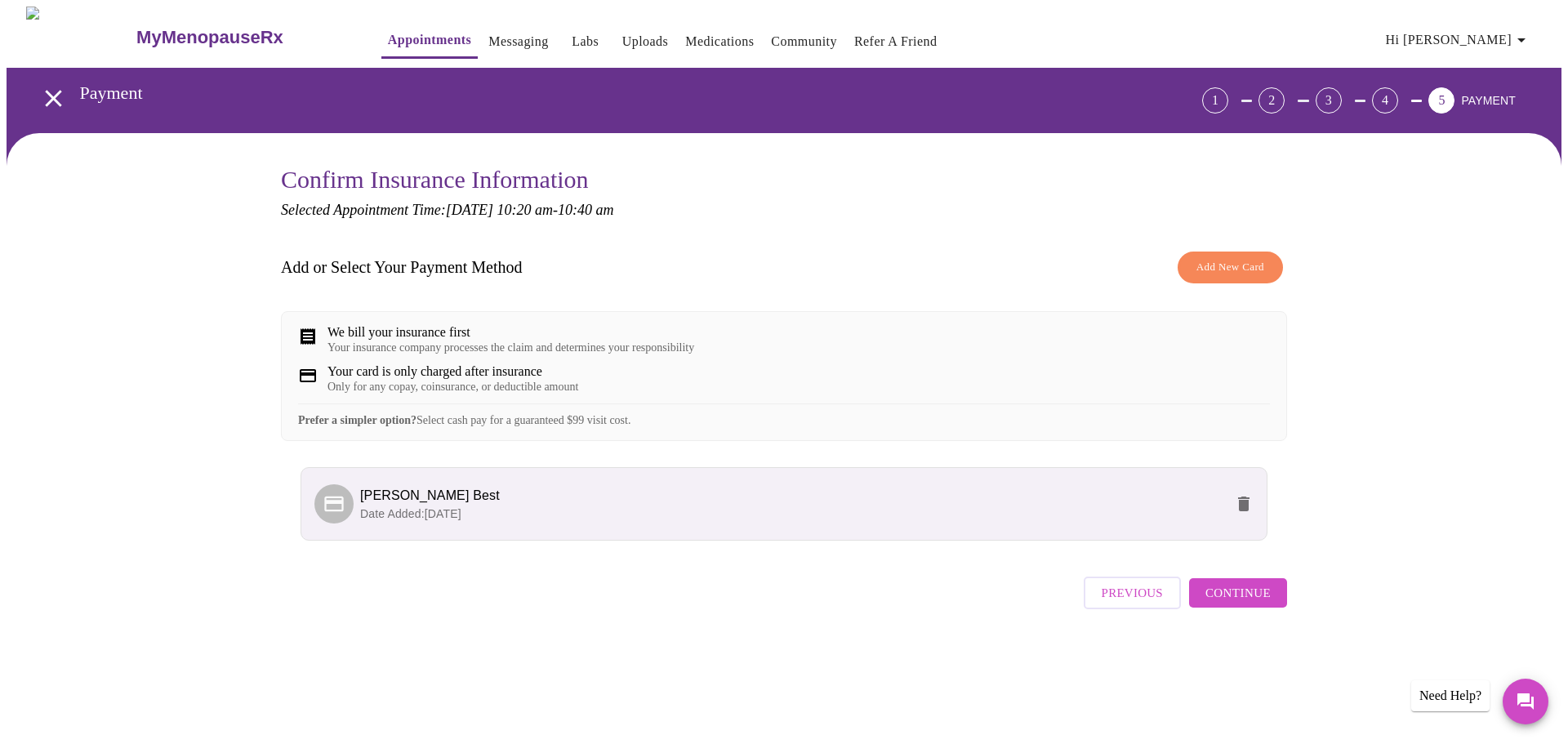
click at [1230, 268] on span "Add New Card" at bounding box center [1229, 268] width 67 height 19
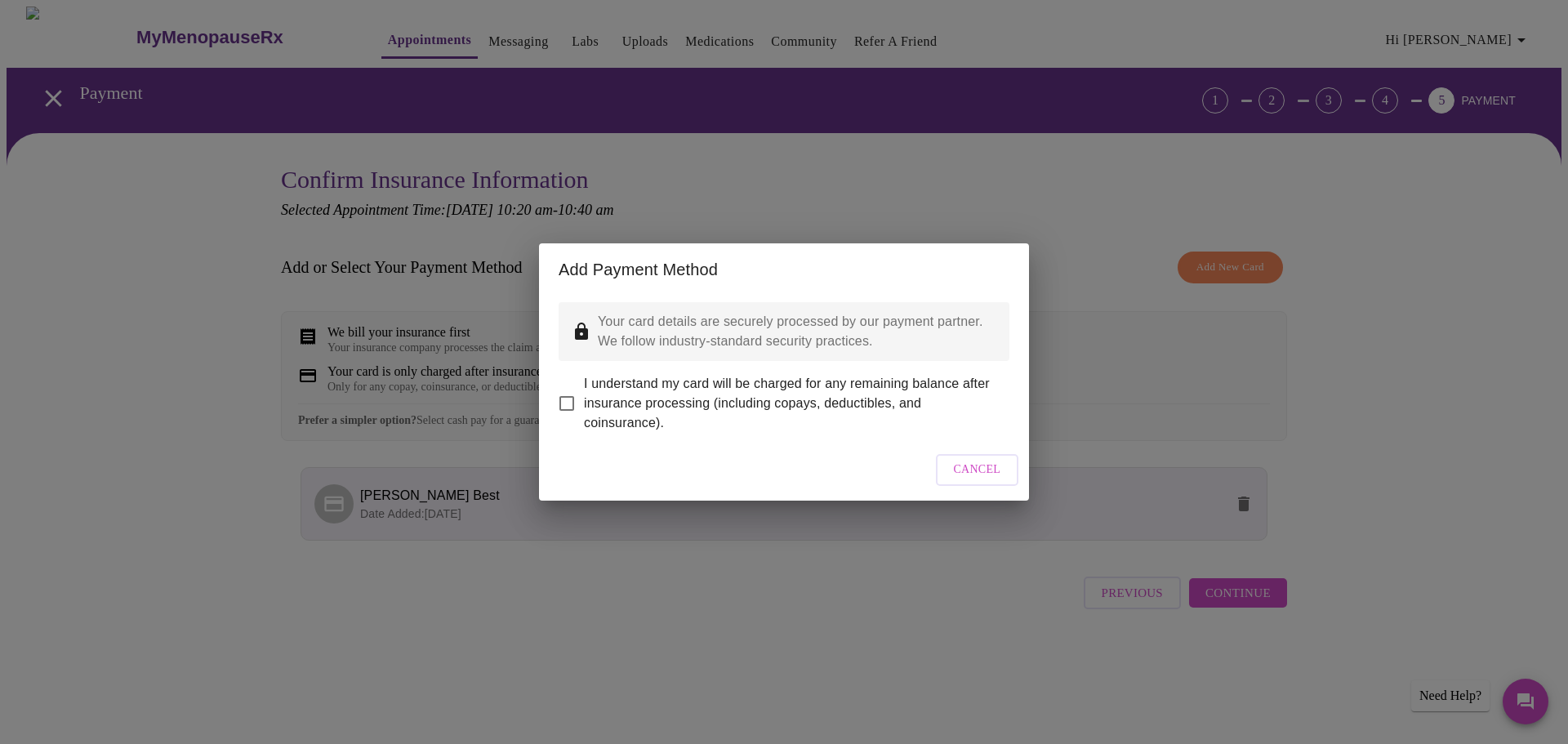
click at [987, 486] on button "Cancel" at bounding box center [977, 471] width 83 height 32
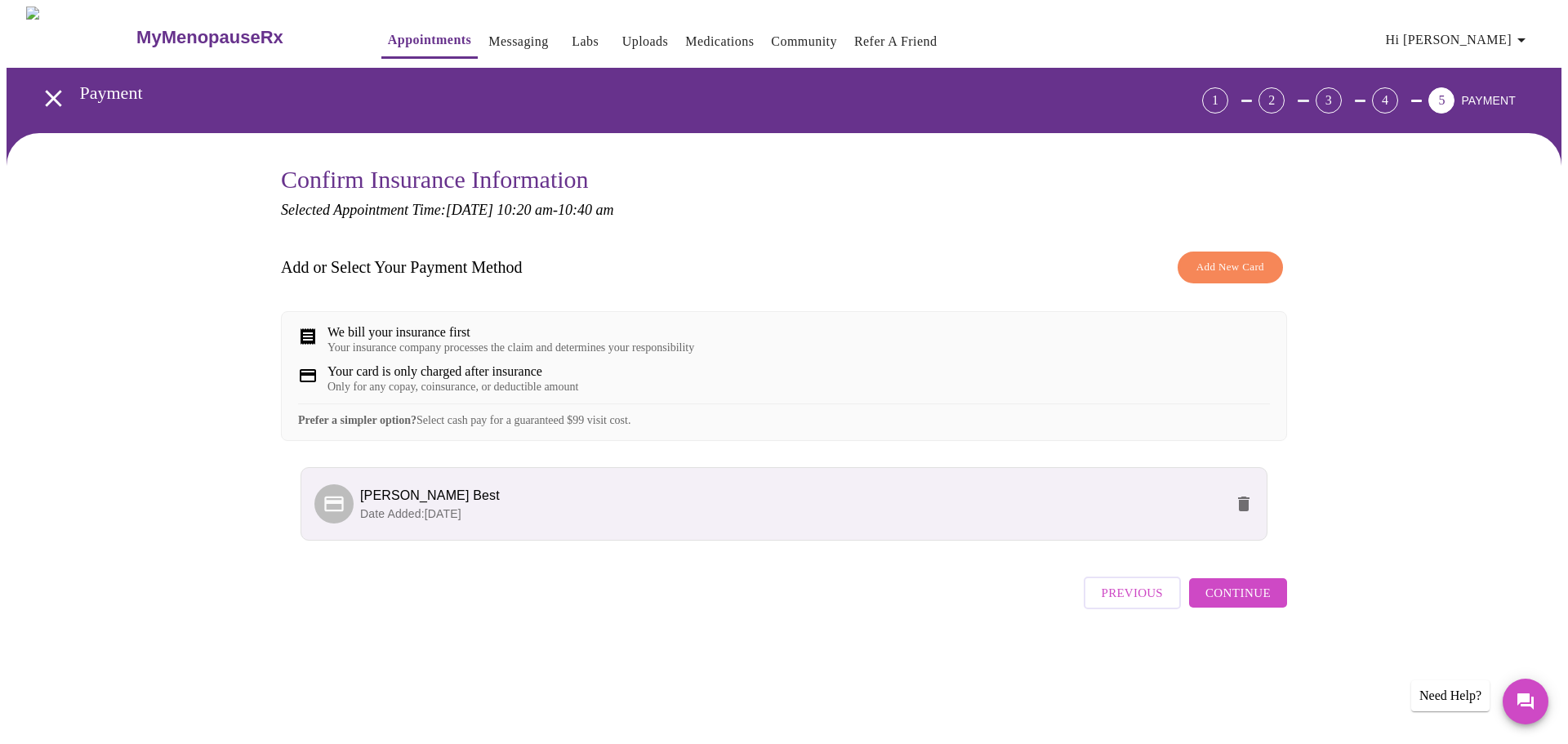
click at [1224, 604] on span "Continue" at bounding box center [1237, 593] width 65 height 21
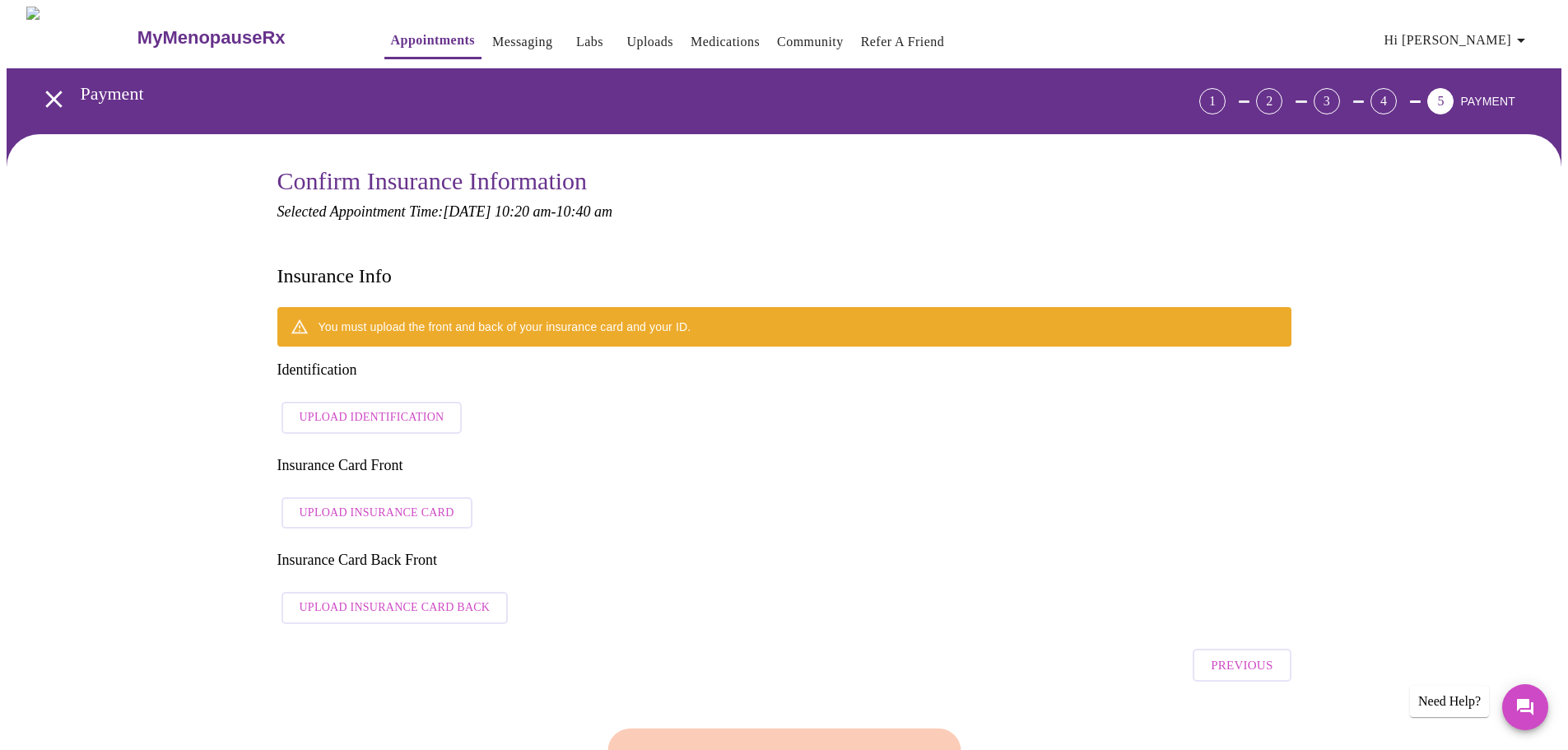
click at [369, 408] on span "Upload Identification" at bounding box center [371, 418] width 144 height 21
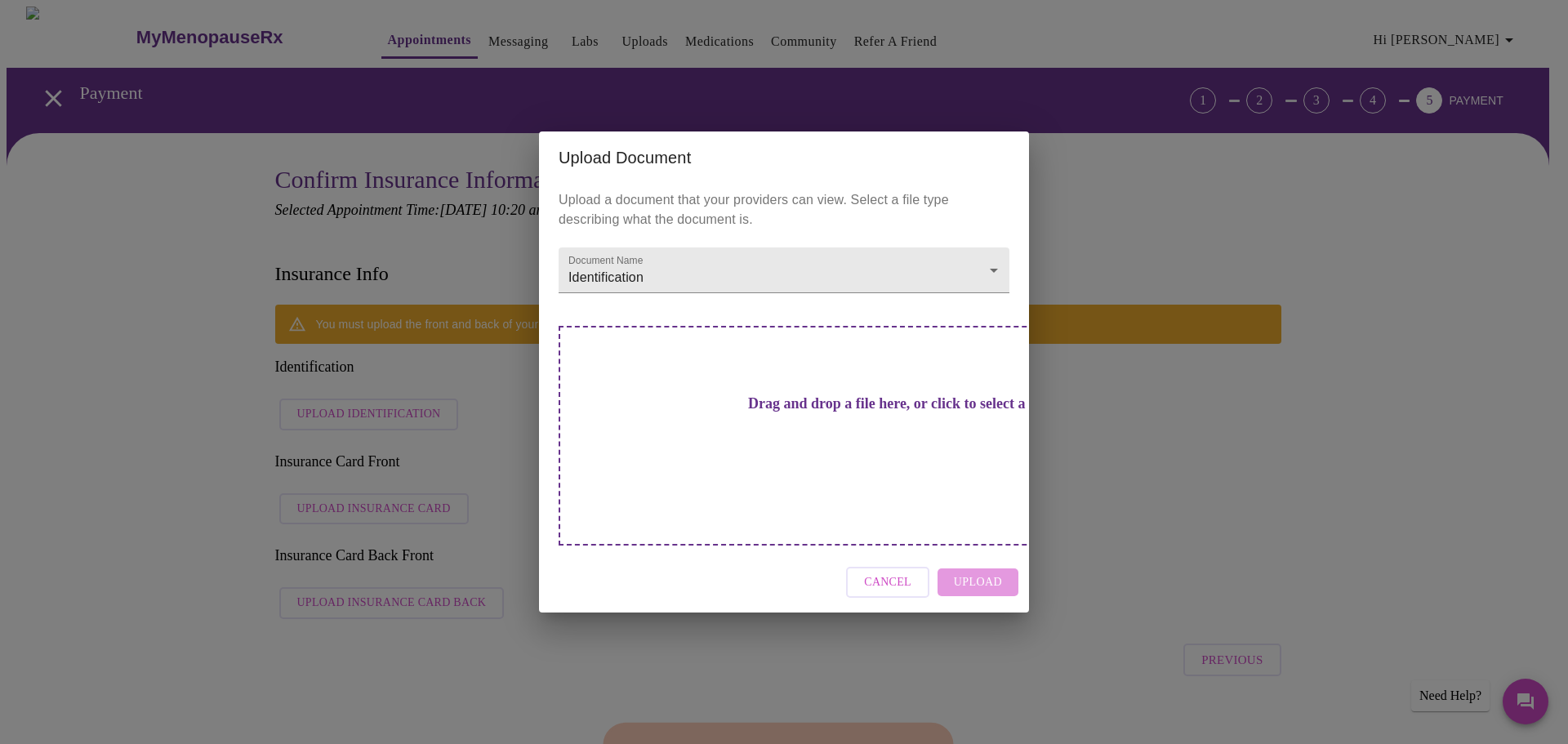
click at [965, 555] on div "Cancel Upload" at bounding box center [784, 583] width 489 height 62
click at [986, 553] on div "Cancel Upload" at bounding box center [784, 583] width 489 height 62
click at [777, 413] on h3 "Drag and drop a file here, or click to select a file" at bounding box center [897, 404] width 451 height 17
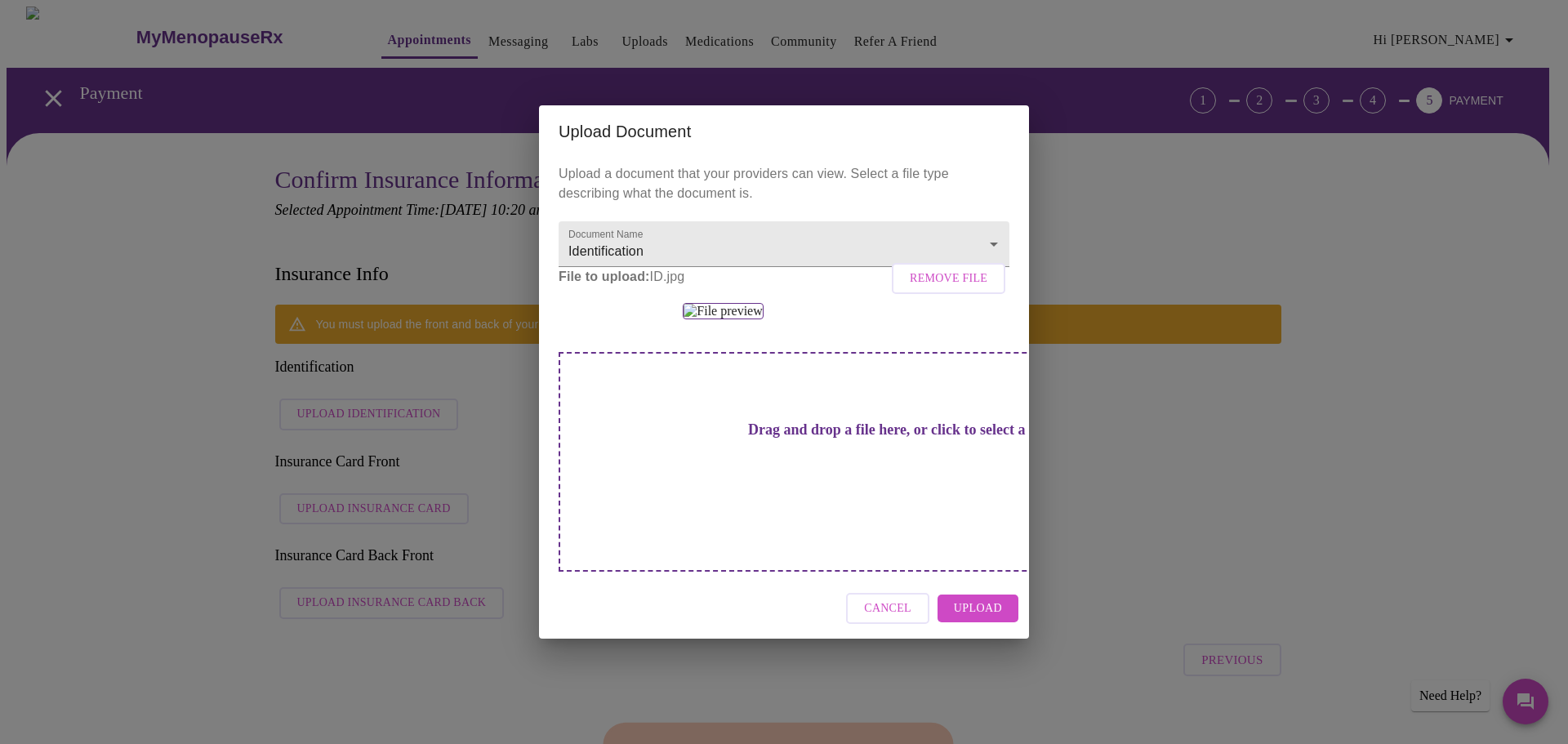
scroll to position [30, 0]
click at [975, 619] on span "Upload" at bounding box center [977, 609] width 48 height 21
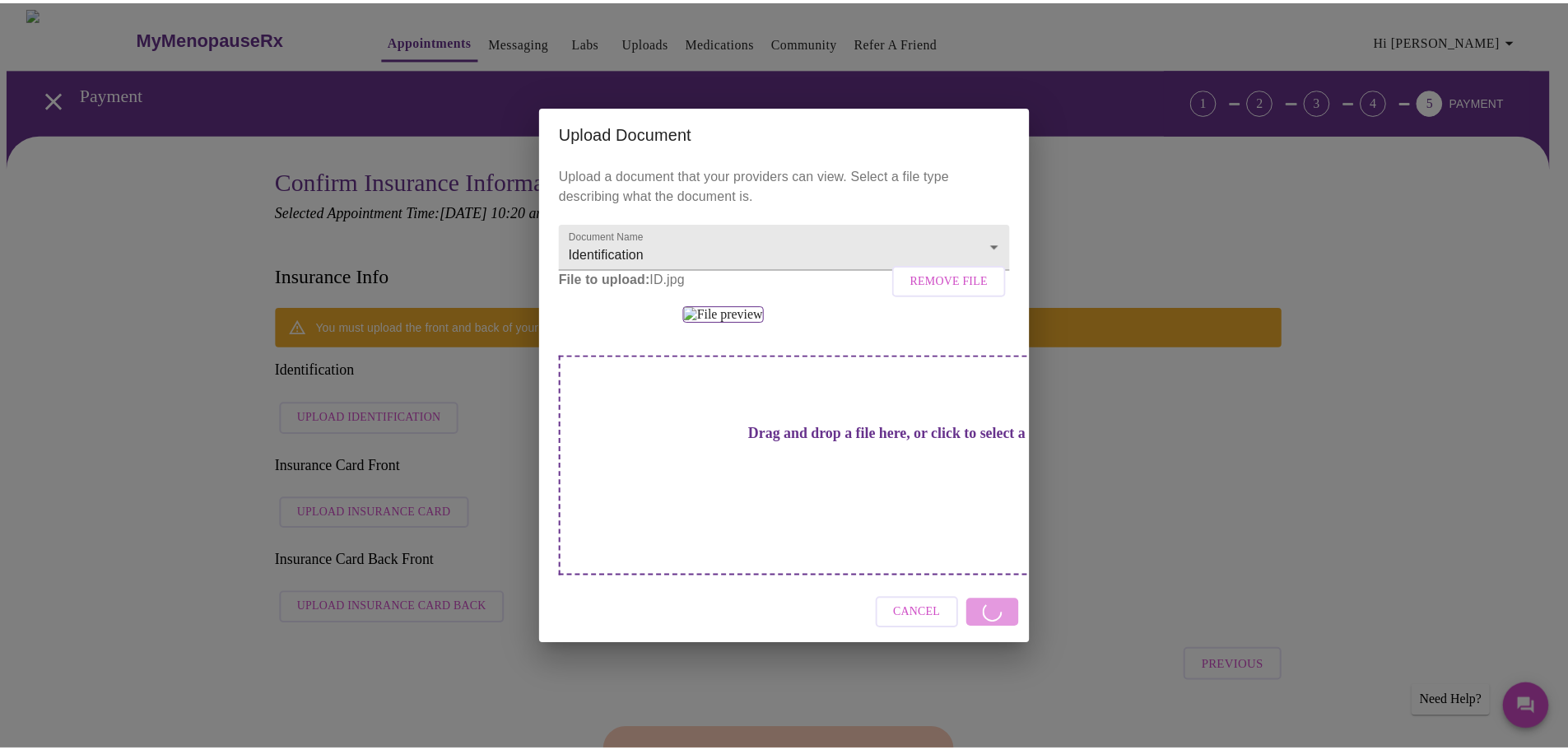
scroll to position [0, 0]
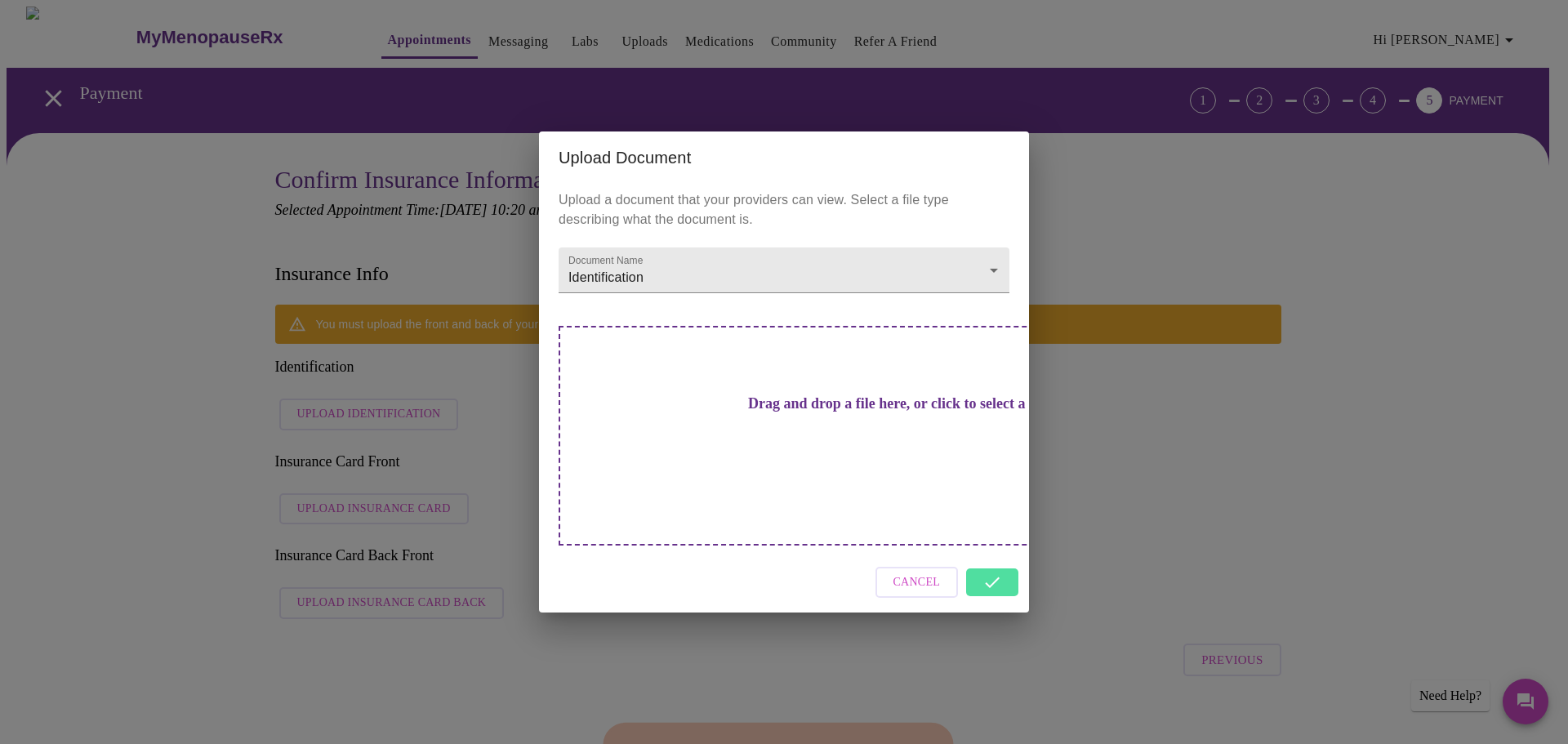
click at [917, 572] on span "Cancel" at bounding box center [917, 583] width 47 height 21
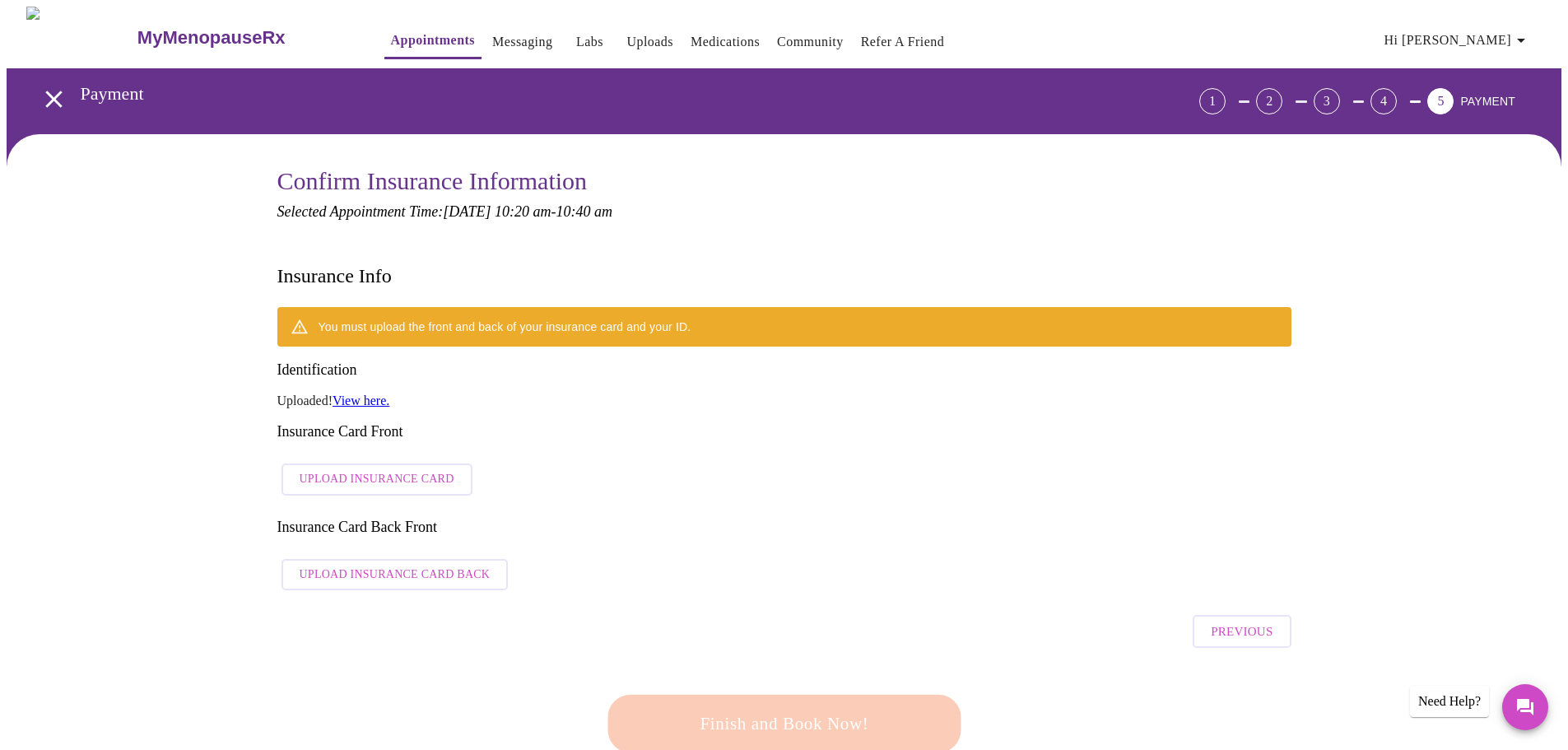
click at [343, 470] on span "Upload Insurance Card" at bounding box center [377, 480] width 155 height 21
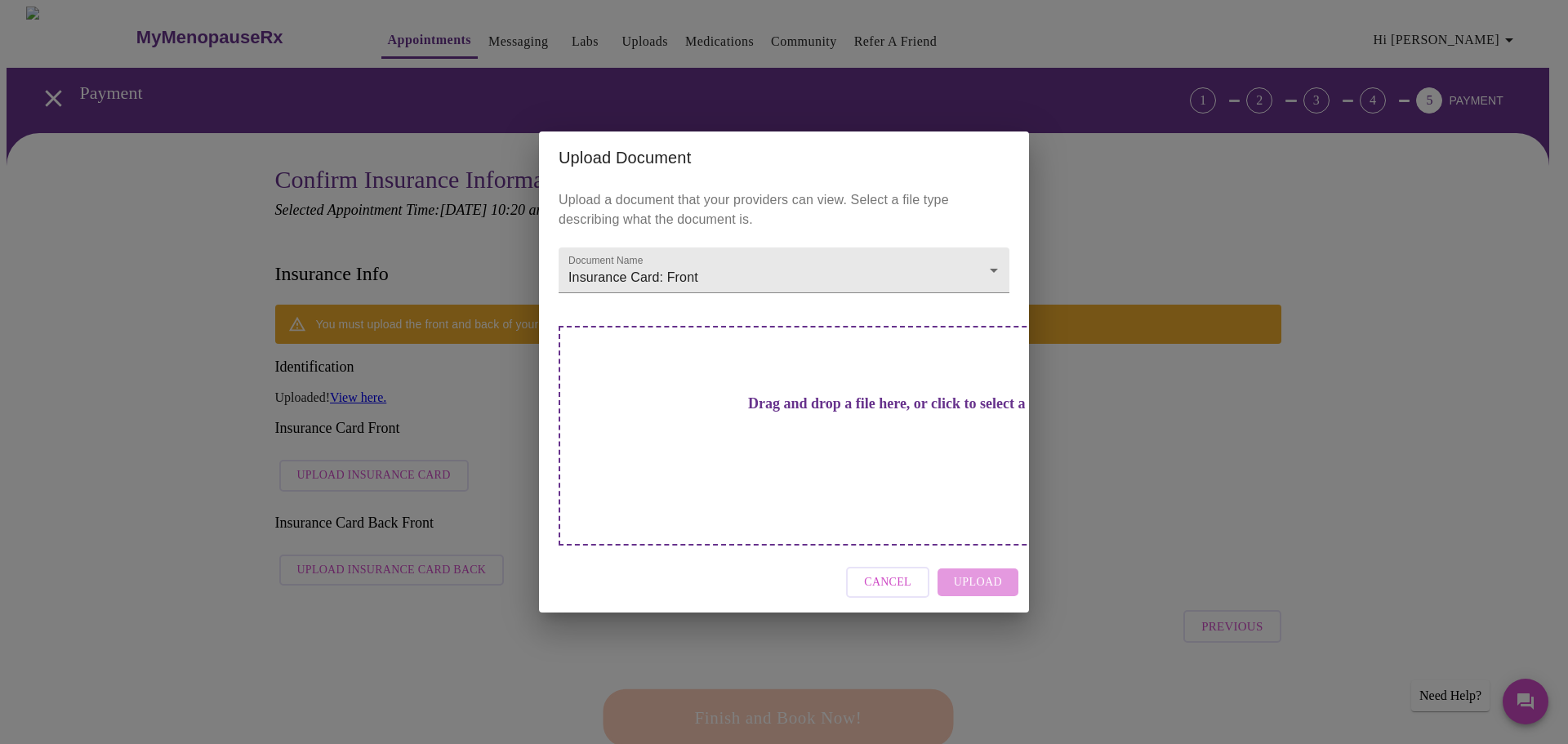
click at [979, 560] on div "Cancel Upload" at bounding box center [784, 583] width 489 height 62
click at [993, 552] on div "Cancel Upload" at bounding box center [784, 583] width 489 height 62
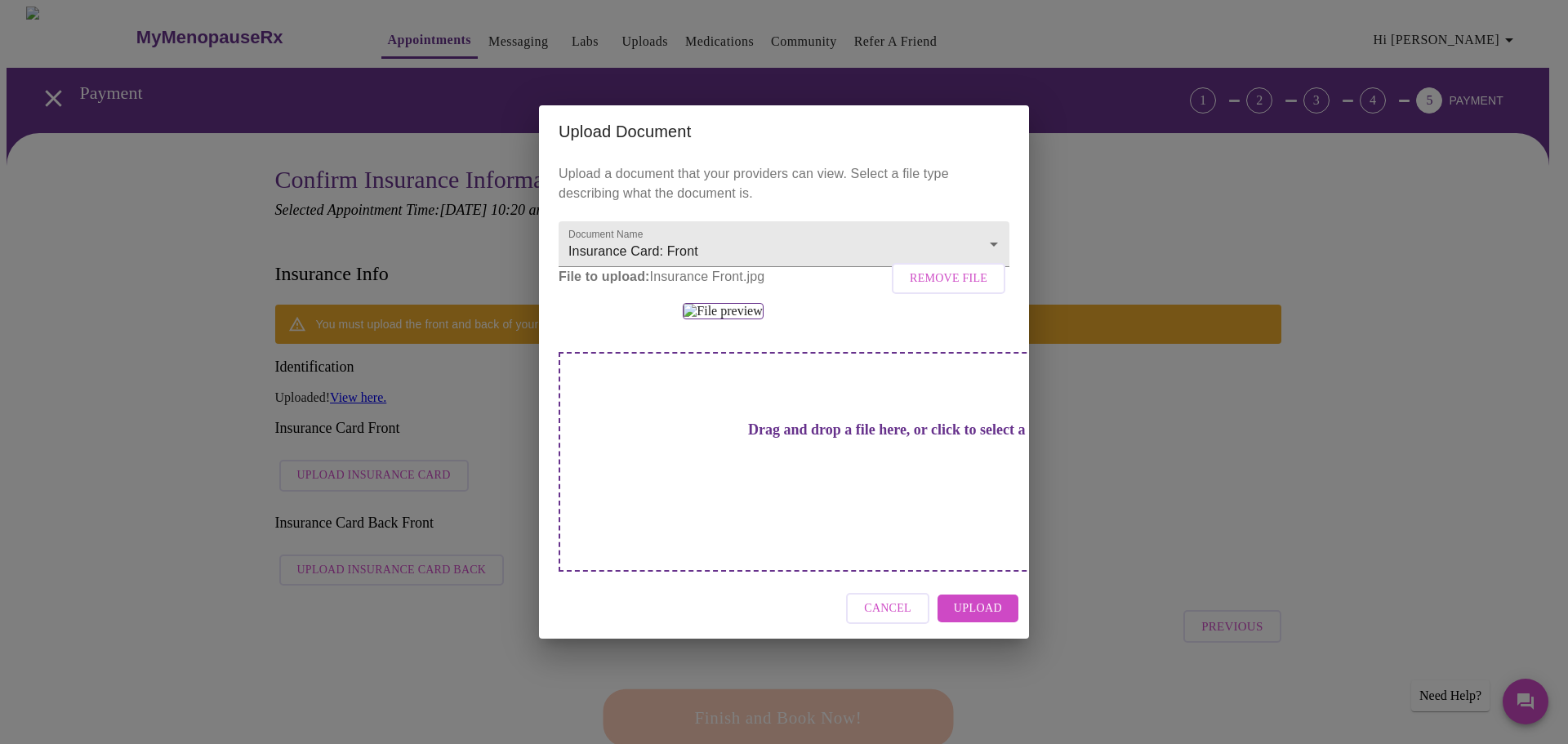
click at [992, 623] on button "Upload" at bounding box center [977, 609] width 81 height 28
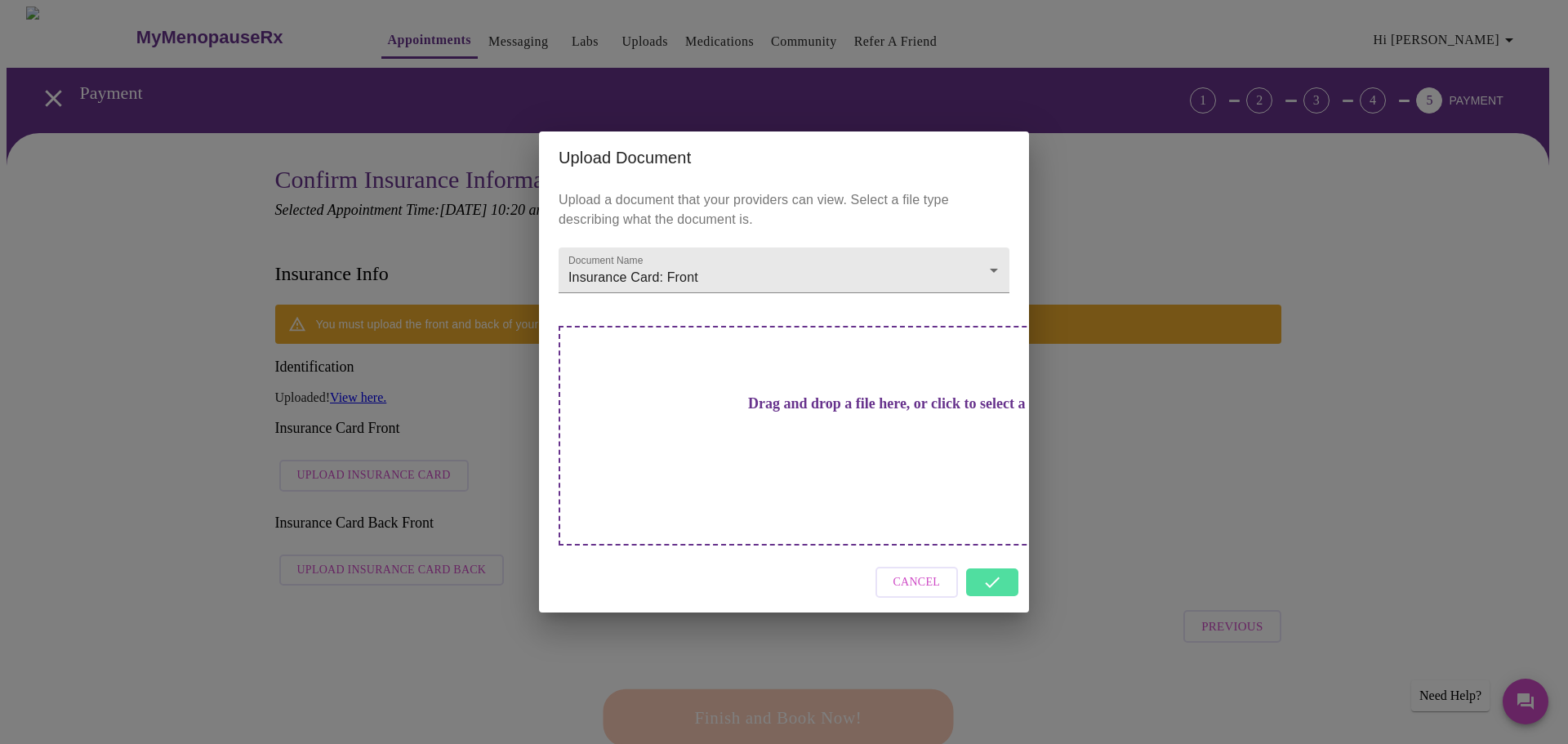
click at [998, 559] on div "Cancel" at bounding box center [784, 583] width 489 height 62
click at [929, 572] on span "Cancel" at bounding box center [917, 583] width 47 height 21
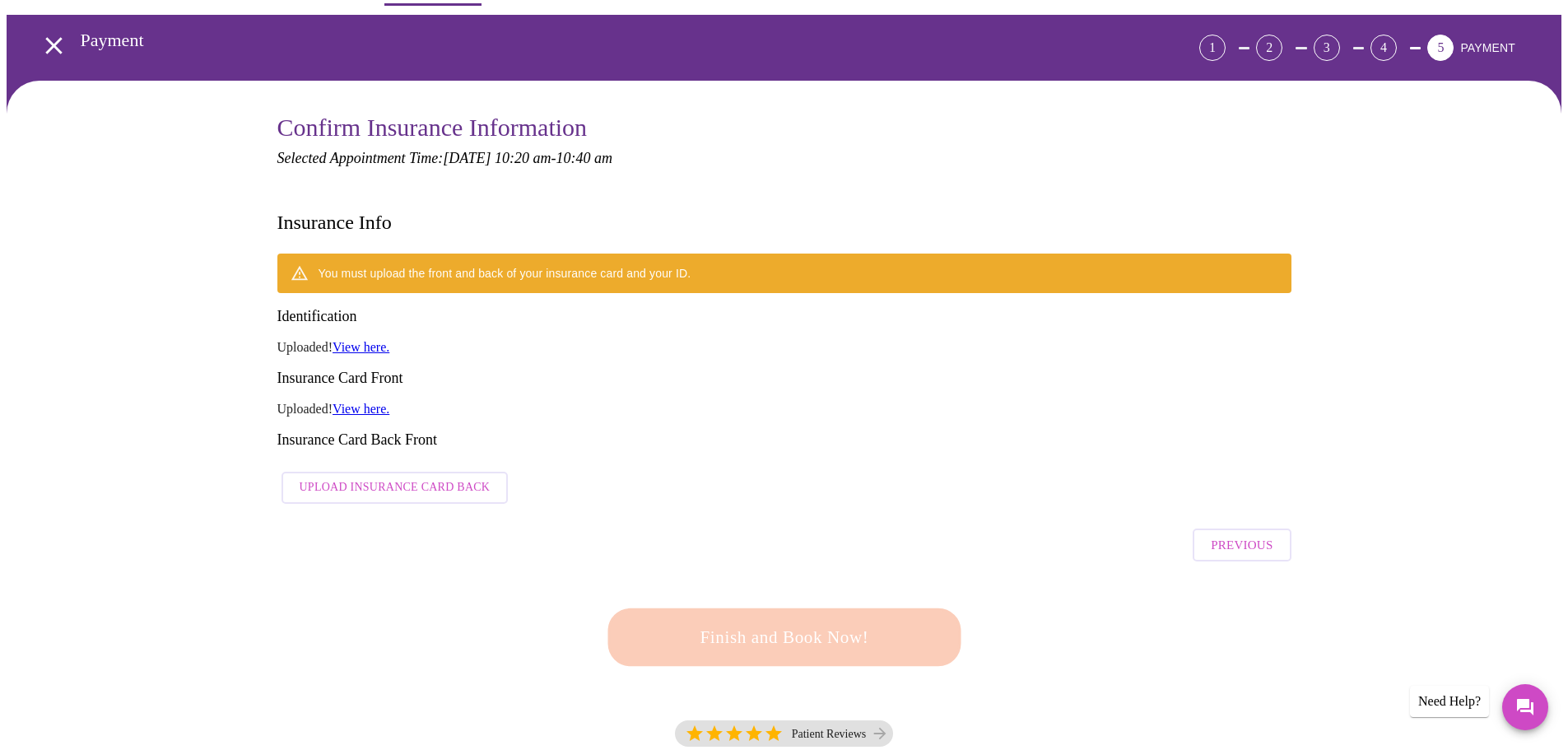
scroll to position [82, 0]
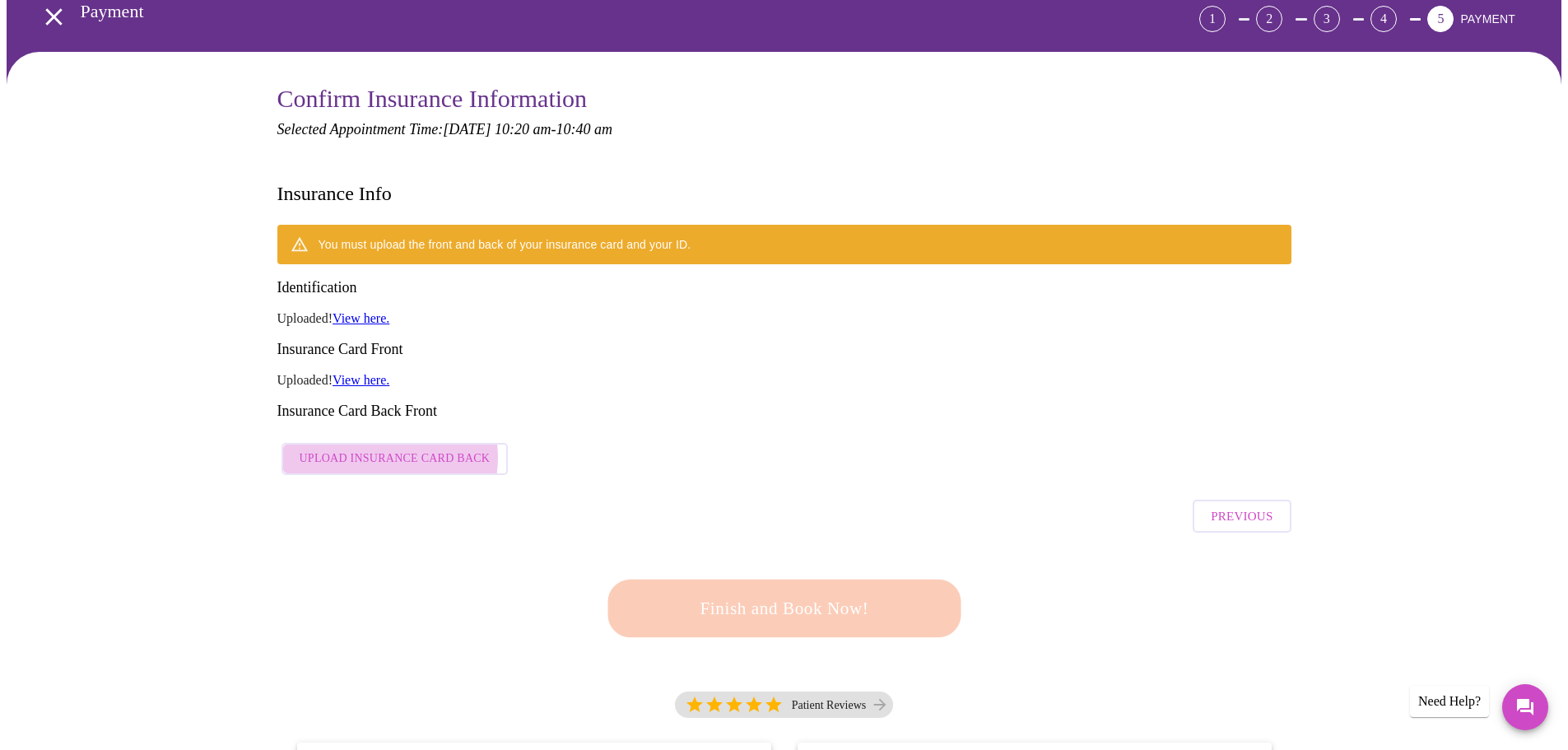
click at [378, 449] on span "Upload Insurance Card Back" at bounding box center [395, 459] width 191 height 21
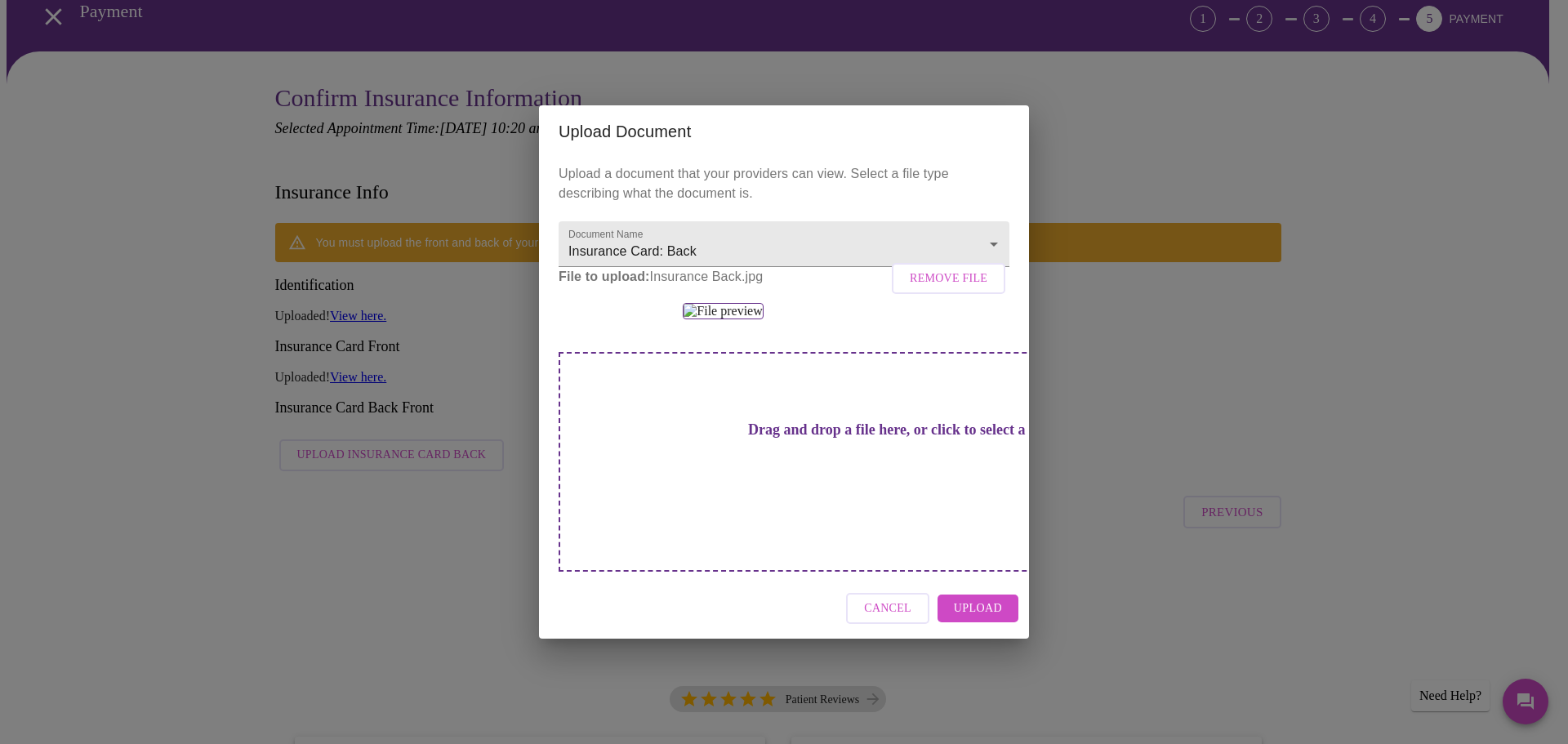
click at [980, 619] on span "Upload" at bounding box center [977, 609] width 48 height 21
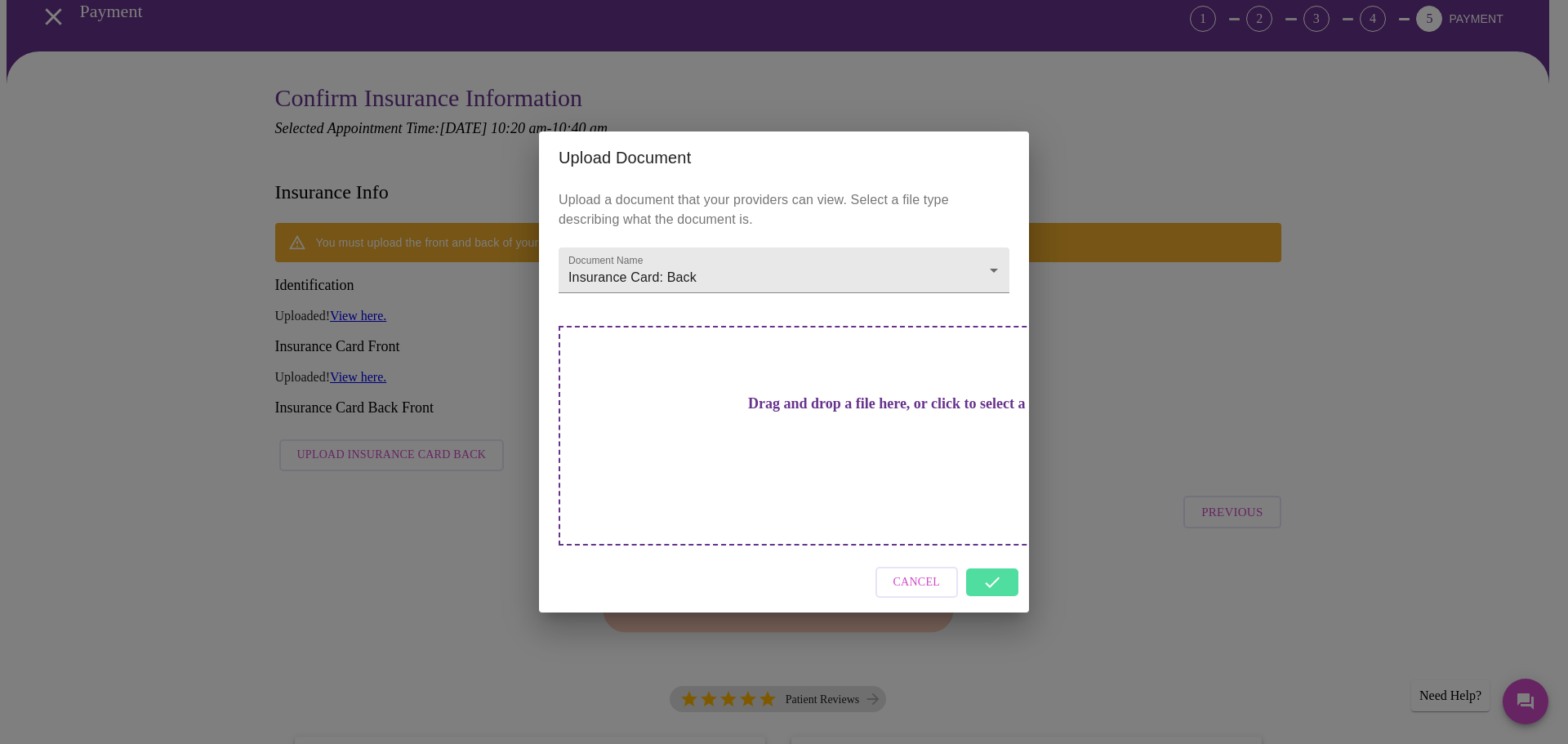
click at [925, 572] on span "Cancel" at bounding box center [917, 583] width 47 height 21
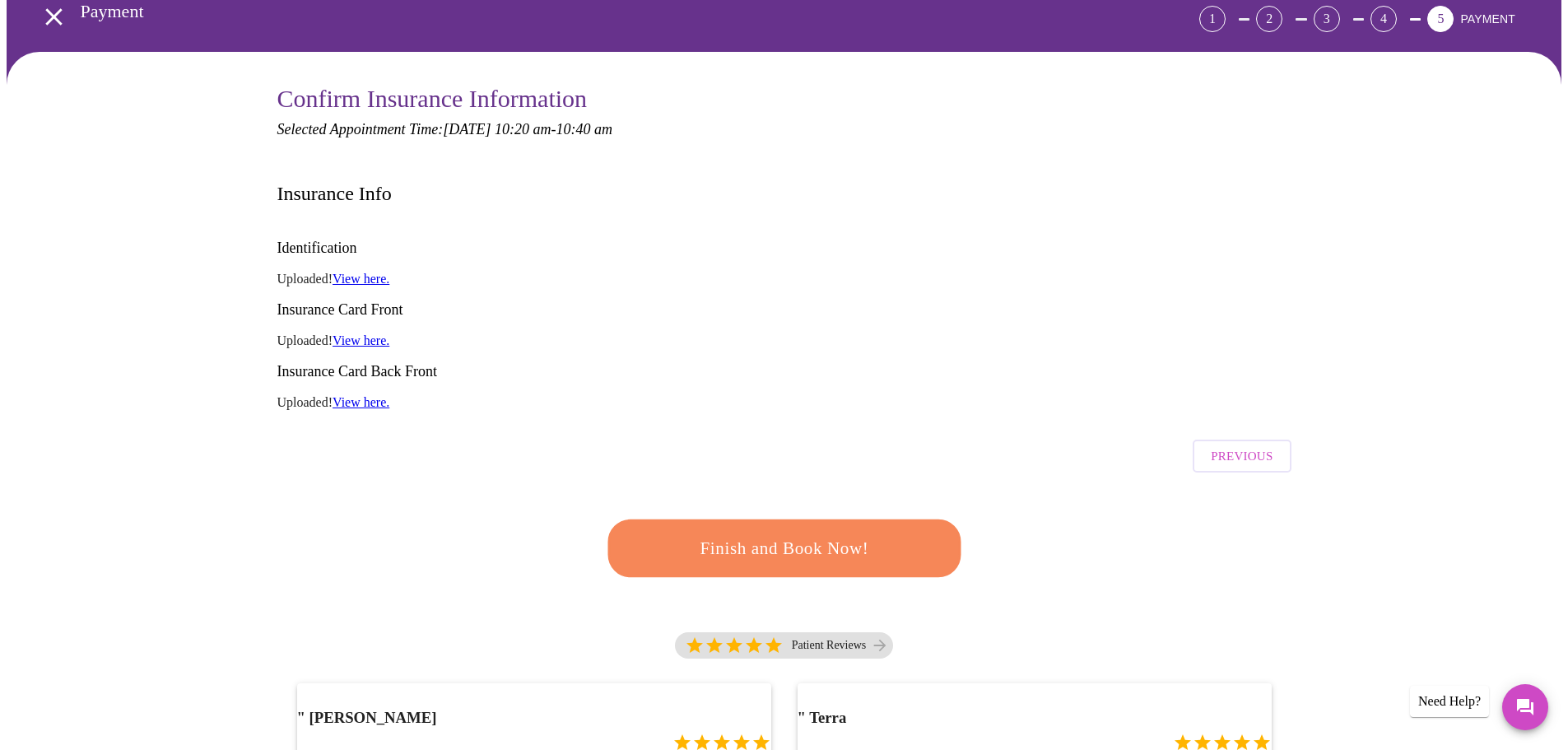
click at [786, 534] on span "Finish and Book Now!" at bounding box center [784, 549] width 304 height 31
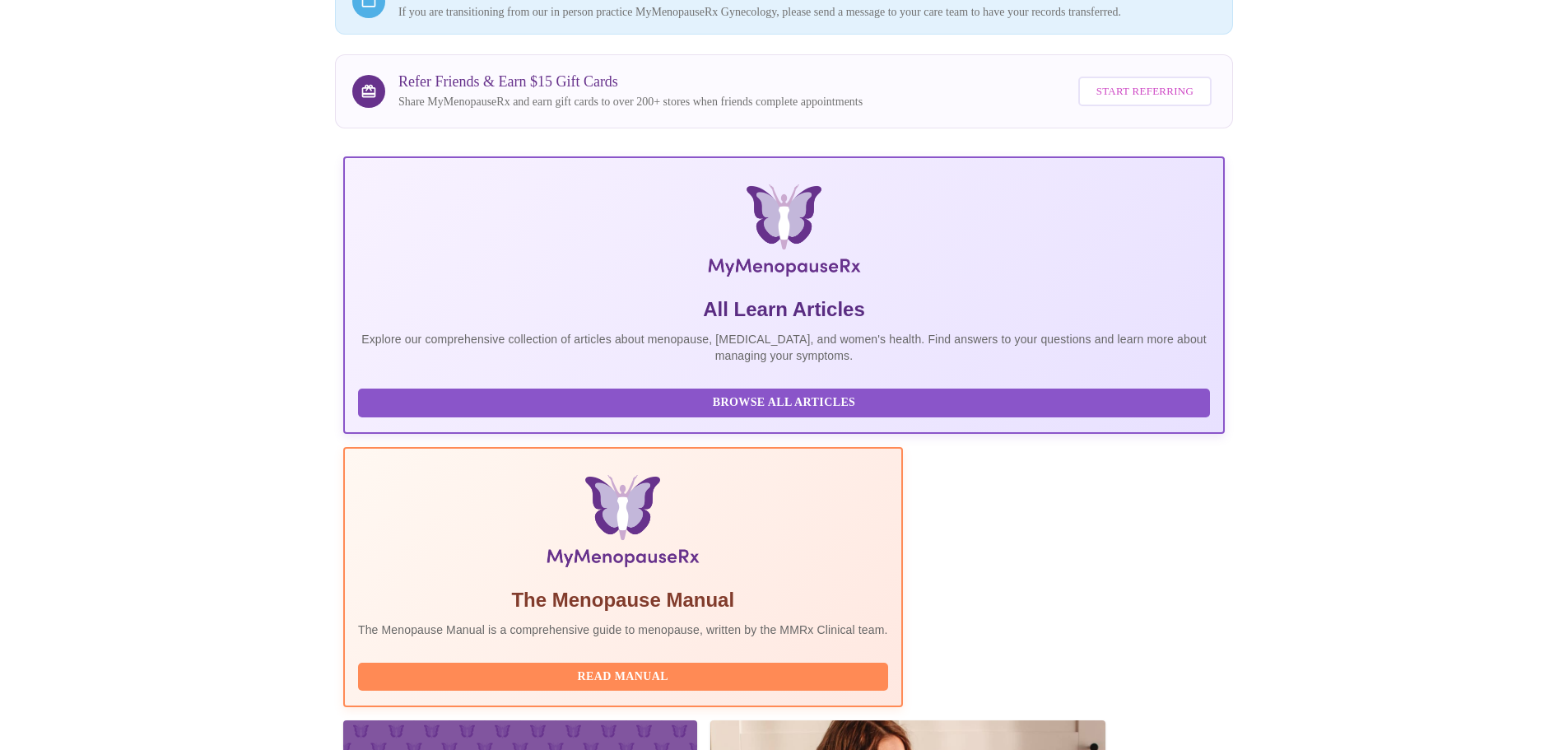
scroll to position [236, 0]
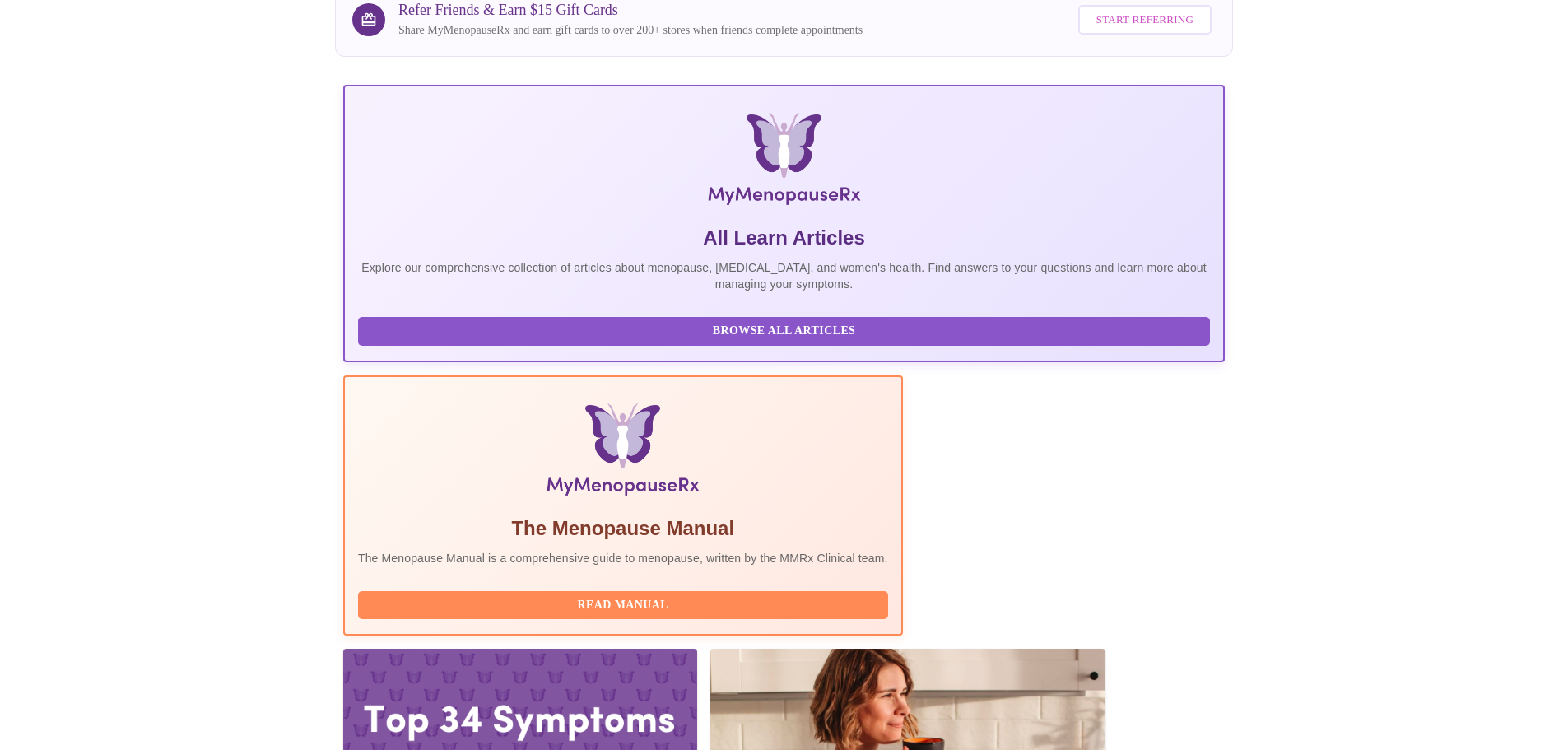
click at [697, 649] on div at bounding box center [520, 748] width 354 height 199
click at [720, 595] on span "Read Manual" at bounding box center [623, 606] width 497 height 21
